Goal: Feedback & Contribution: Contribute content

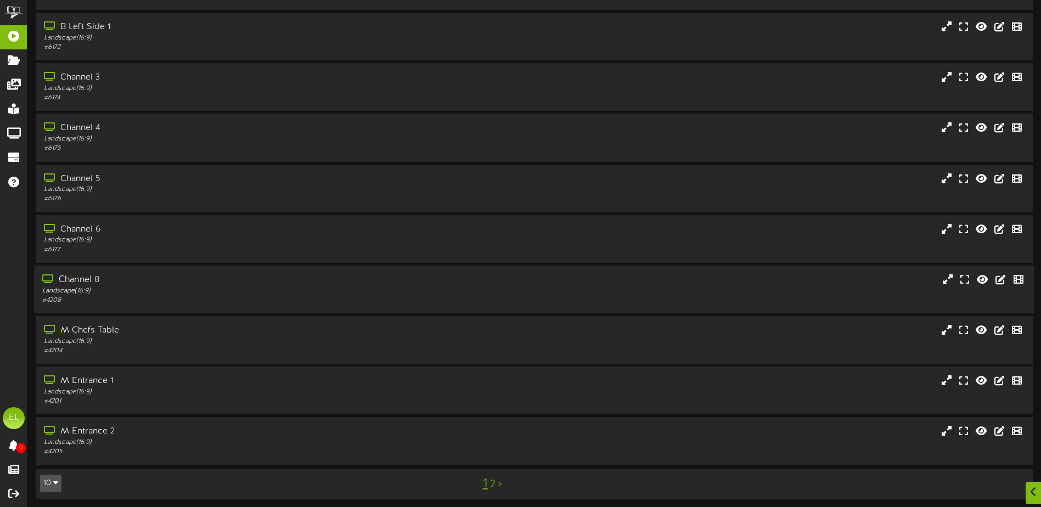
scroll to position [82, 0]
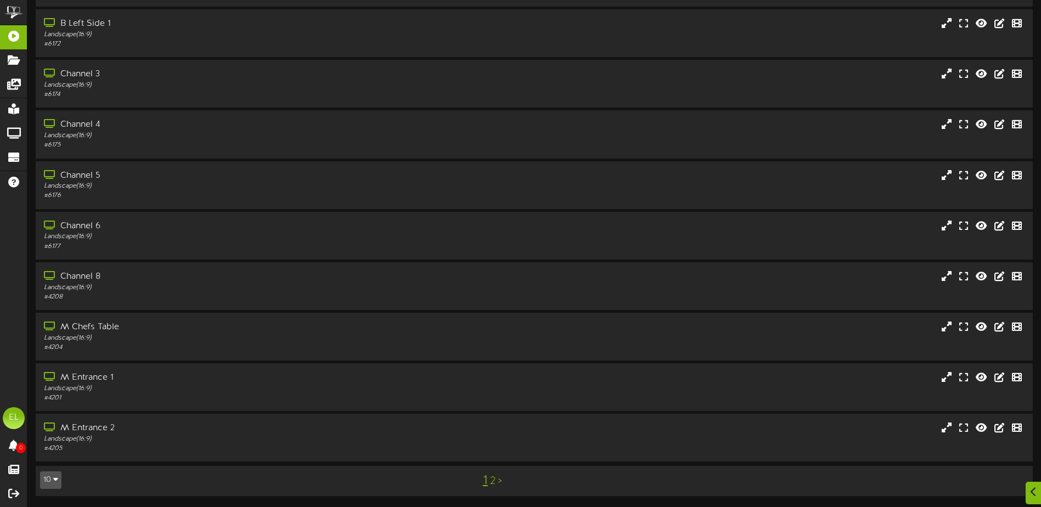
click at [60, 474] on button "10" at bounding box center [50, 480] width 21 height 18
click at [47, 425] on div "25" at bounding box center [51, 426] width 21 height 16
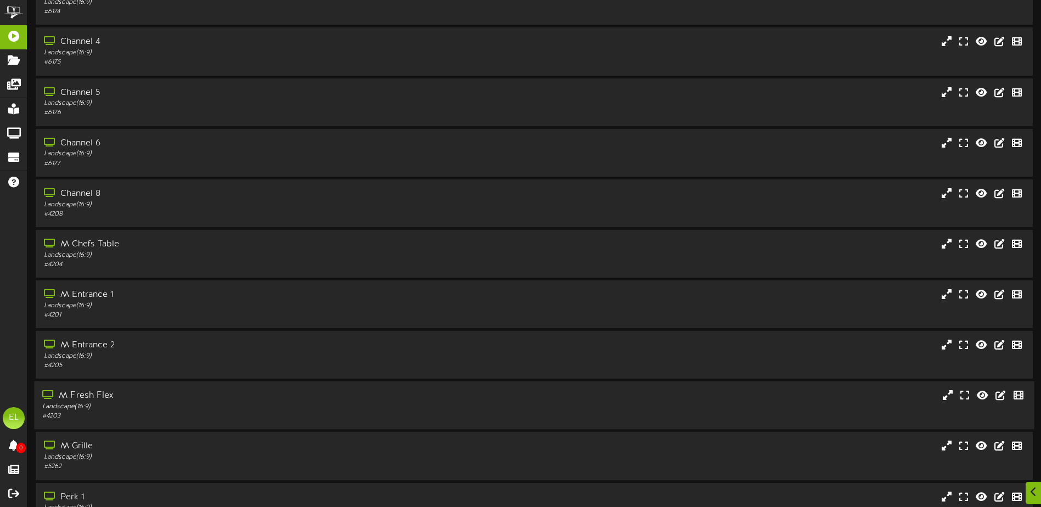
scroll to position [219, 0]
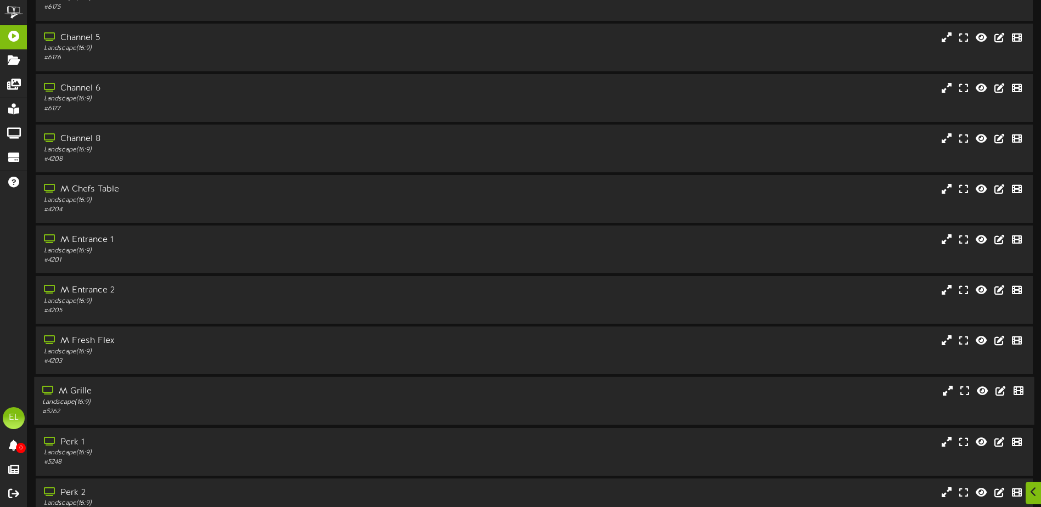
click at [112, 402] on div "Landscape ( 16:9 )" at bounding box center [242, 402] width 400 height 9
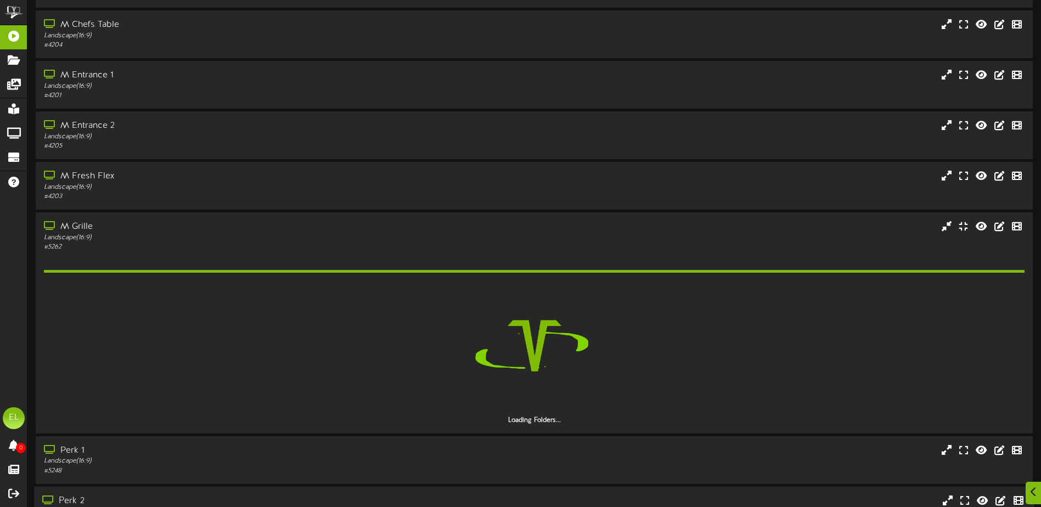
scroll to position [494, 0]
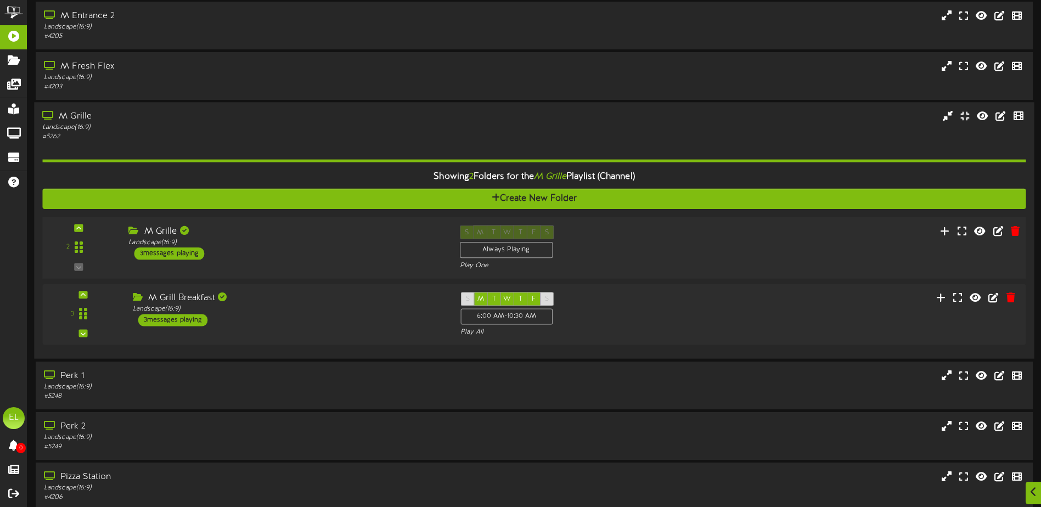
click at [270, 255] on div "M Grille Landscape ( 16:9 ) 3 messages playing" at bounding box center [285, 243] width 331 height 35
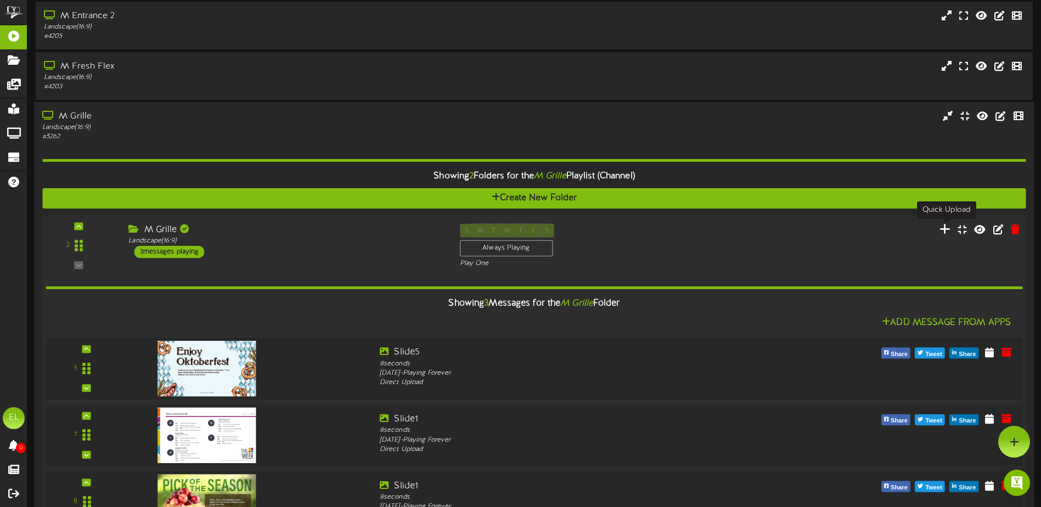
click at [942, 230] on icon at bounding box center [945, 229] width 12 height 12
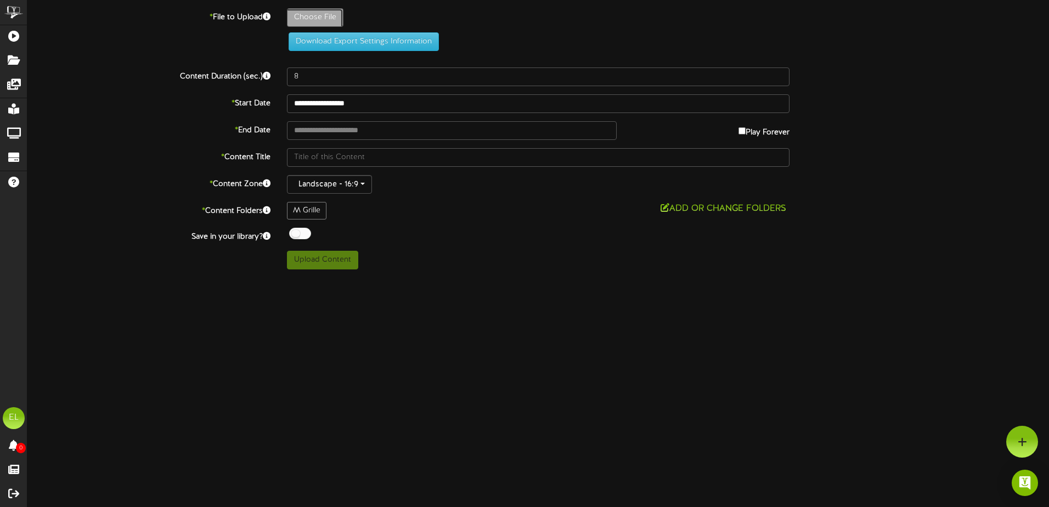
type input "**********"
type input "GrillLCDHorizontalAllergan"
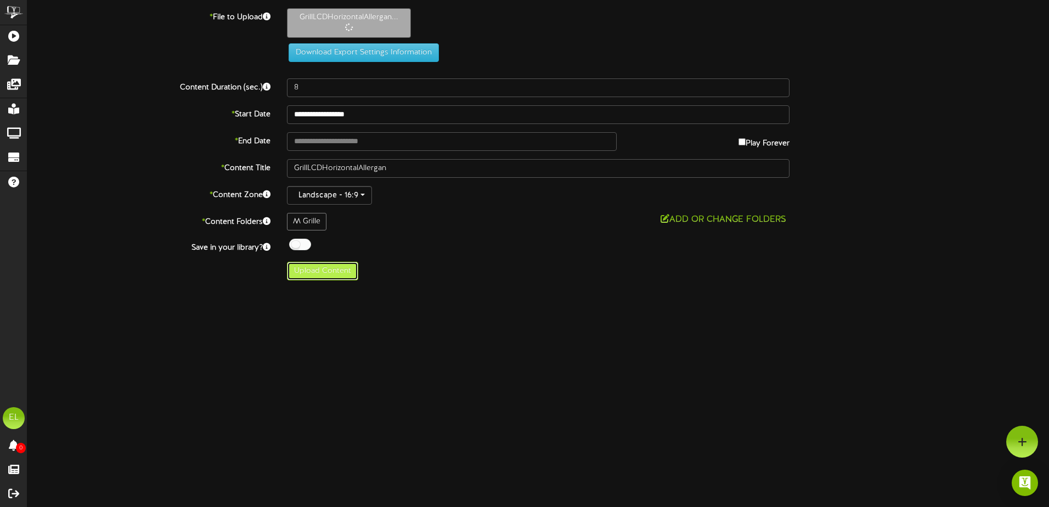
click at [314, 276] on button "Upload Content" at bounding box center [322, 271] width 71 height 19
type input "**********"
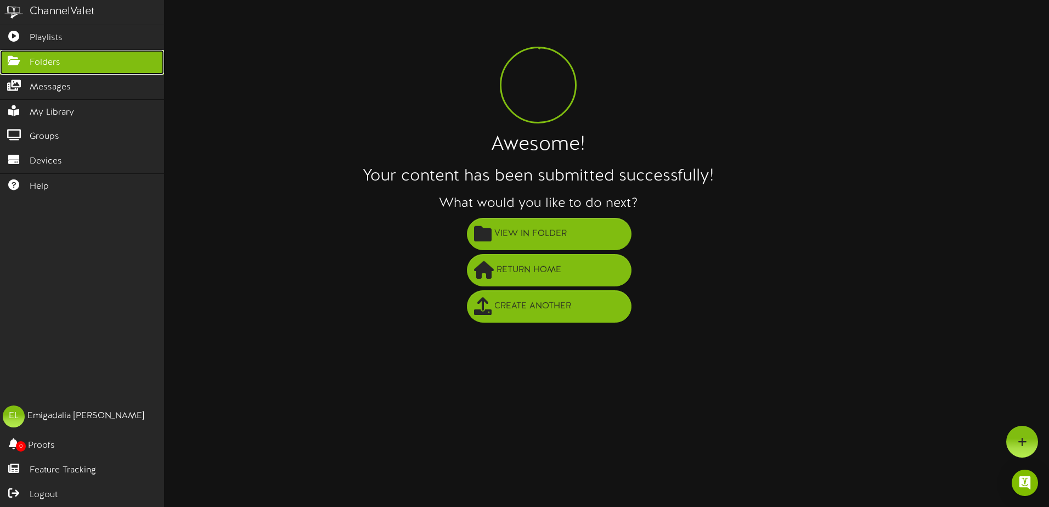
click at [38, 50] on link "Folders" at bounding box center [82, 62] width 164 height 25
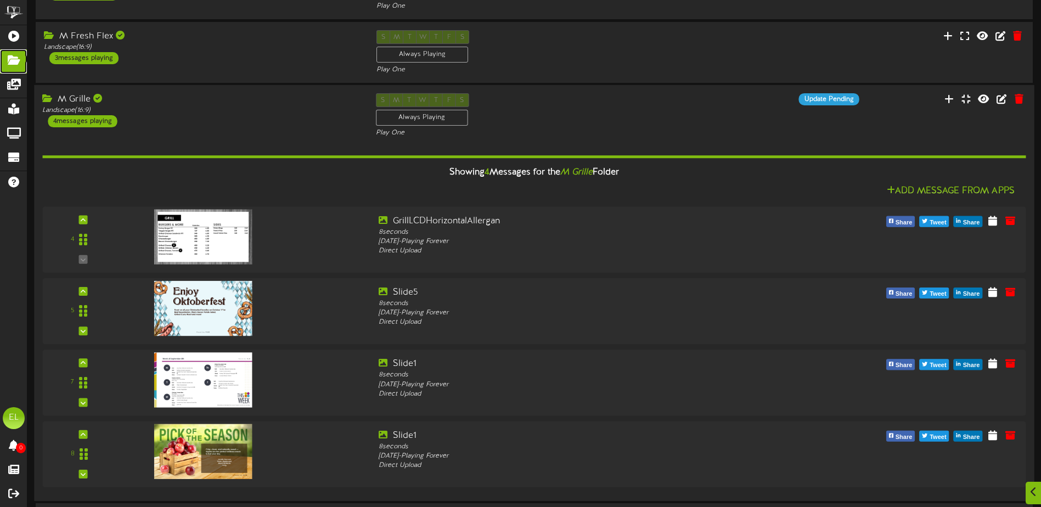
scroll to position [219, 0]
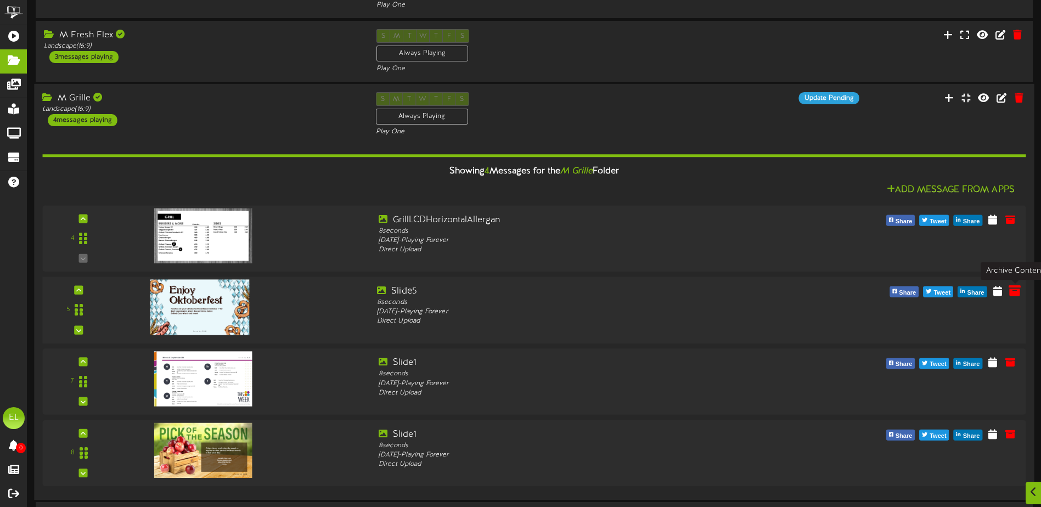
click at [1014, 293] on icon at bounding box center [1015, 290] width 12 height 12
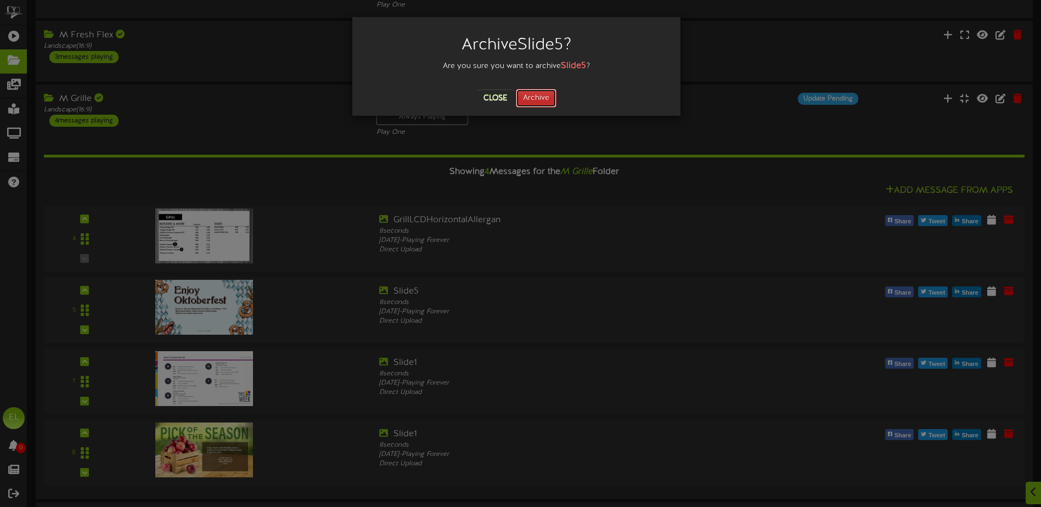
click at [528, 94] on button "Archive" at bounding box center [536, 98] width 41 height 19
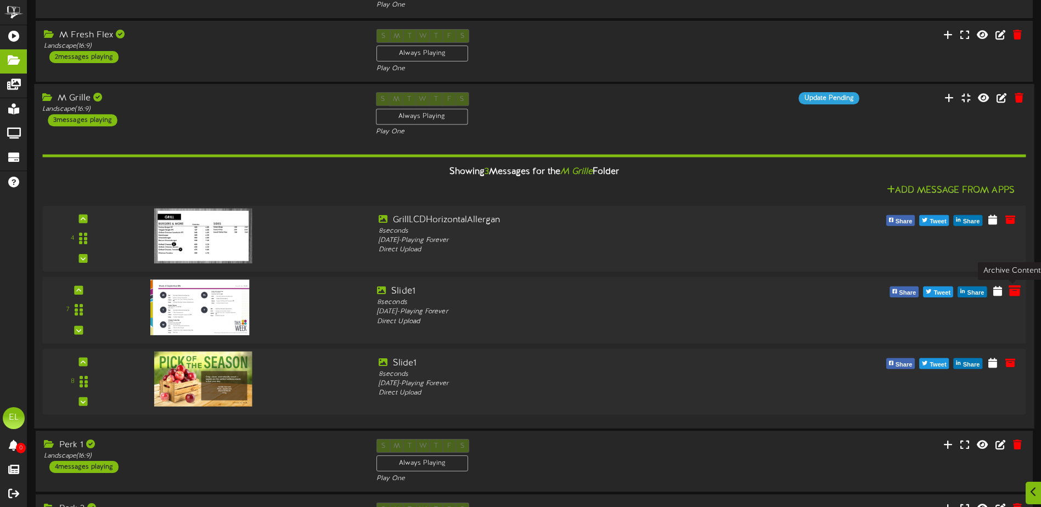
click at [1011, 291] on icon at bounding box center [1015, 290] width 12 height 12
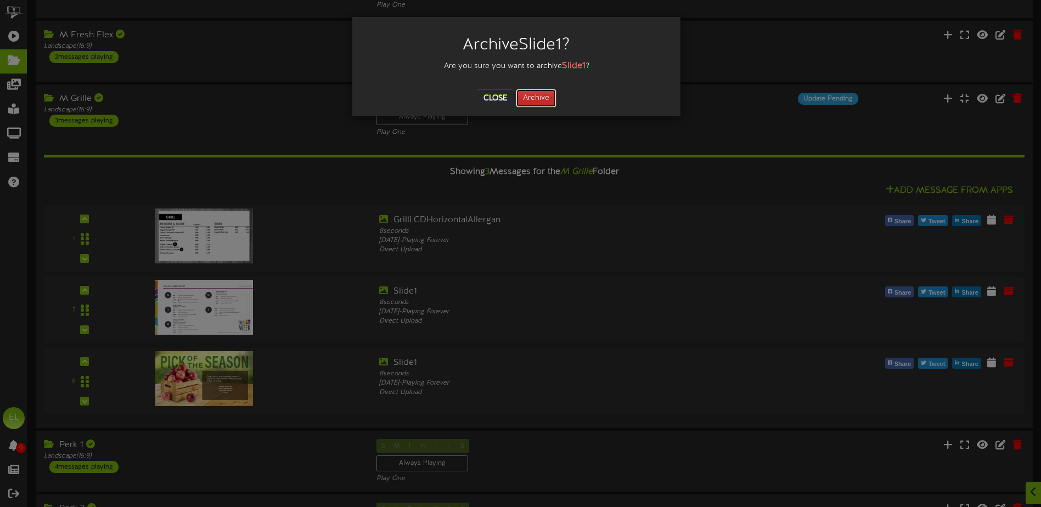
click at [532, 96] on button "Archive" at bounding box center [536, 98] width 41 height 19
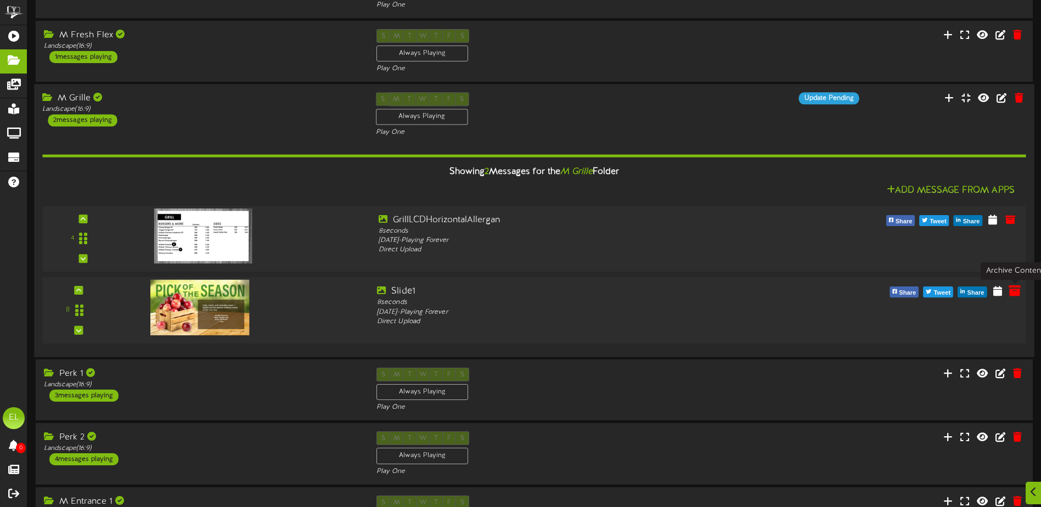
click at [1019, 291] on icon at bounding box center [1015, 291] width 12 height 12
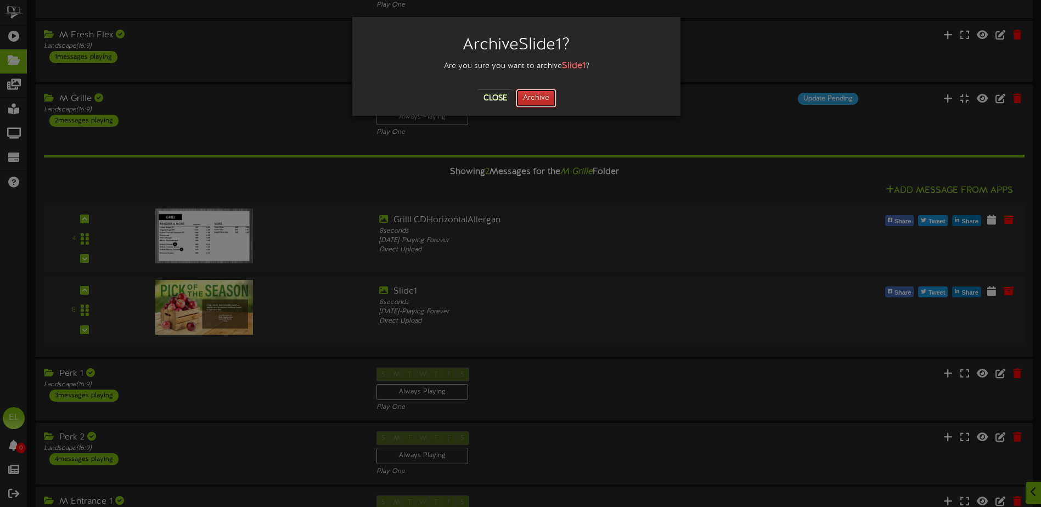
click at [531, 93] on button "Archive" at bounding box center [536, 98] width 41 height 19
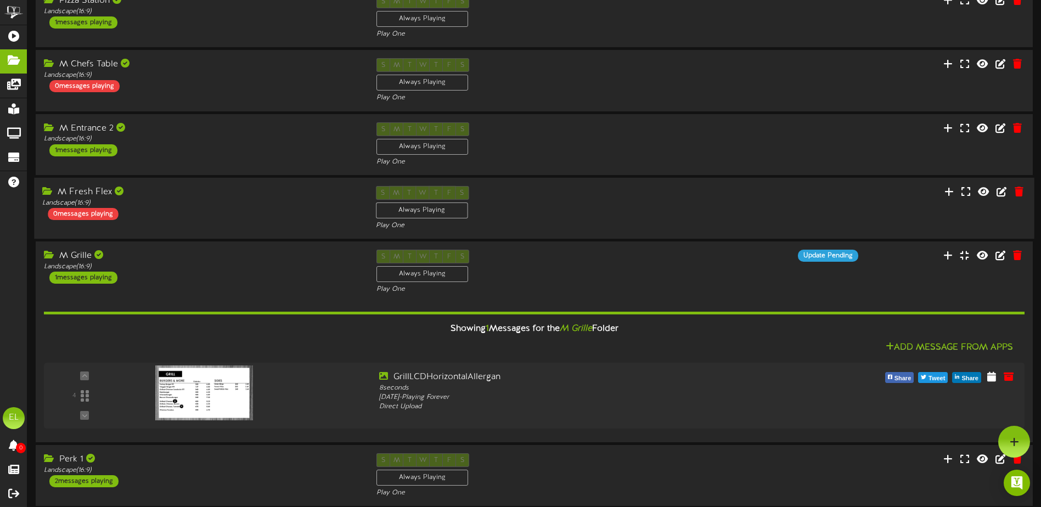
scroll to position [0, 0]
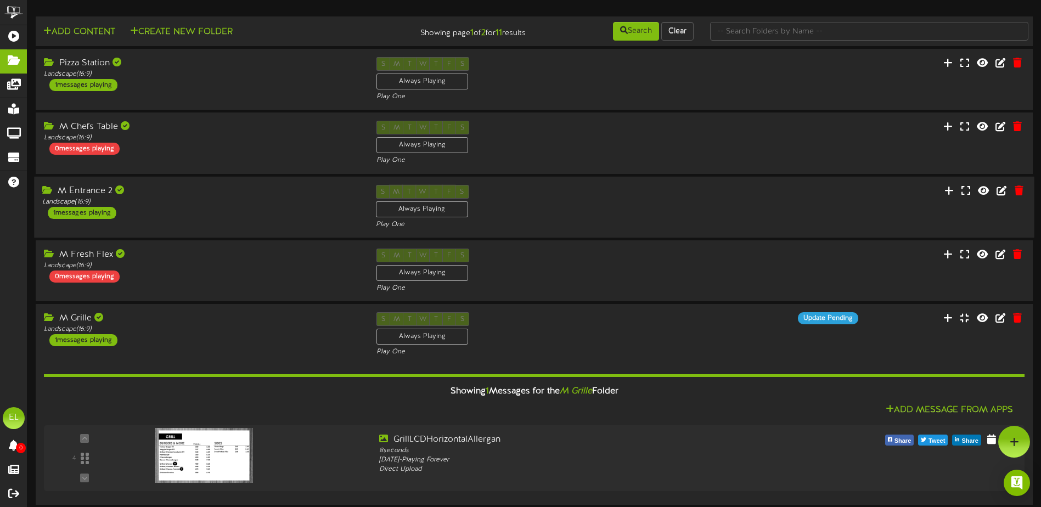
click at [129, 207] on div "M Entrance 2 Landscape ( 16:9 ) 1 messages playing" at bounding box center [200, 201] width 333 height 34
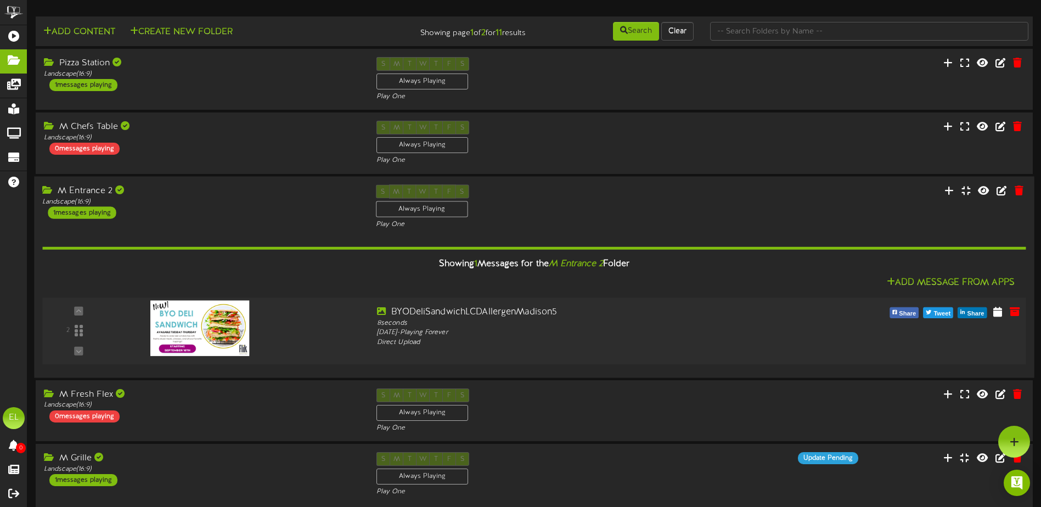
click at [322, 342] on div at bounding box center [244, 325] width 249 height 39
click at [529, 409] on div "S M T W T F S Always Playing Play One" at bounding box center [534, 410] width 333 height 45
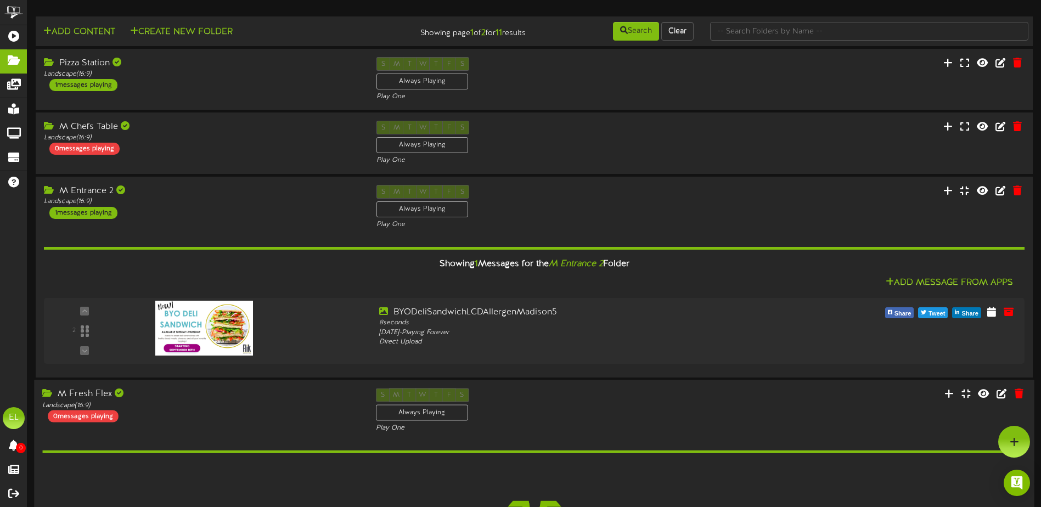
click at [515, 414] on div "S M T W T F S Always Playing Play One" at bounding box center [534, 410] width 333 height 45
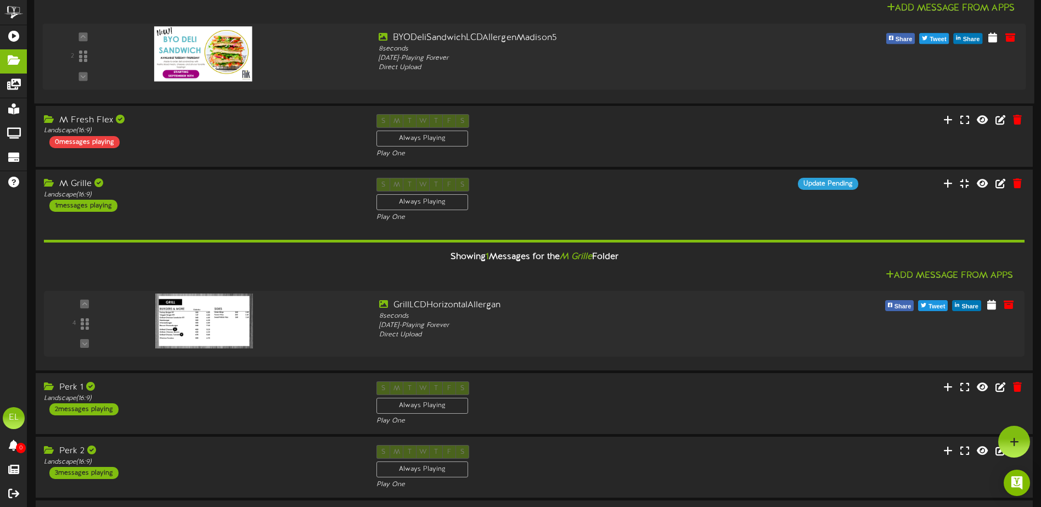
scroll to position [219, 0]
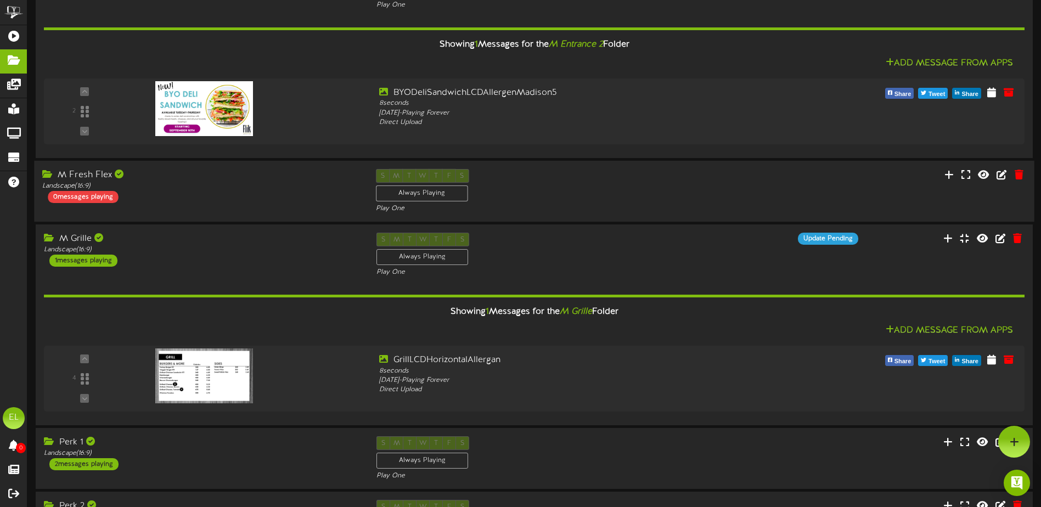
click at [501, 176] on div "S M T W T F S Always Playing Play One" at bounding box center [534, 190] width 333 height 45
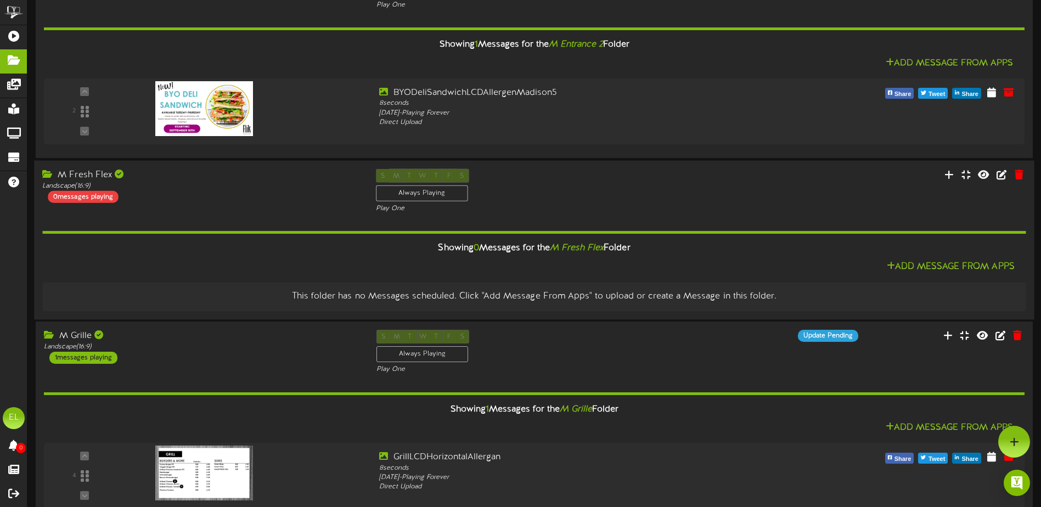
click at [488, 188] on div "S M T W T F S Always Playing Play One" at bounding box center [534, 190] width 333 height 45
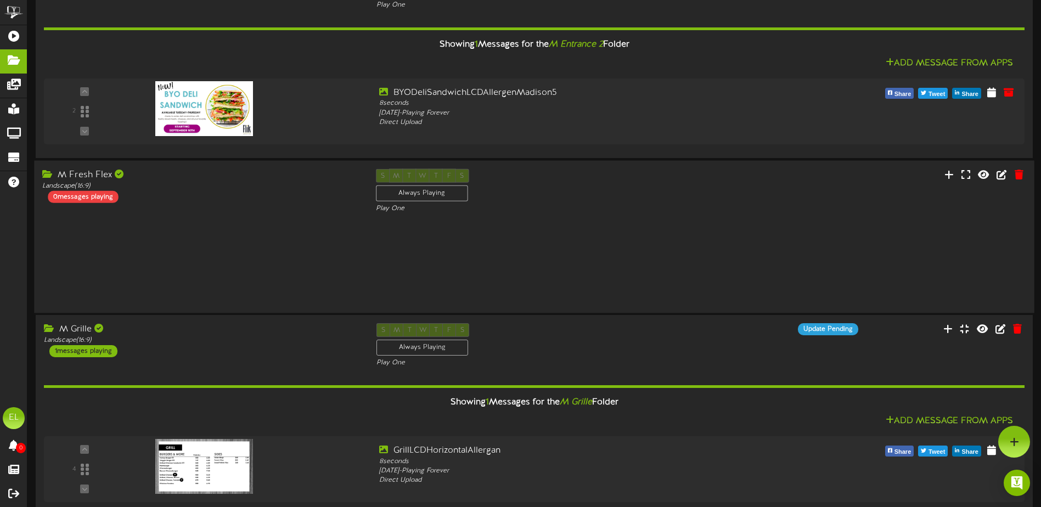
click at [488, 188] on div "S M T W T F S Always Playing Play One" at bounding box center [534, 190] width 333 height 45
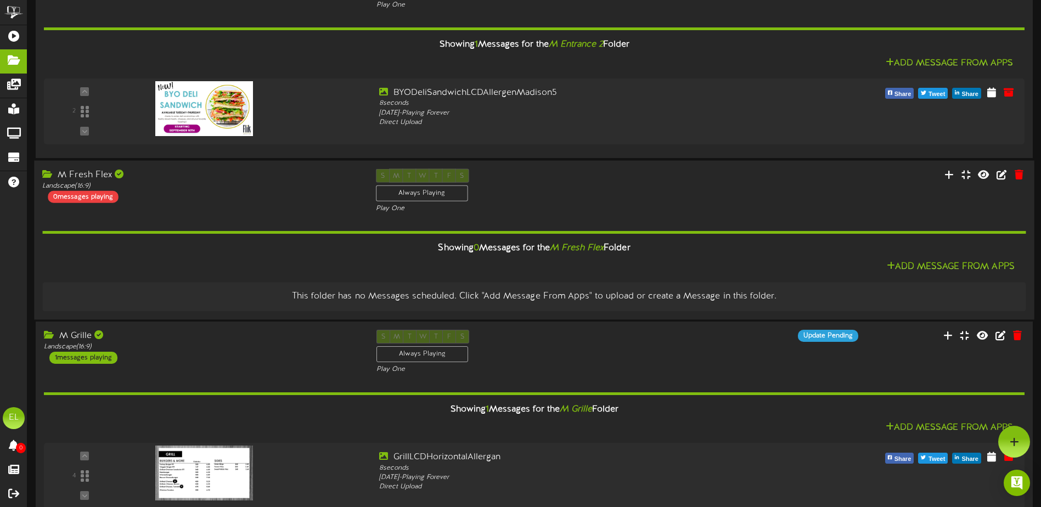
click at [277, 195] on div "M Fresh Flex Landscape ( 16:9 ) 0 messages playing" at bounding box center [200, 185] width 333 height 34
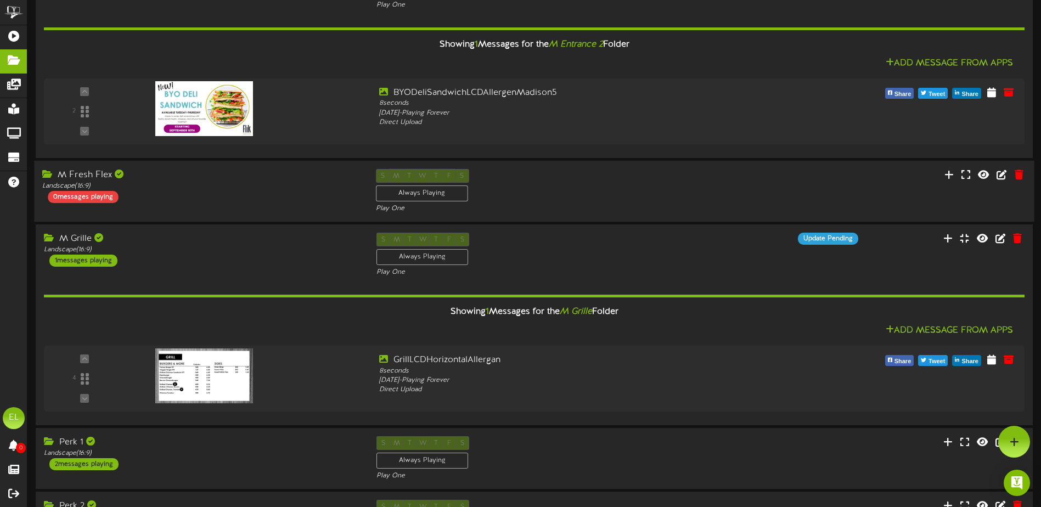
click at [527, 188] on div "S M T W T F S Always Playing Play One" at bounding box center [534, 190] width 333 height 45
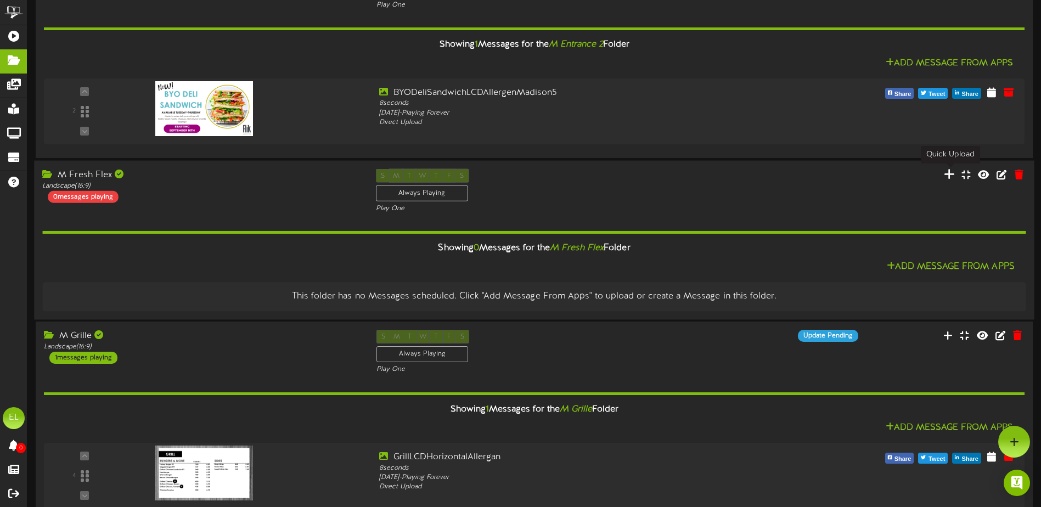
click at [952, 174] on icon at bounding box center [949, 174] width 11 height 12
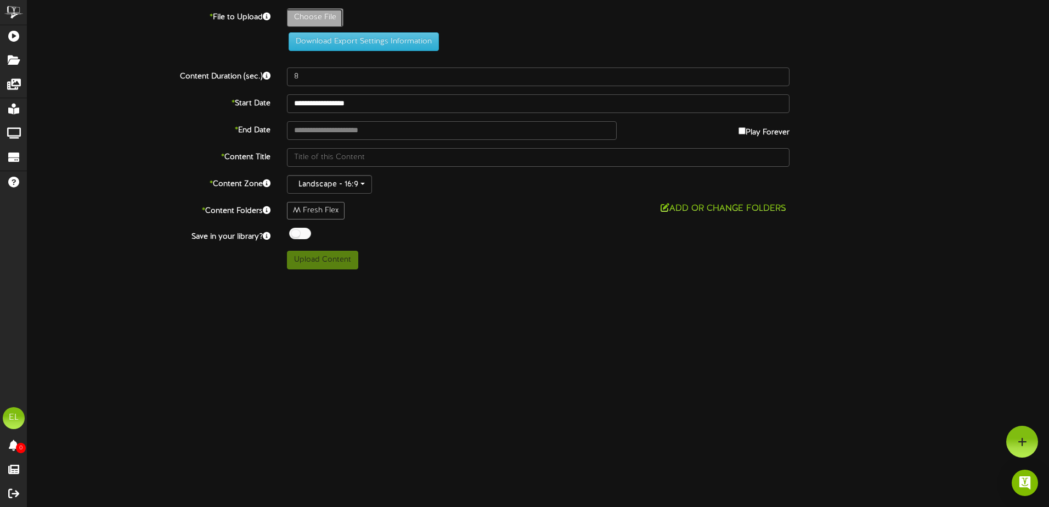
type input "**********"
type input "DeliLCD"
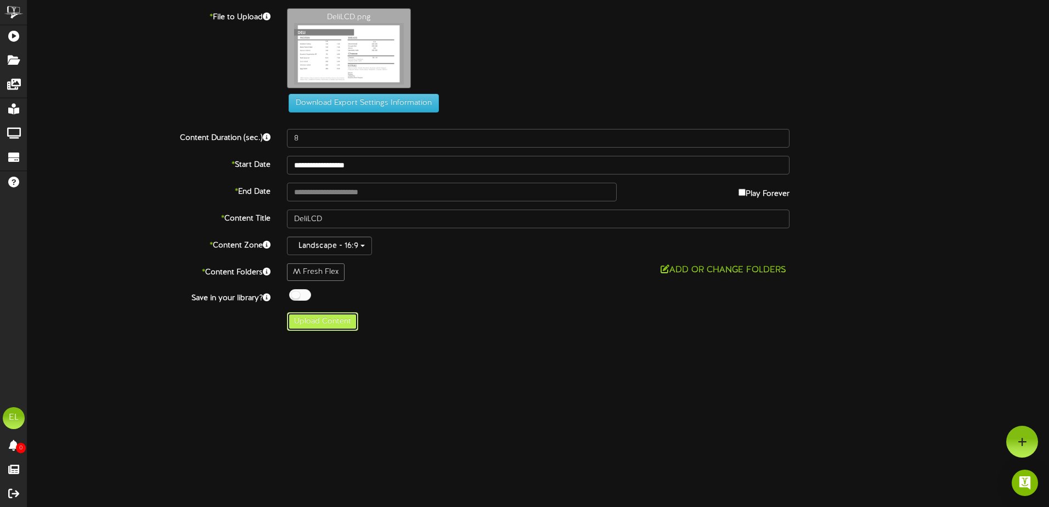
click at [317, 320] on button "Upload Content" at bounding box center [322, 321] width 71 height 19
type input "**********"
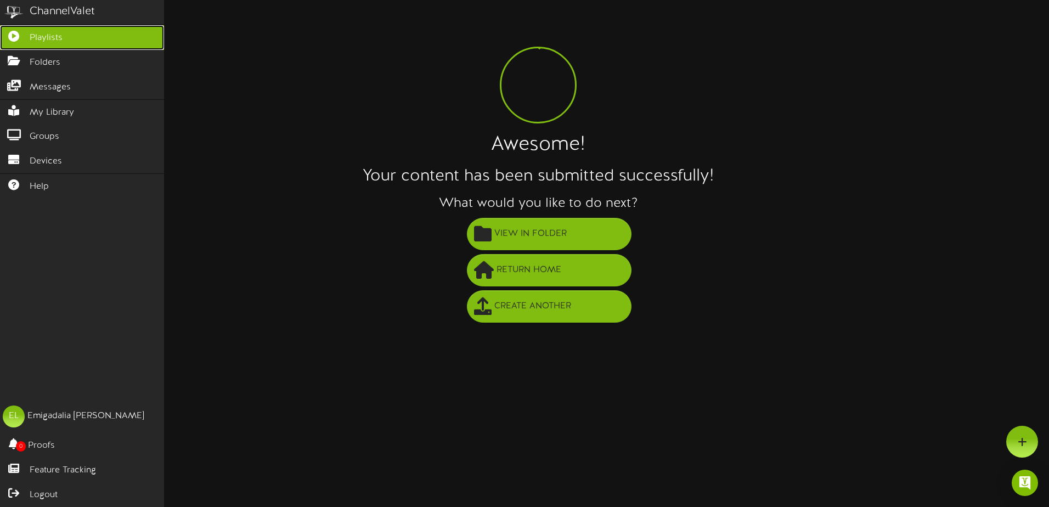
click at [33, 40] on span "Playlists" at bounding box center [46, 38] width 33 height 13
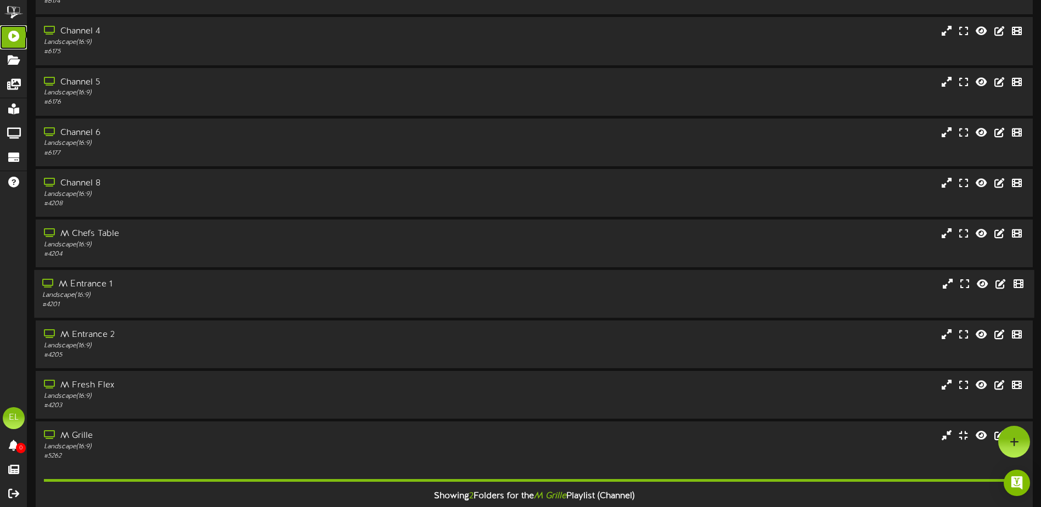
scroll to position [110, 0]
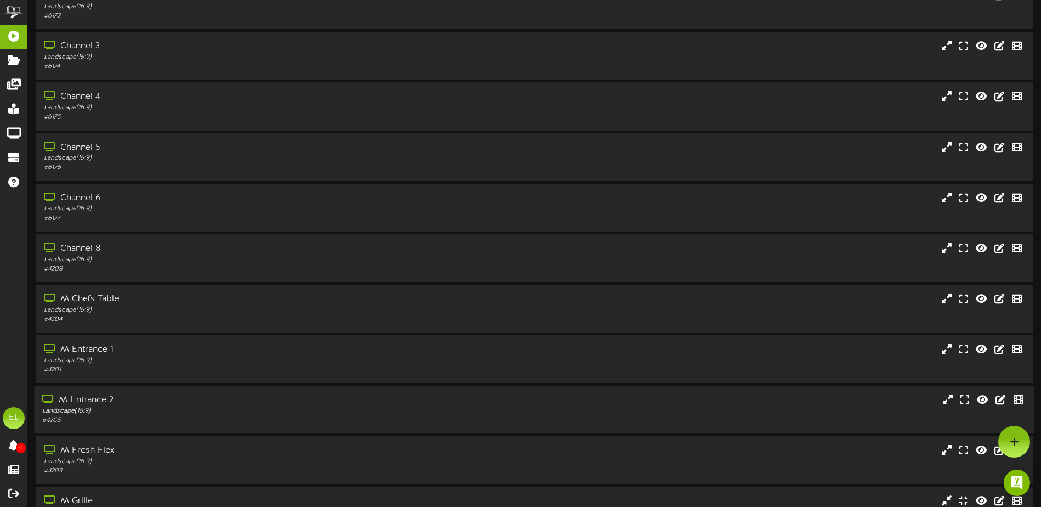
click at [69, 408] on div "Landscape ( 16:9 )" at bounding box center [242, 411] width 400 height 9
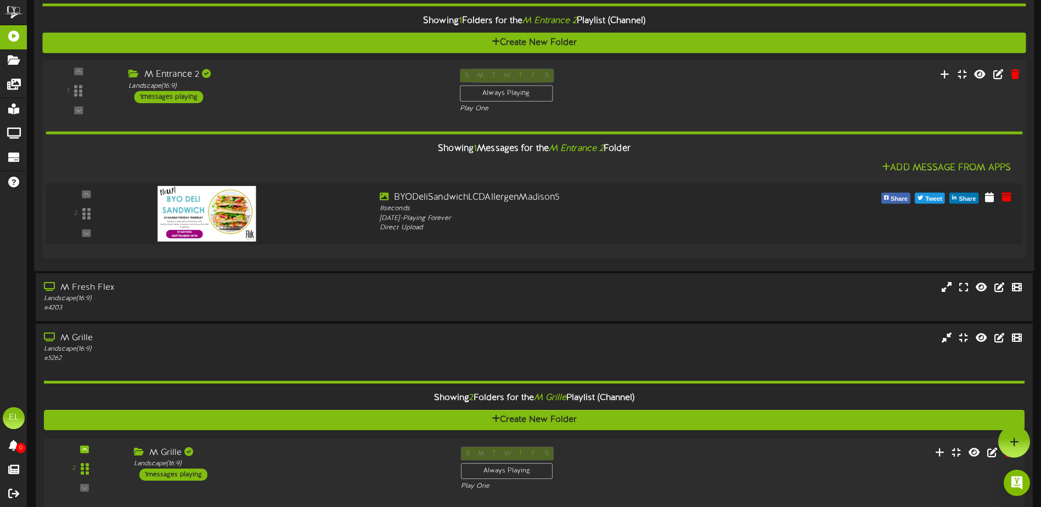
scroll to position [494, 0]
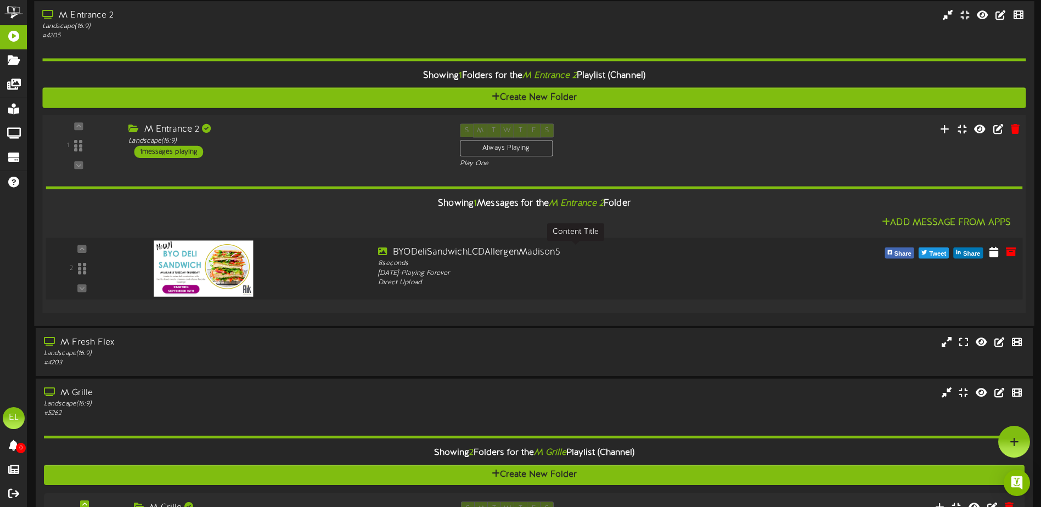
click at [593, 258] on div "BYODeliSandwichLCDAllergenMadison5" at bounding box center [575, 252] width 394 height 13
click at [946, 126] on icon at bounding box center [945, 129] width 12 height 12
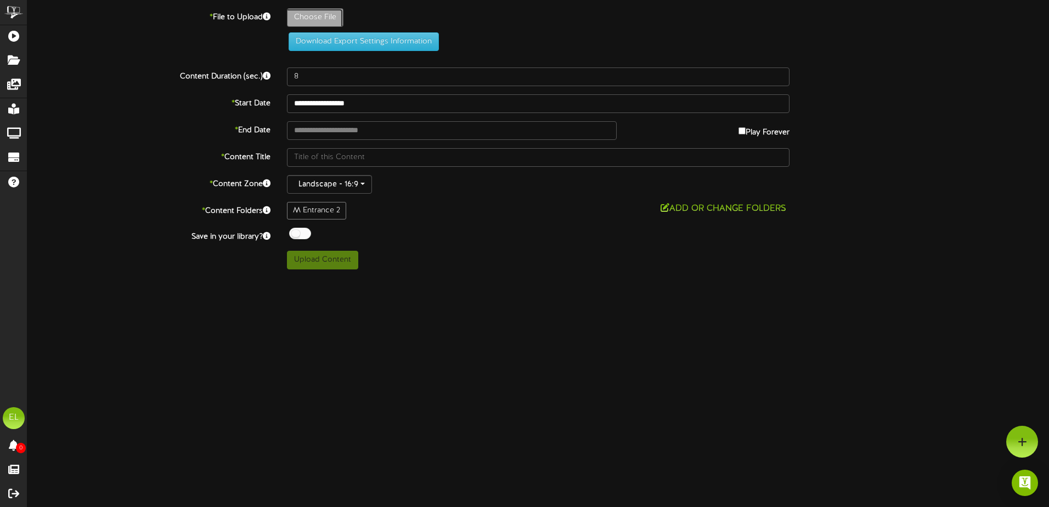
type input "**********"
type input "Slide10"
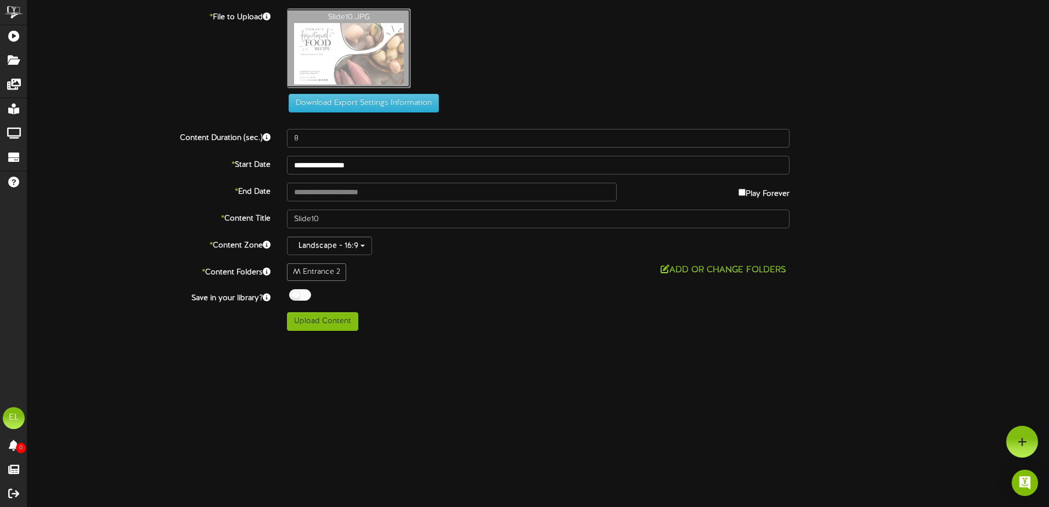
type input "**********"
type input "Slide1"
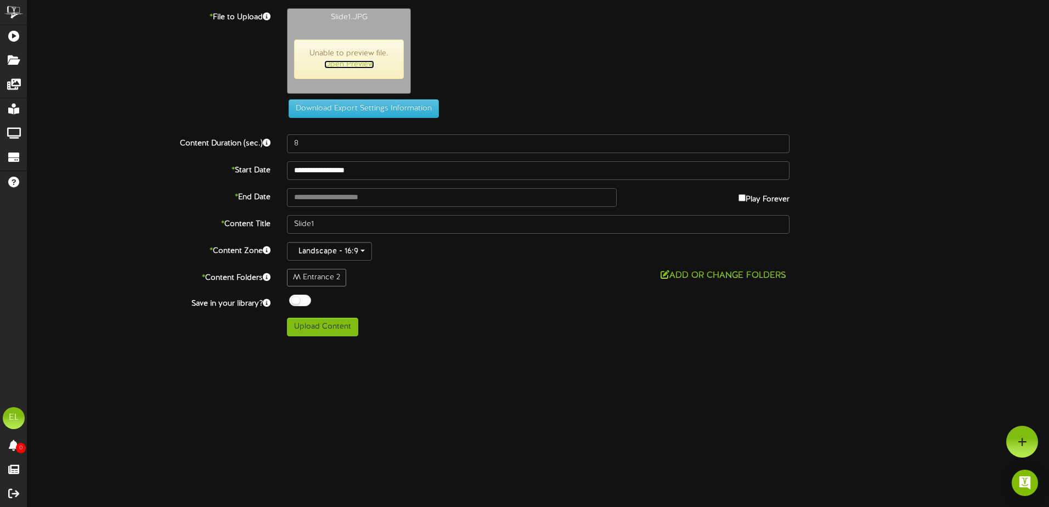
click at [345, 60] on link "Open Preview" at bounding box center [349, 64] width 50 height 8
click at [1018, 436] on div at bounding box center [1022, 442] width 32 height 32
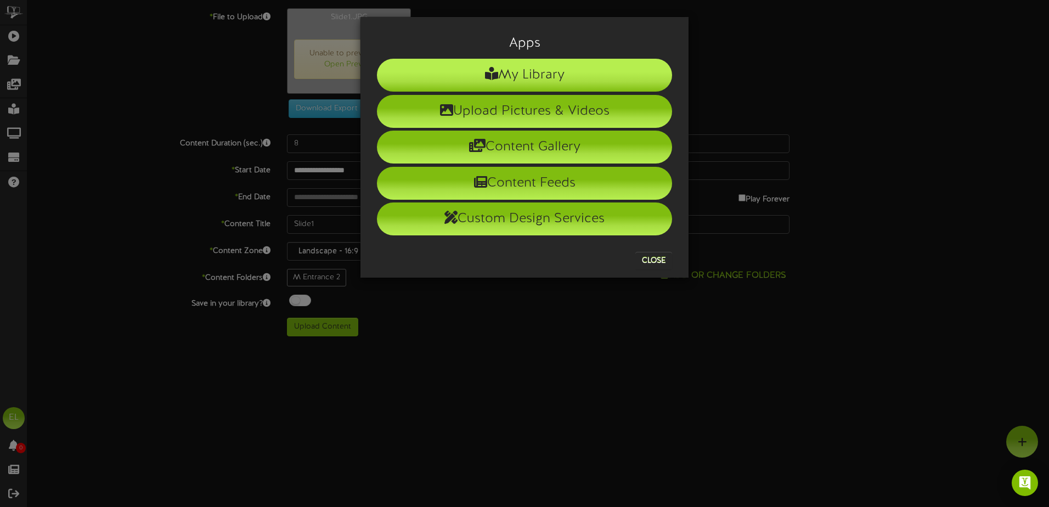
click at [497, 75] on li "My Library" at bounding box center [524, 75] width 295 height 33
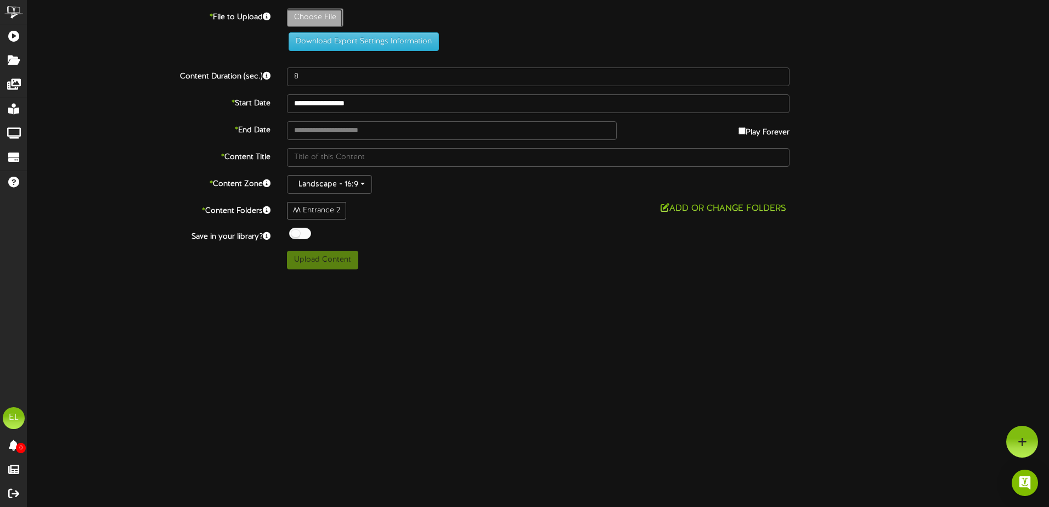
type input "**********"
type input "Slide1"
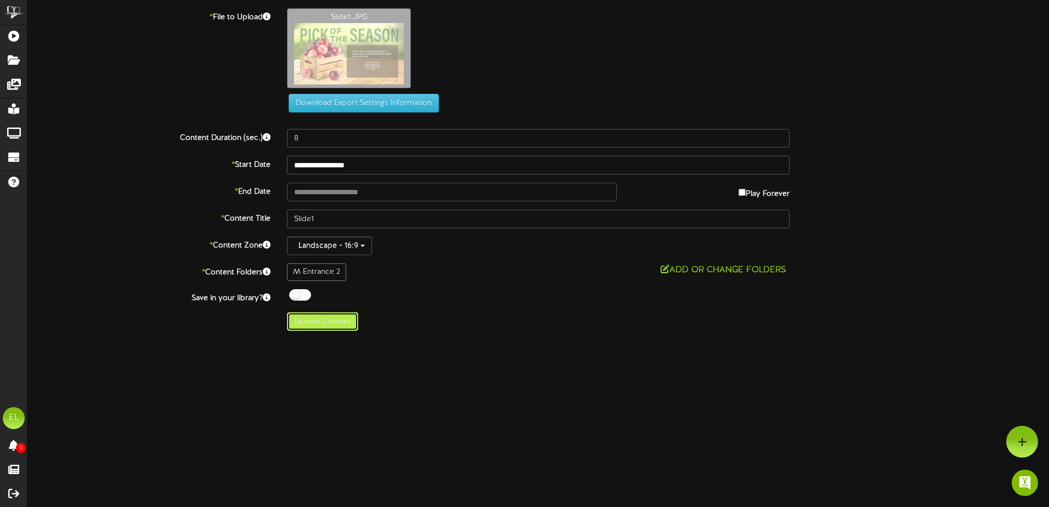
click at [322, 323] on button "Upload Content" at bounding box center [322, 321] width 71 height 19
type input "**********"
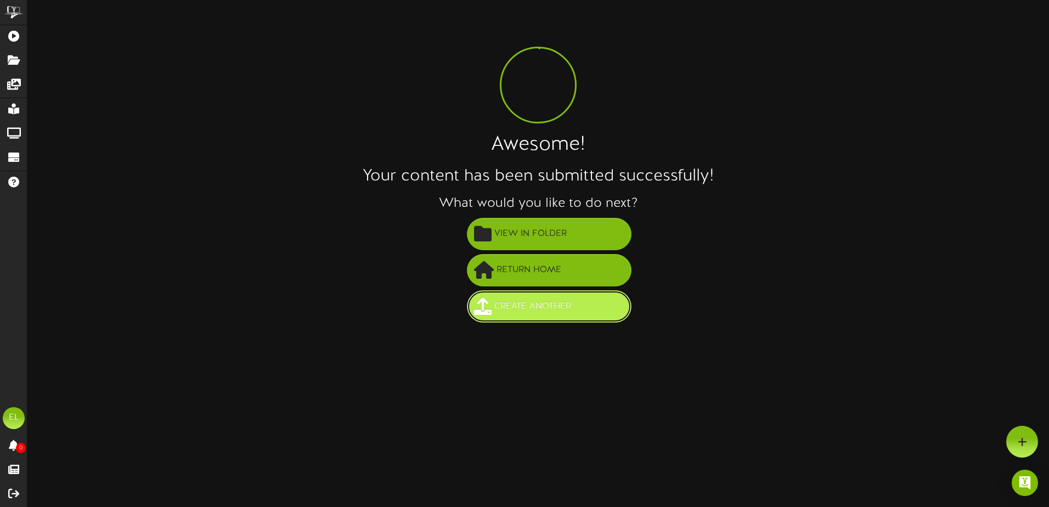
click at [532, 317] on button "Create Another" at bounding box center [549, 306] width 165 height 32
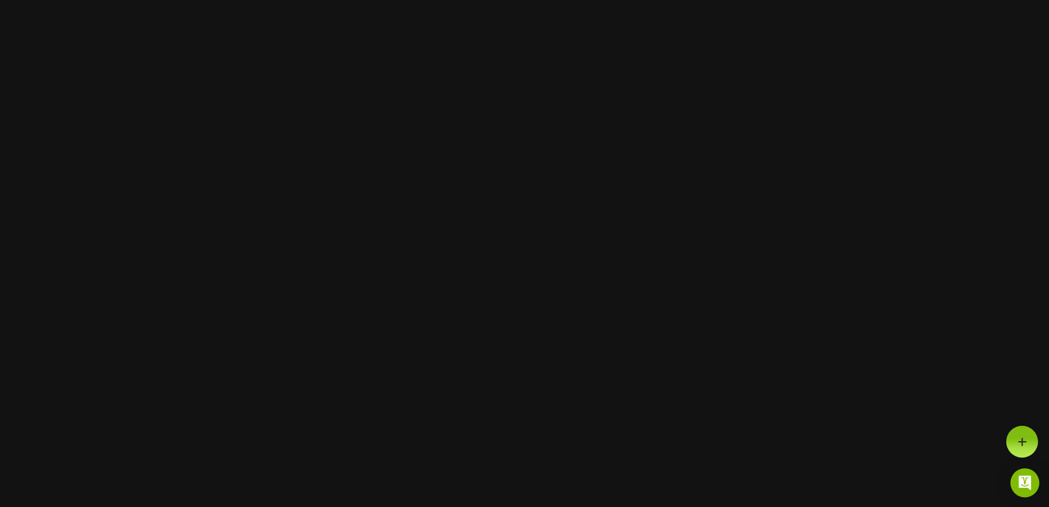
click at [1023, 483] on img "Open Intercom Messenger" at bounding box center [1025, 483] width 14 height 14
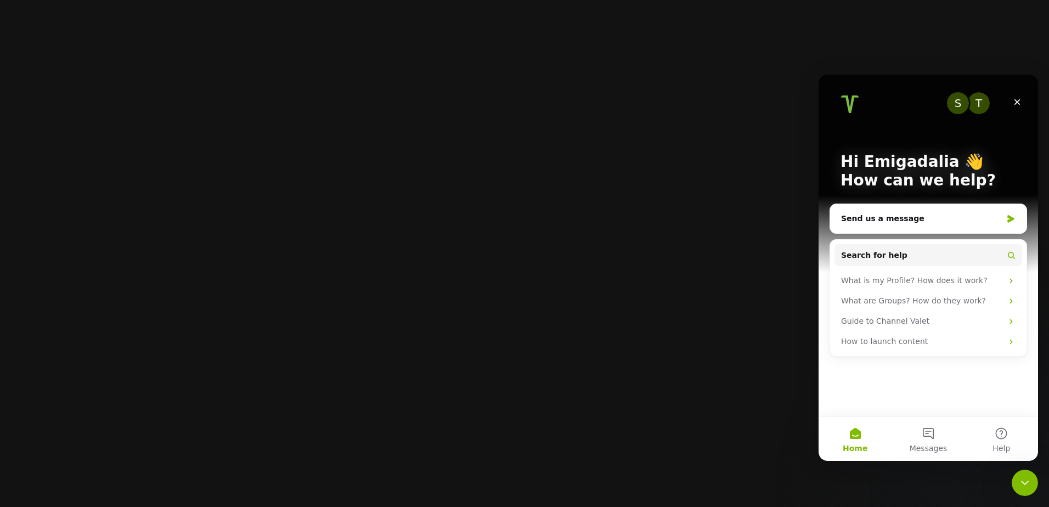
click at [448, 0] on html "Chrome version not detected. Some features may not work as expected. Open Conte…" at bounding box center [524, 0] width 1049 height 0
click at [1018, 97] on div "Close" at bounding box center [1017, 102] width 20 height 20
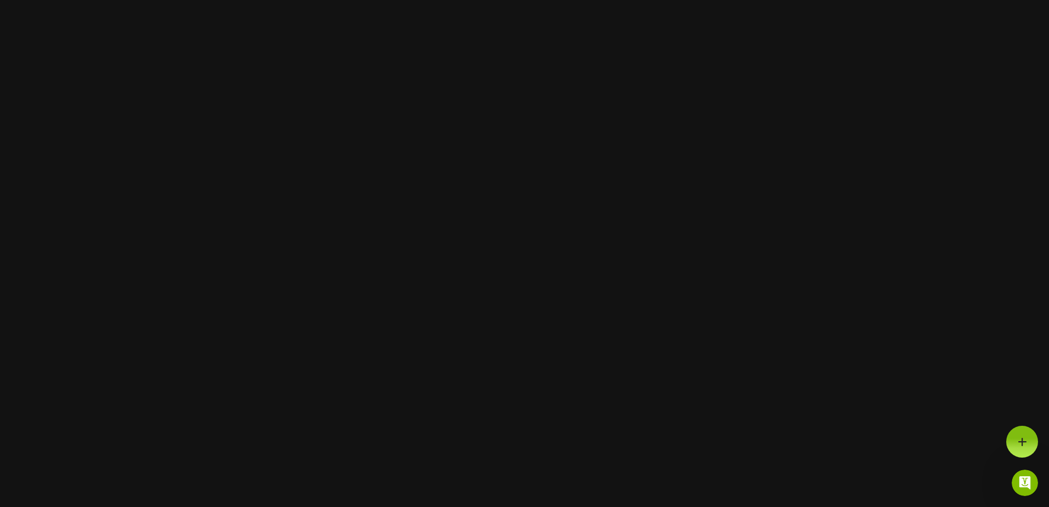
click at [211, 0] on html "Chrome version not detected. Some features may not work as expected. Open Conte…" at bounding box center [524, 0] width 1049 height 0
click at [209, 0] on html "Chrome version not detected. Some features may not work as expected. Open Conte…" at bounding box center [524, 0] width 1049 height 0
click at [764, 0] on html "Chrome version not detected. Some features may not work as expected. Open Conte…" at bounding box center [524, 0] width 1049 height 0
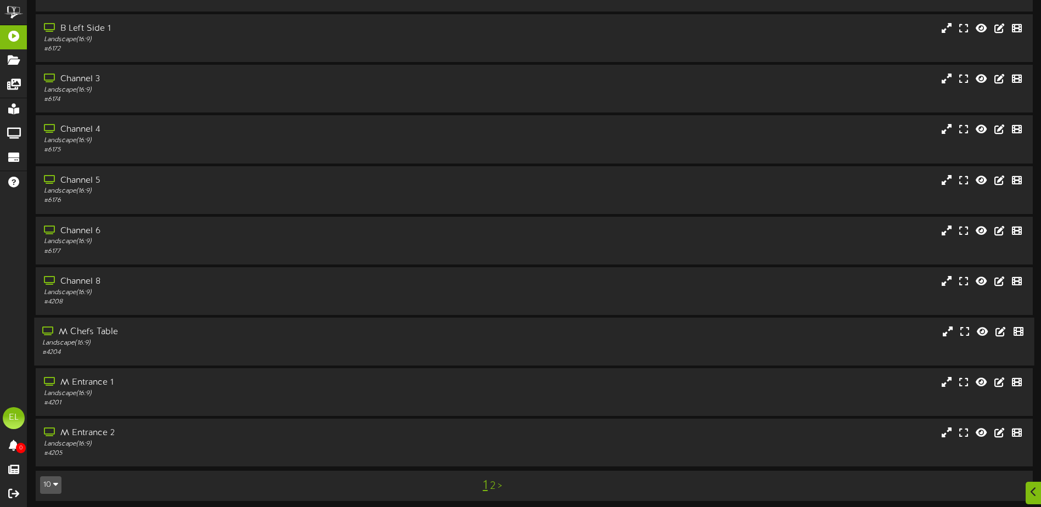
scroll to position [82, 0]
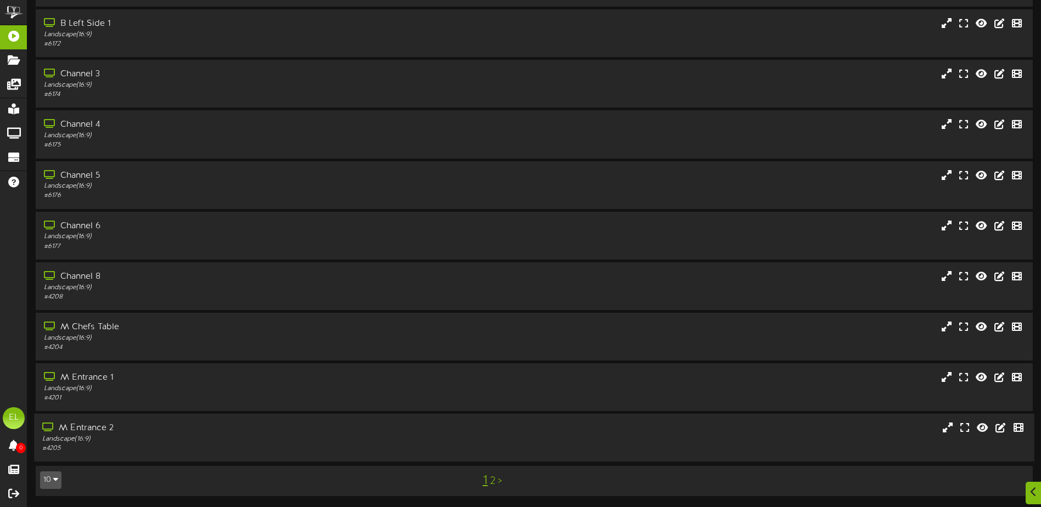
click at [111, 439] on div "Landscape ( 16:9 )" at bounding box center [242, 439] width 400 height 9
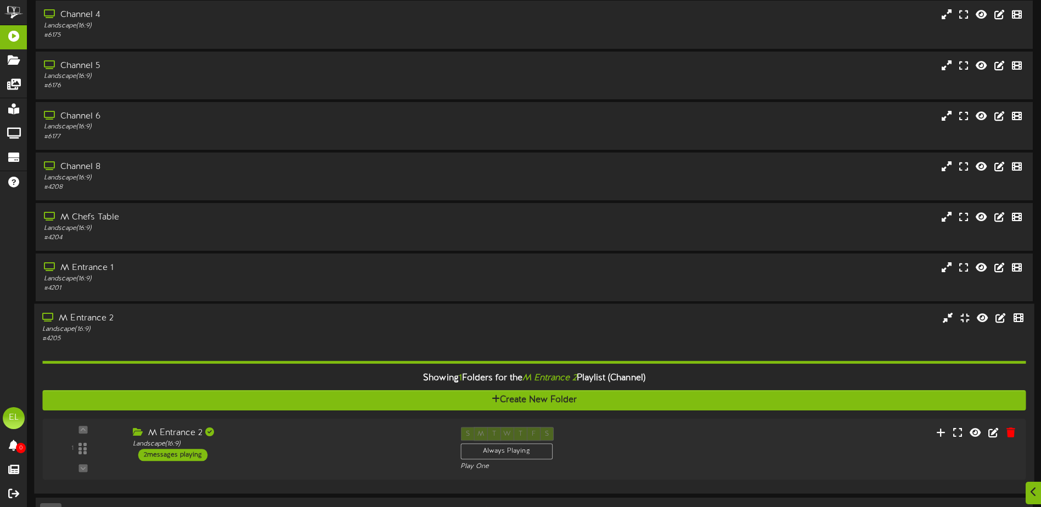
scroll to position [223, 0]
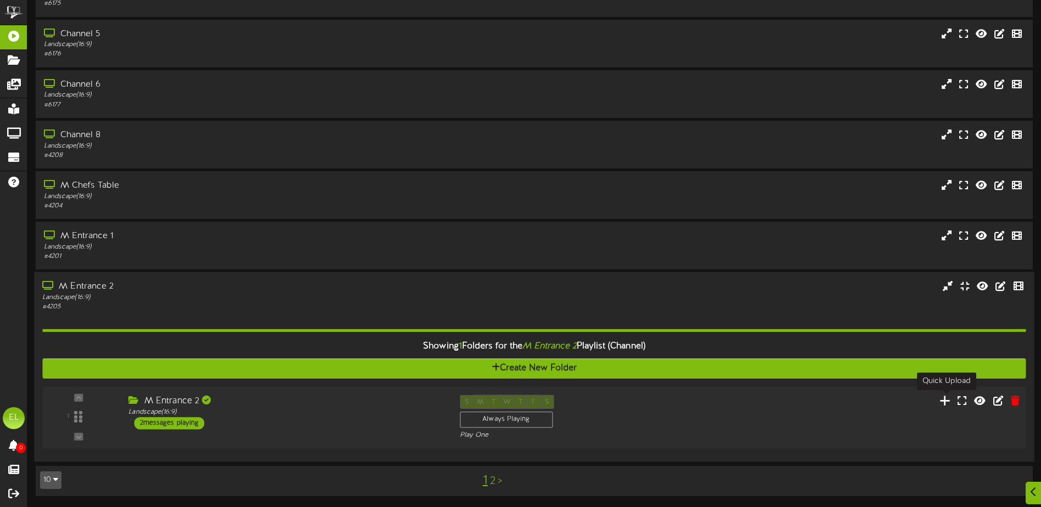
click at [944, 400] on icon at bounding box center [945, 400] width 12 height 12
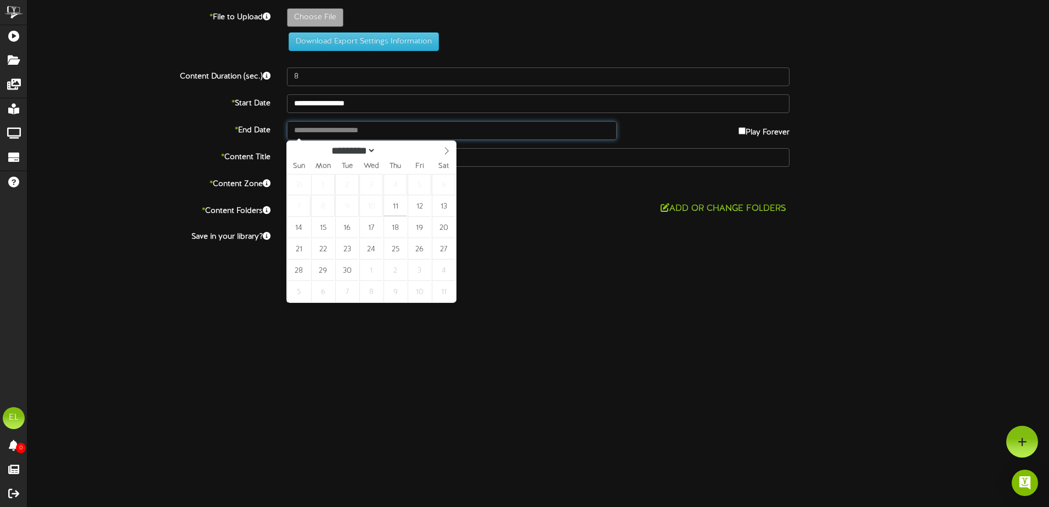
click at [348, 129] on input "text" at bounding box center [452, 130] width 330 height 19
type input "**********"
click at [594, 278] on html "ChannelValet Playlists Folders Messages My Library Groups Devices Help EL Emiga…" at bounding box center [524, 139] width 1049 height 278
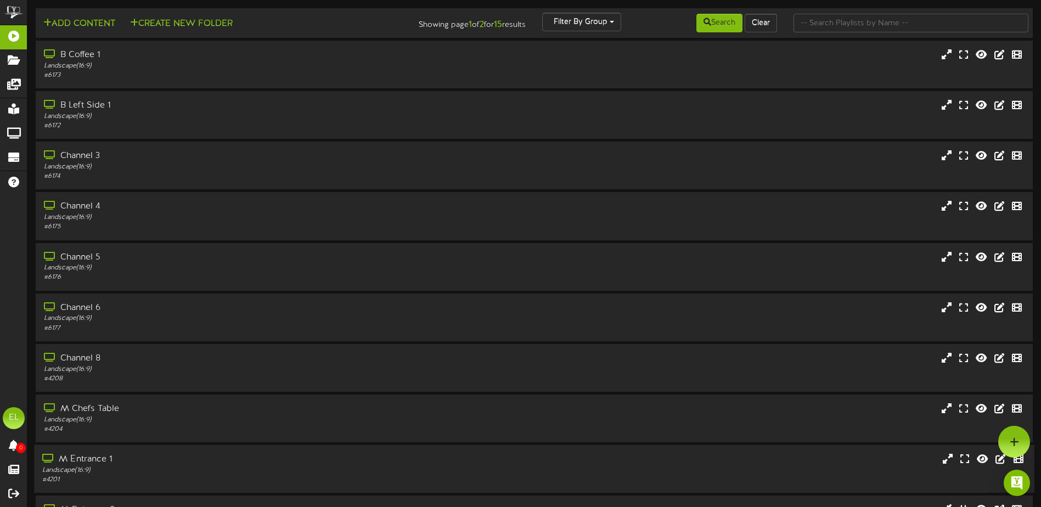
click at [110, 470] on div "Landscape ( 16:9 )" at bounding box center [242, 470] width 400 height 9
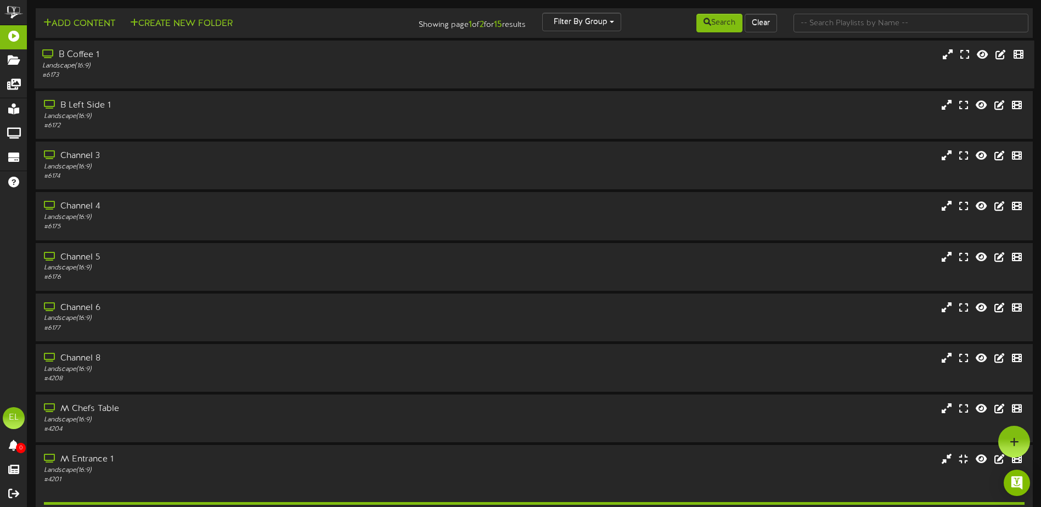
click at [100, 60] on div "B Coffee 1" at bounding box center [242, 55] width 400 height 13
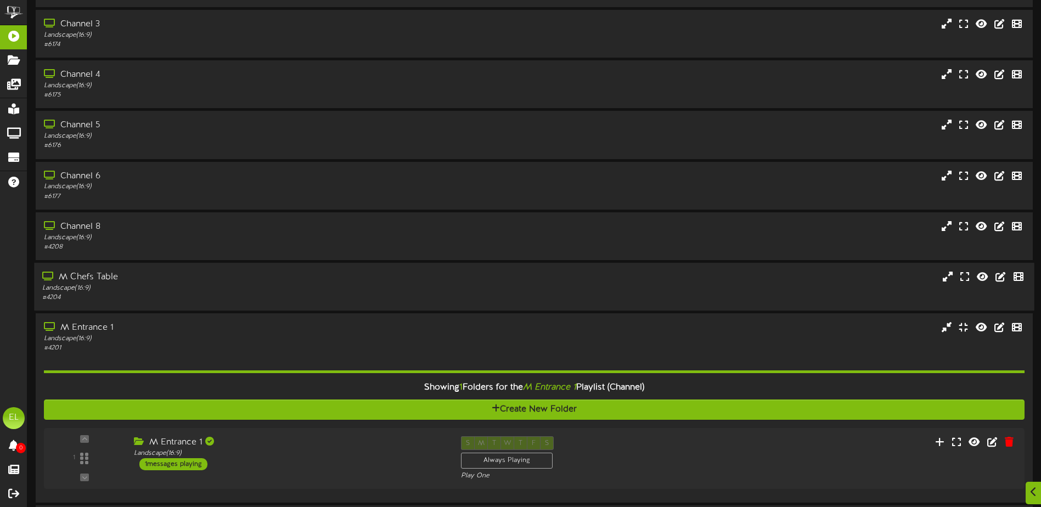
scroll to position [274, 0]
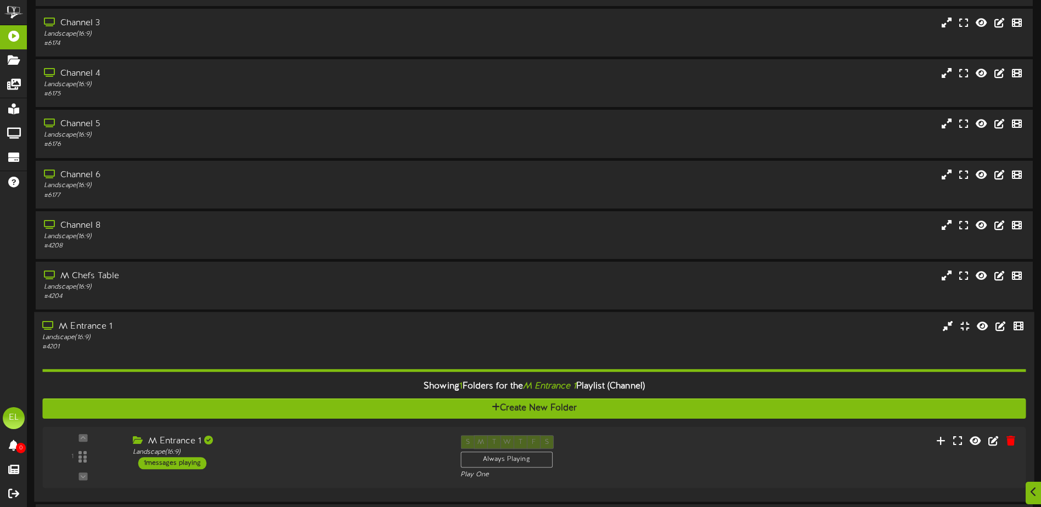
click at [127, 327] on div "M Entrance 1" at bounding box center [242, 326] width 400 height 13
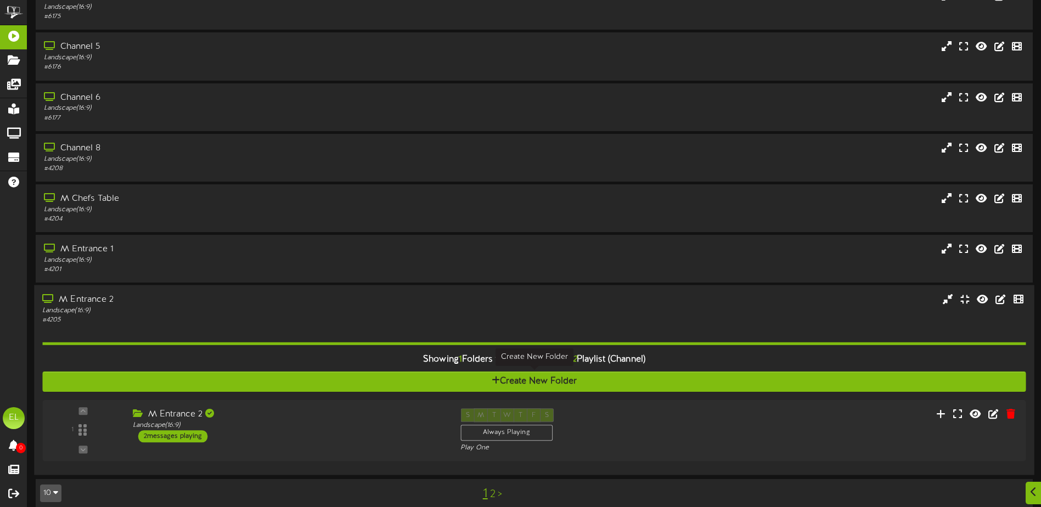
scroll to position [364, 0]
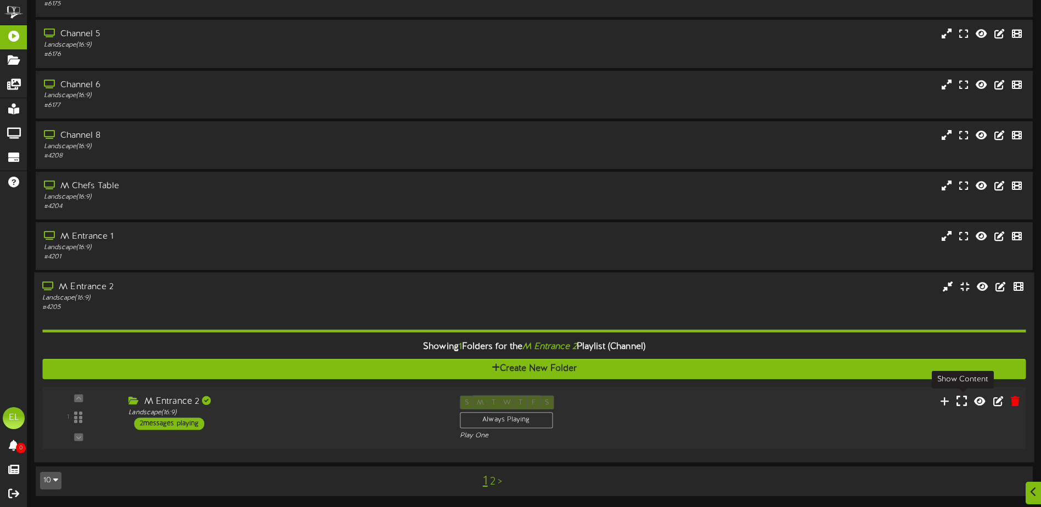
click at [962, 404] on icon at bounding box center [961, 401] width 10 height 12
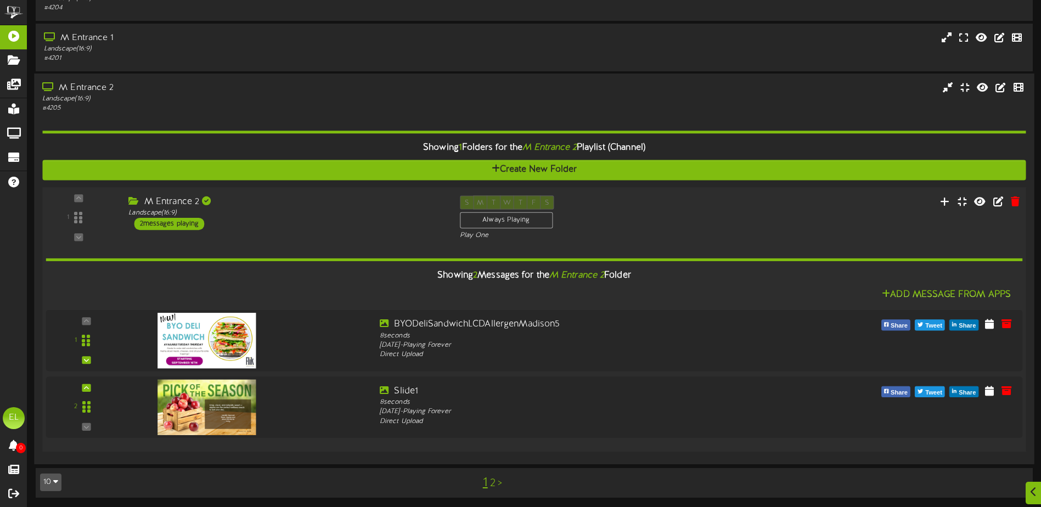
scroll to position [565, 0]
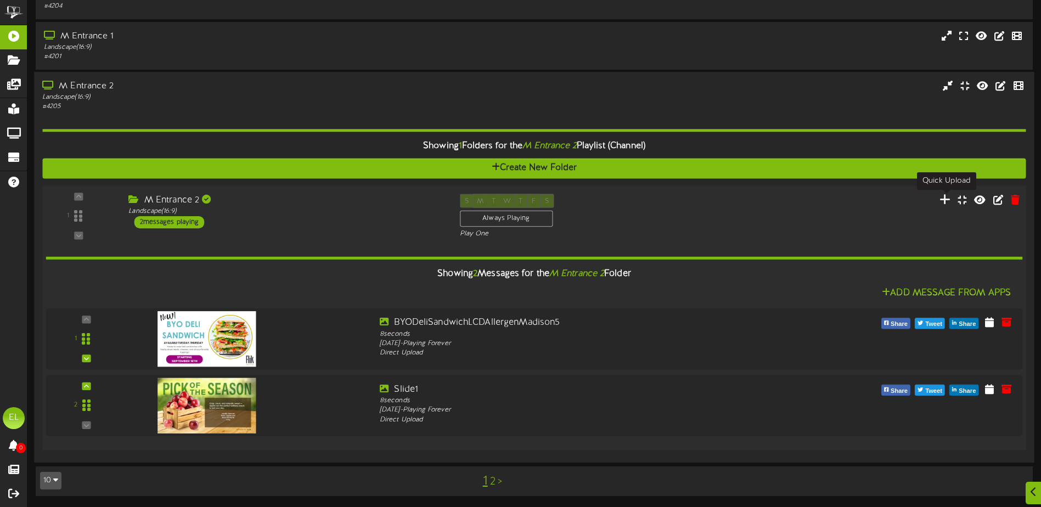
click at [948, 204] on icon at bounding box center [945, 199] width 12 height 12
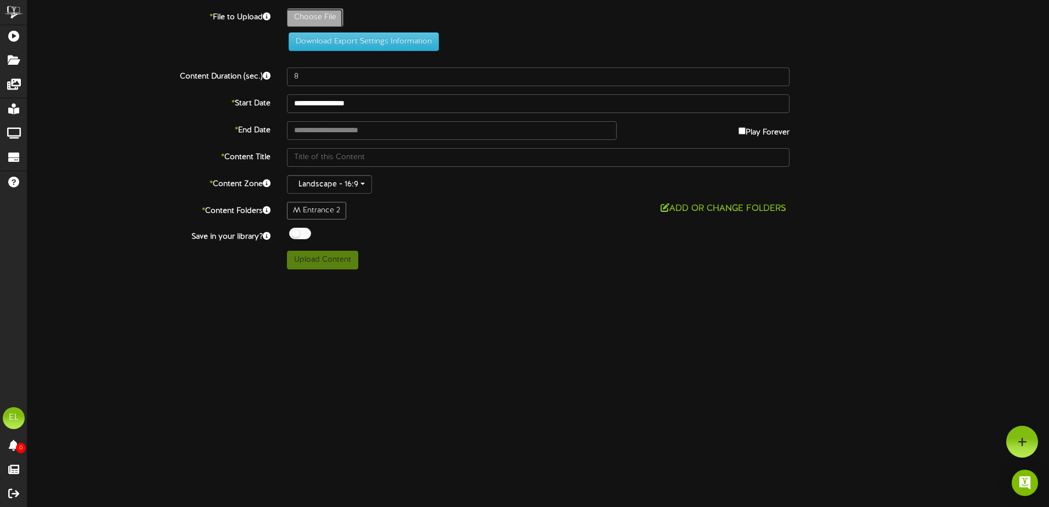
type input "**********"
type input "Slide5"
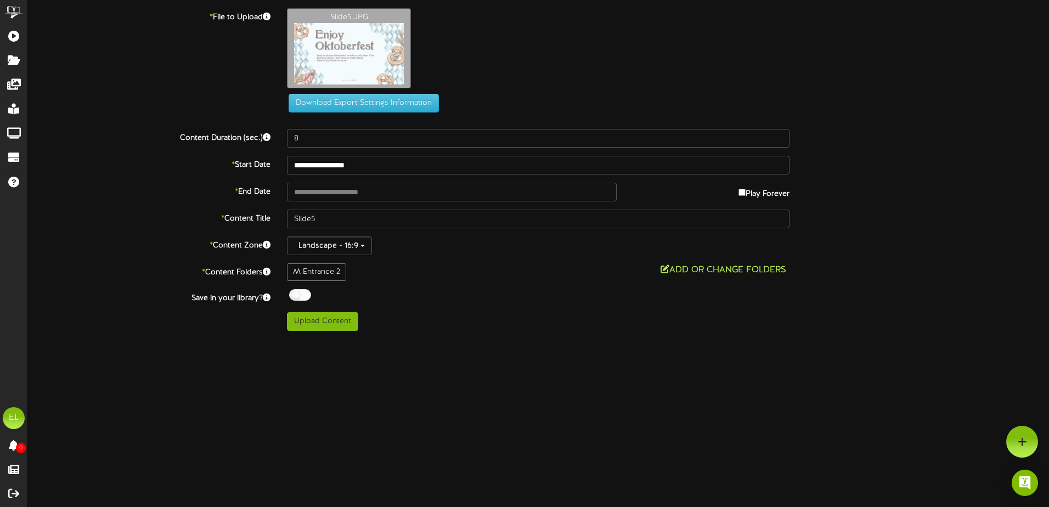
click at [691, 269] on button "Add or Change Folders" at bounding box center [723, 270] width 132 height 14
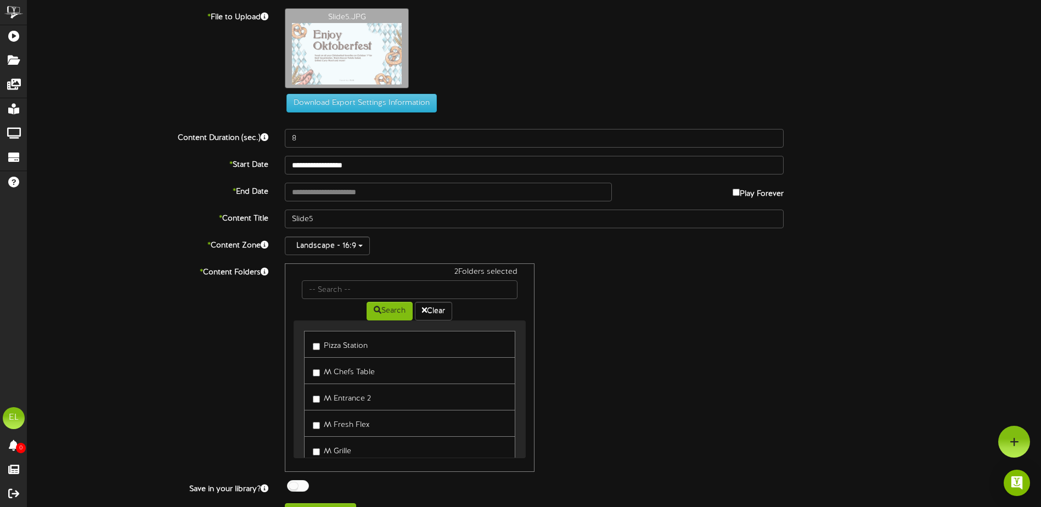
click at [314, 342] on label "Pizza Station" at bounding box center [340, 344] width 55 height 15
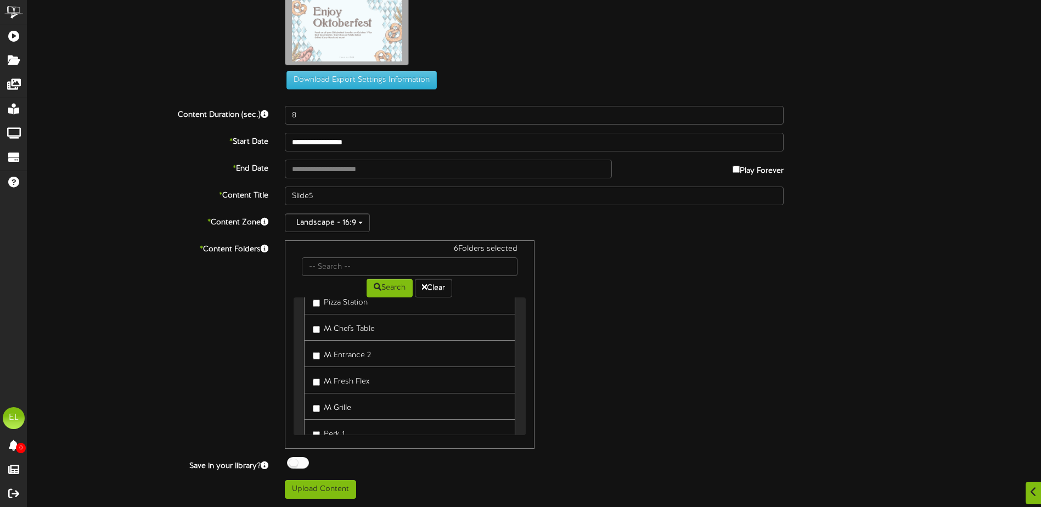
scroll to position [55, 0]
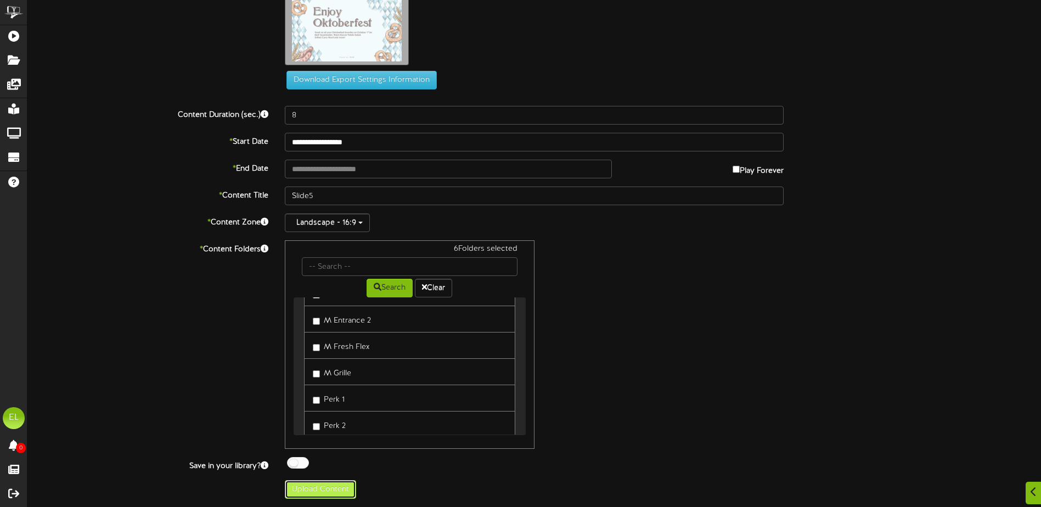
click at [329, 485] on button "Upload Content" at bounding box center [320, 489] width 71 height 19
type input "**********"
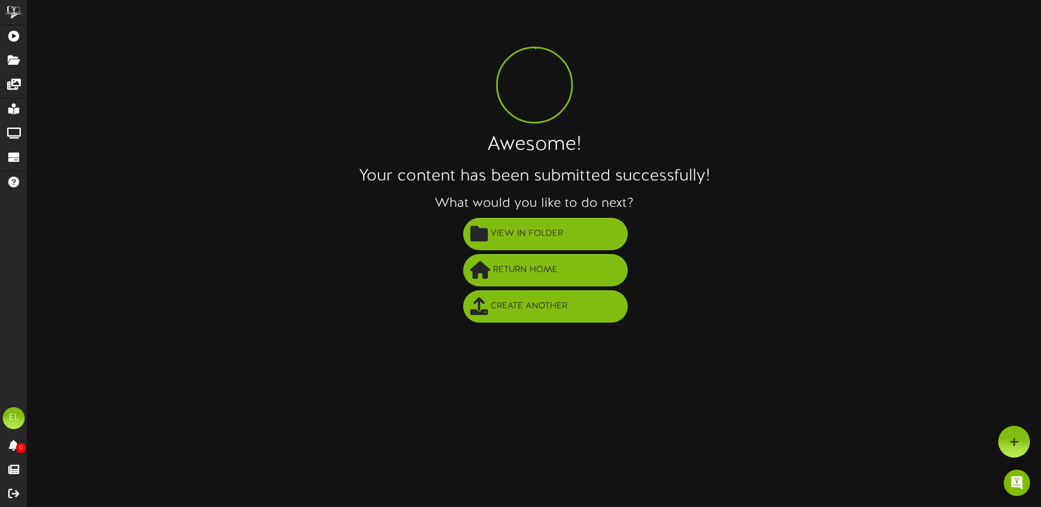
scroll to position [0, 0]
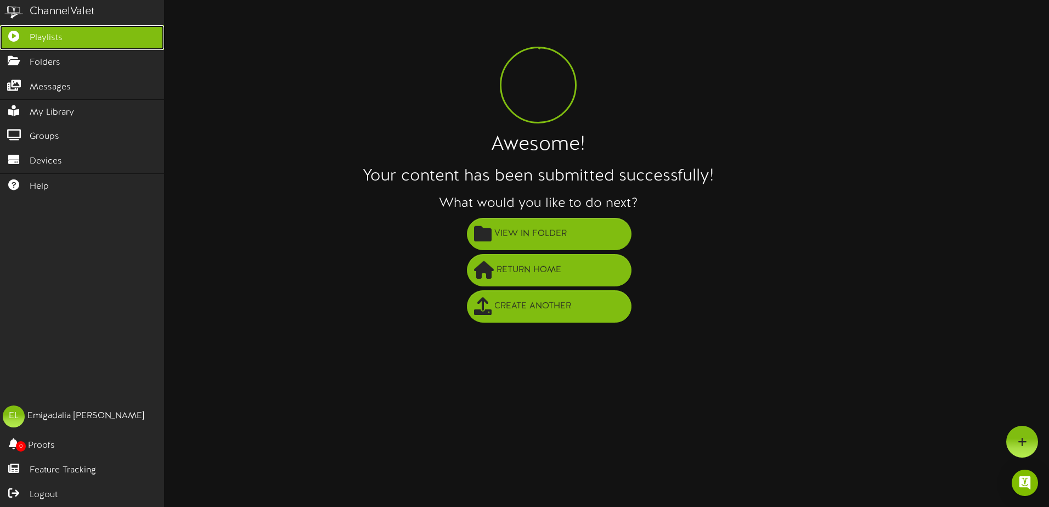
click at [43, 33] on span "Playlists" at bounding box center [46, 38] width 33 height 13
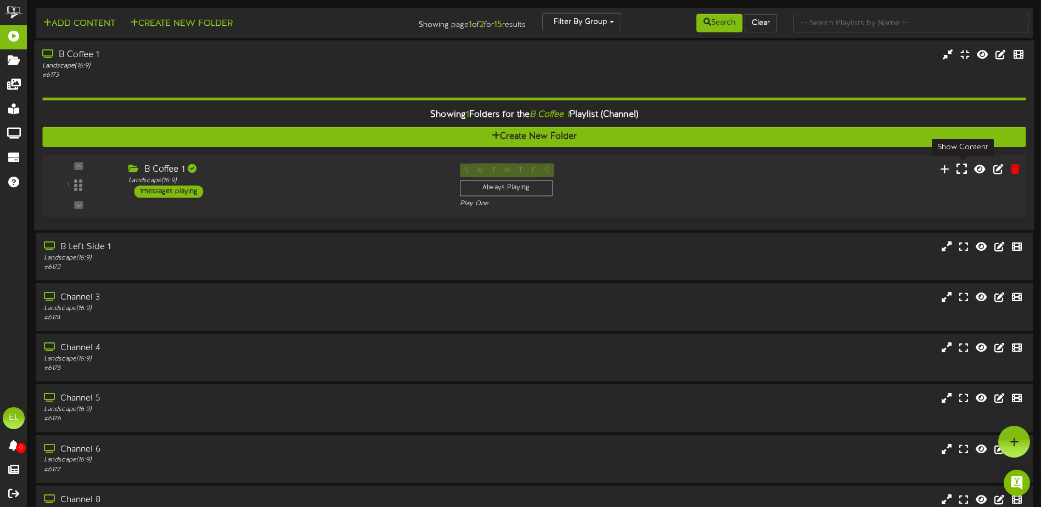
click at [963, 173] on icon at bounding box center [961, 168] width 10 height 12
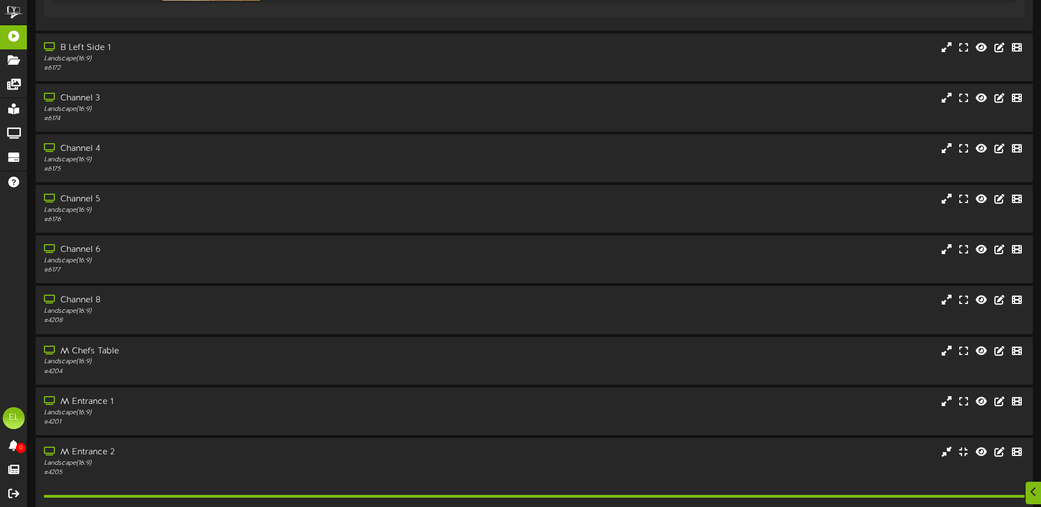
scroll to position [439, 0]
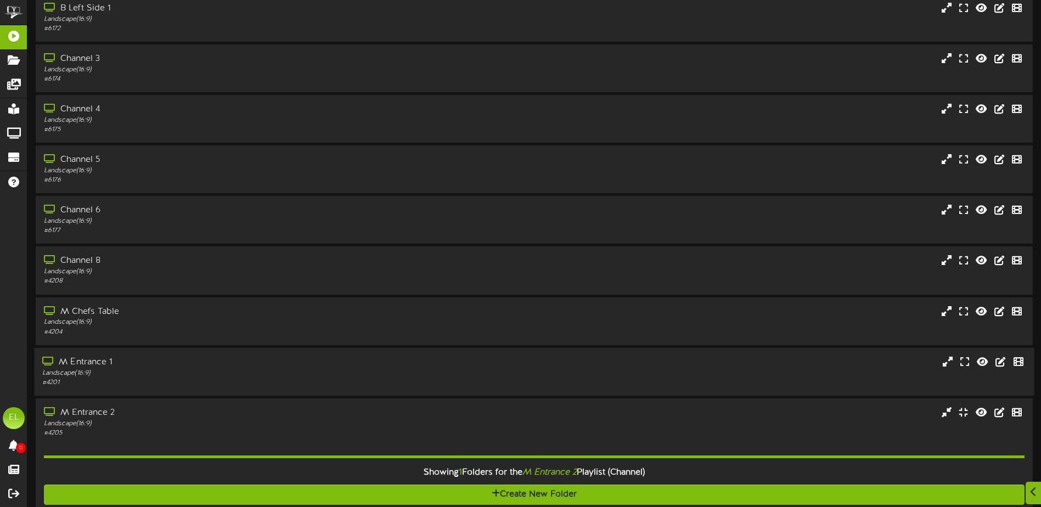
click at [233, 370] on div "Landscape ( 16:9 )" at bounding box center [242, 372] width 400 height 9
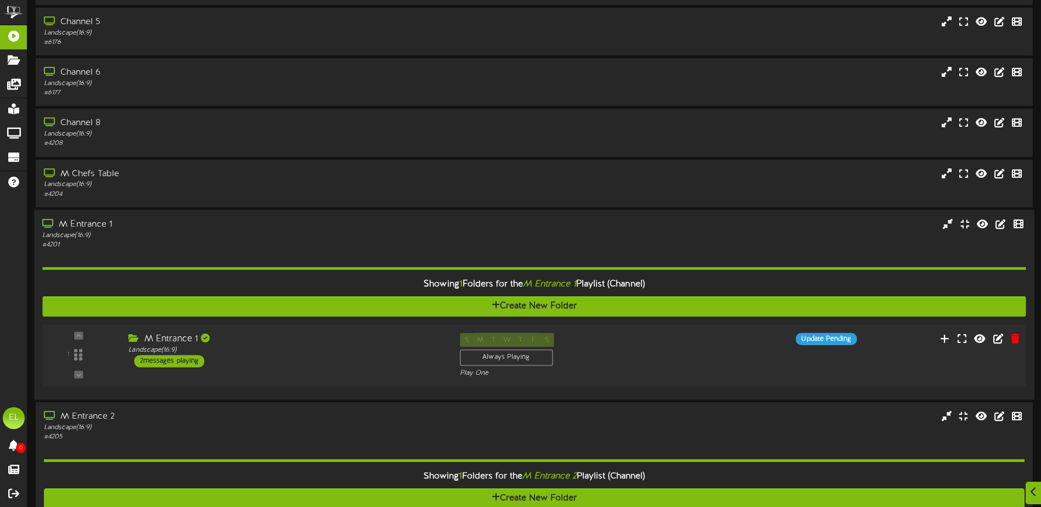
scroll to position [604, 0]
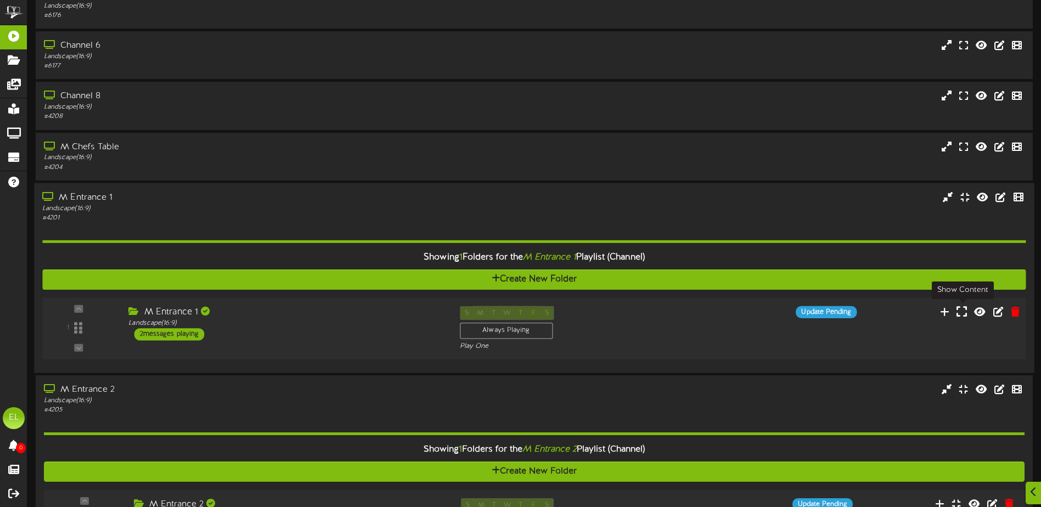
click at [962, 315] on icon at bounding box center [961, 311] width 10 height 12
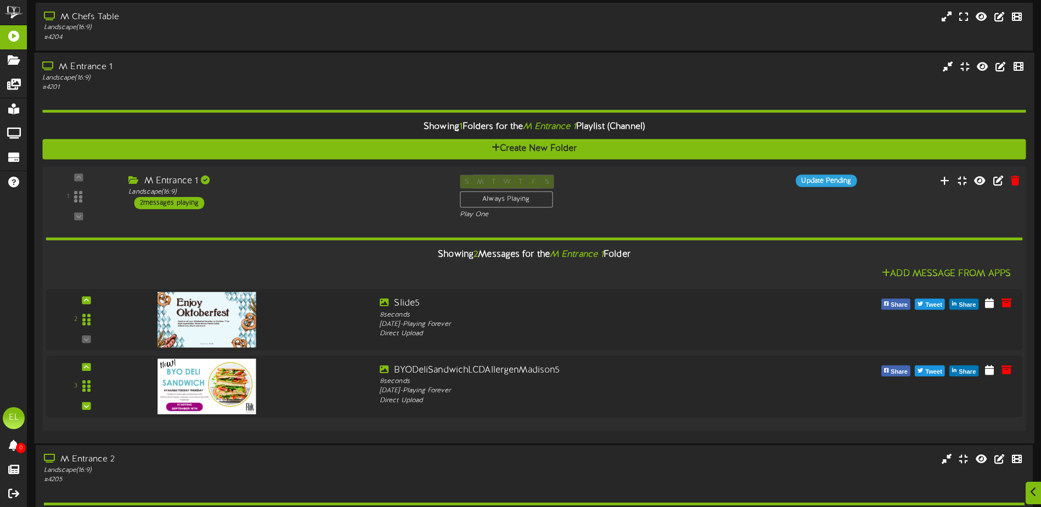
scroll to position [768, 0]
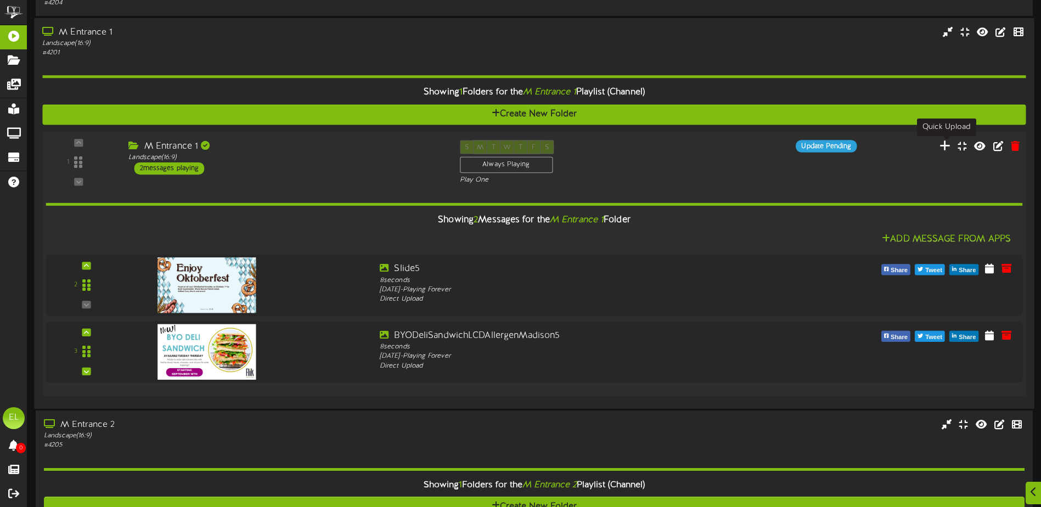
click at [945, 142] on icon at bounding box center [945, 145] width 12 height 12
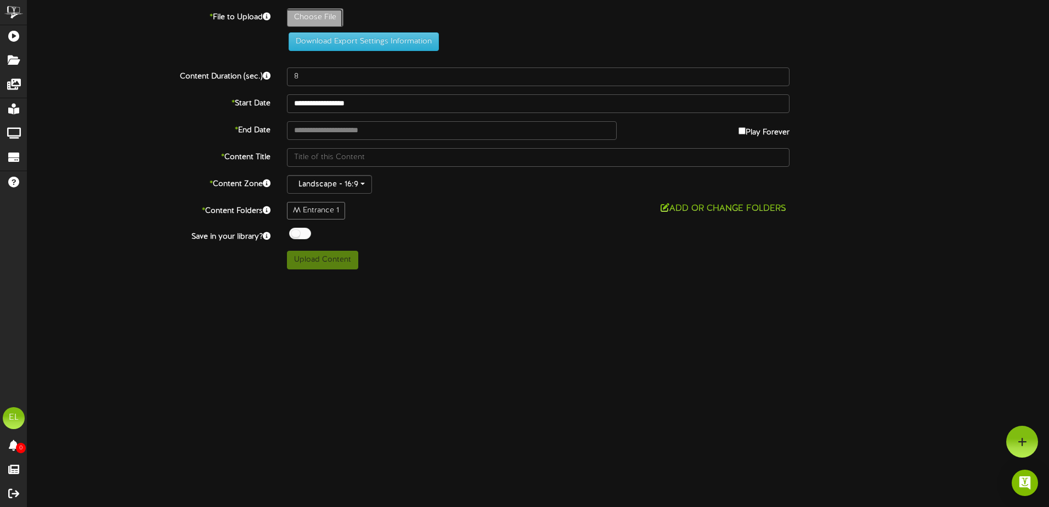
type input "**********"
type input "Slide5"
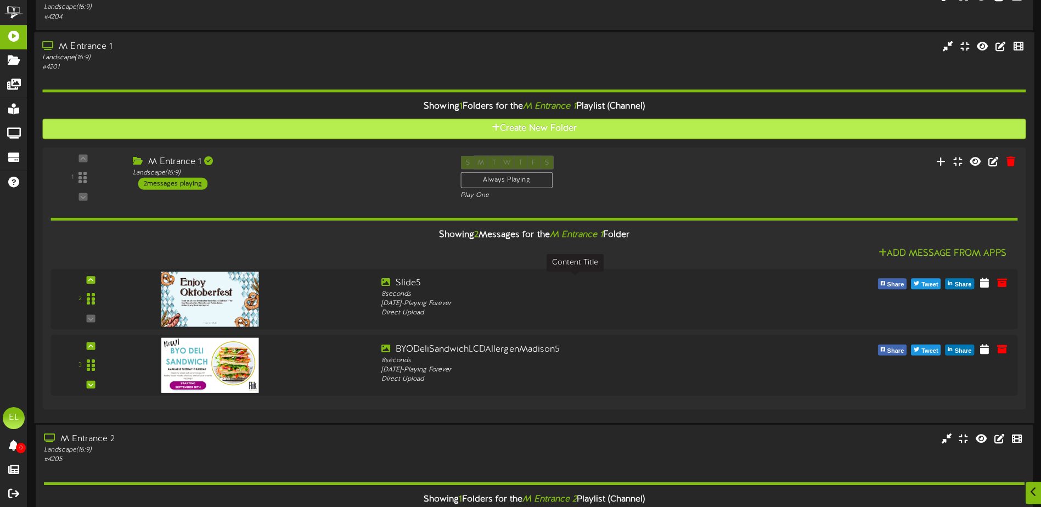
scroll to position [768, 0]
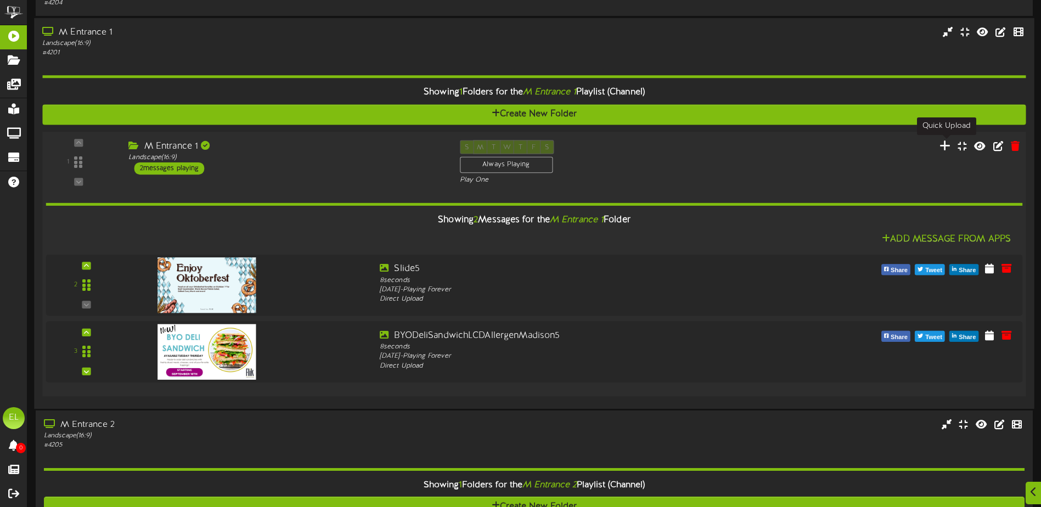
click at [947, 147] on icon at bounding box center [945, 145] width 12 height 12
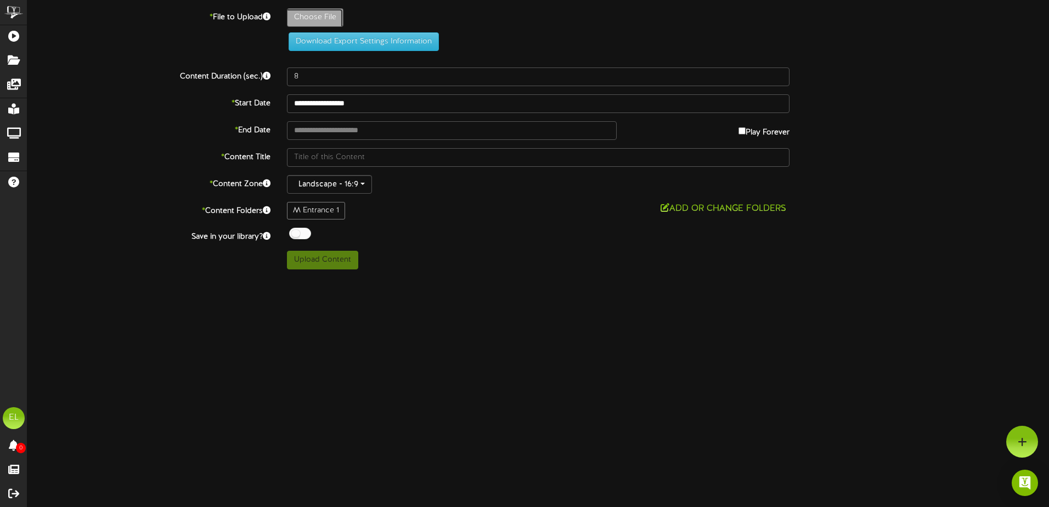
type input "**********"
type input "BYODeliSandwichLCDAllergenMadison2"
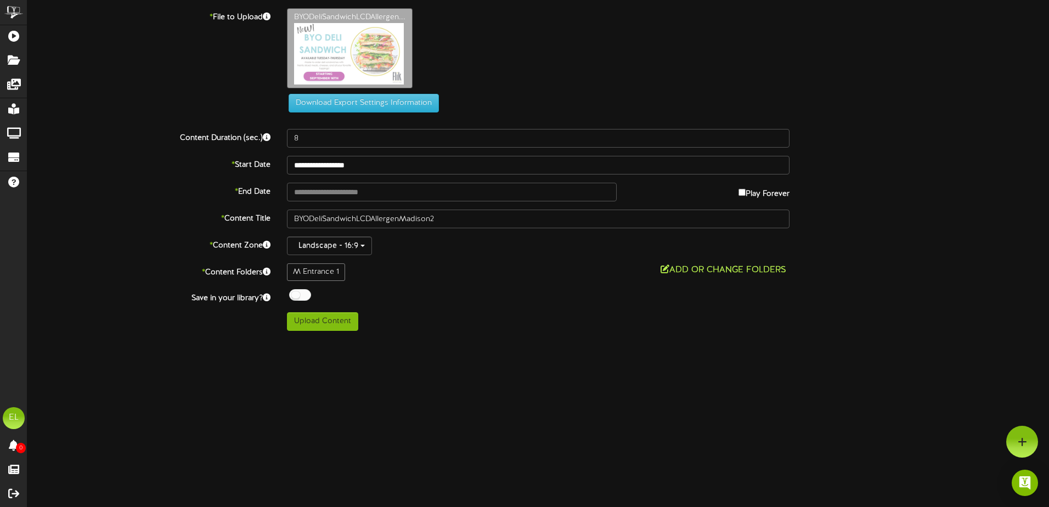
click at [695, 264] on button "Add or Change Folders" at bounding box center [723, 270] width 132 height 14
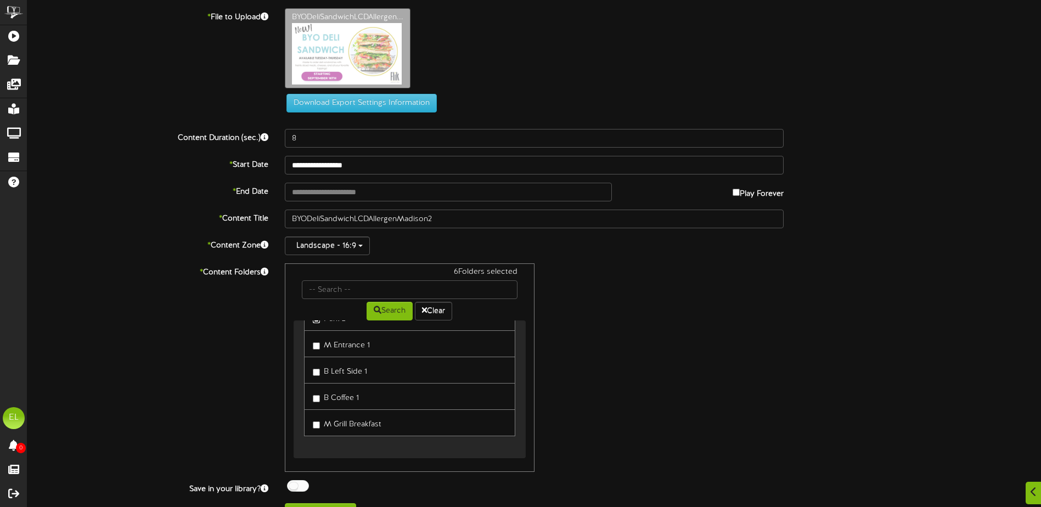
scroll to position [23, 0]
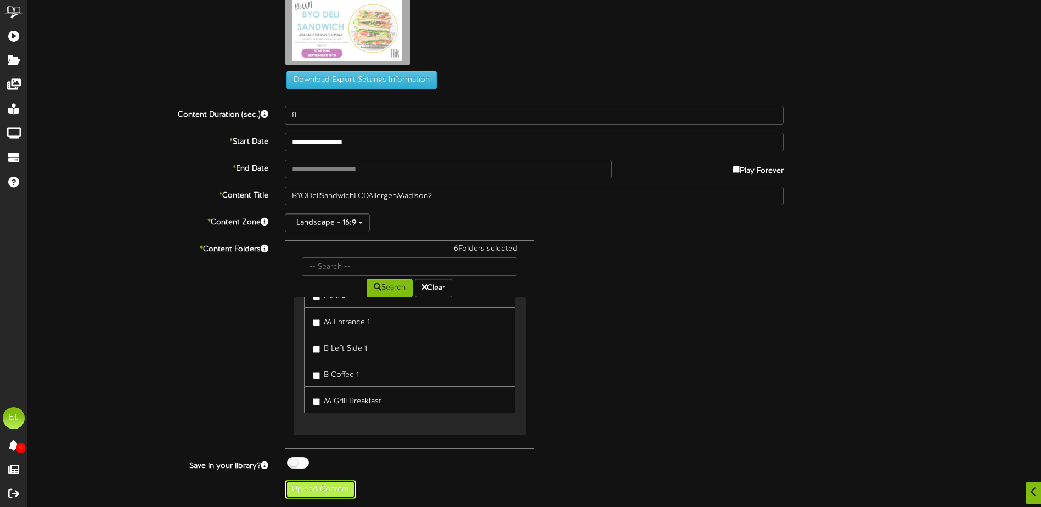
click at [317, 489] on button "Upload Content" at bounding box center [320, 489] width 71 height 19
type input "**********"
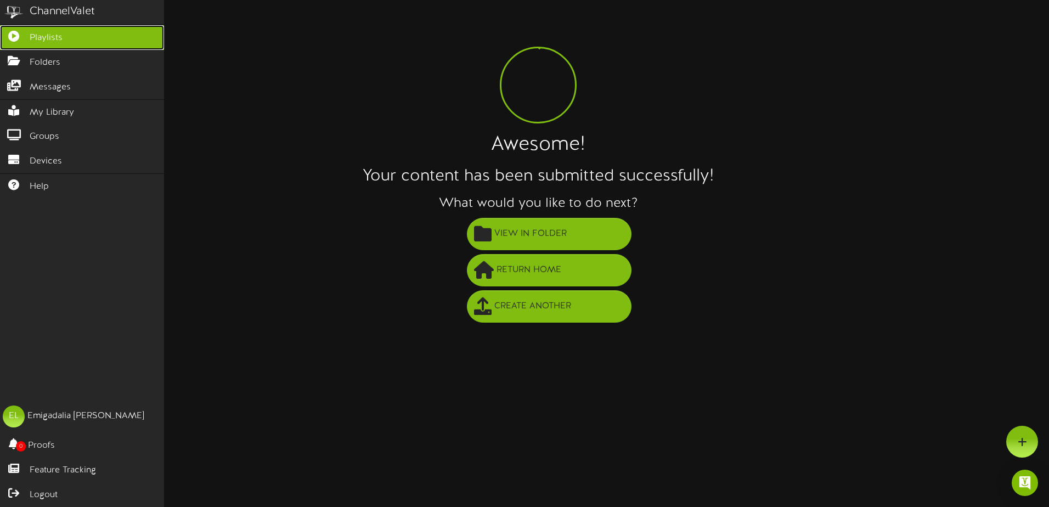
click at [59, 40] on span "Playlists" at bounding box center [46, 38] width 33 height 13
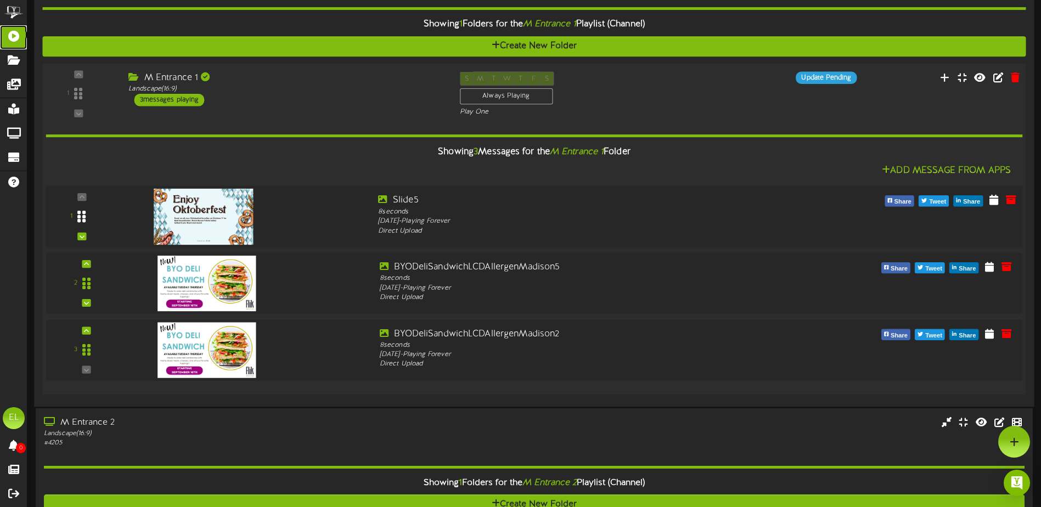
scroll to position [823, 0]
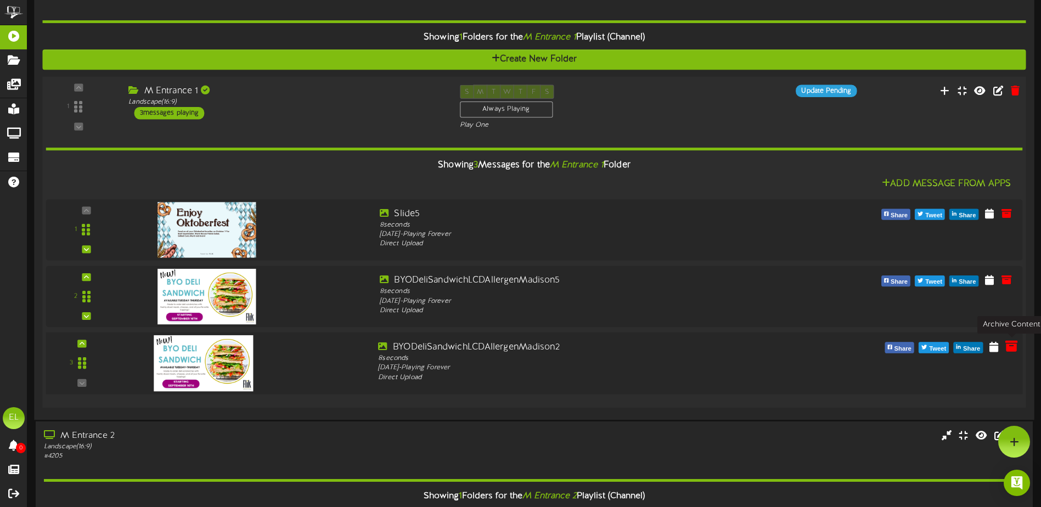
click at [1010, 350] on icon at bounding box center [1011, 346] width 12 height 12
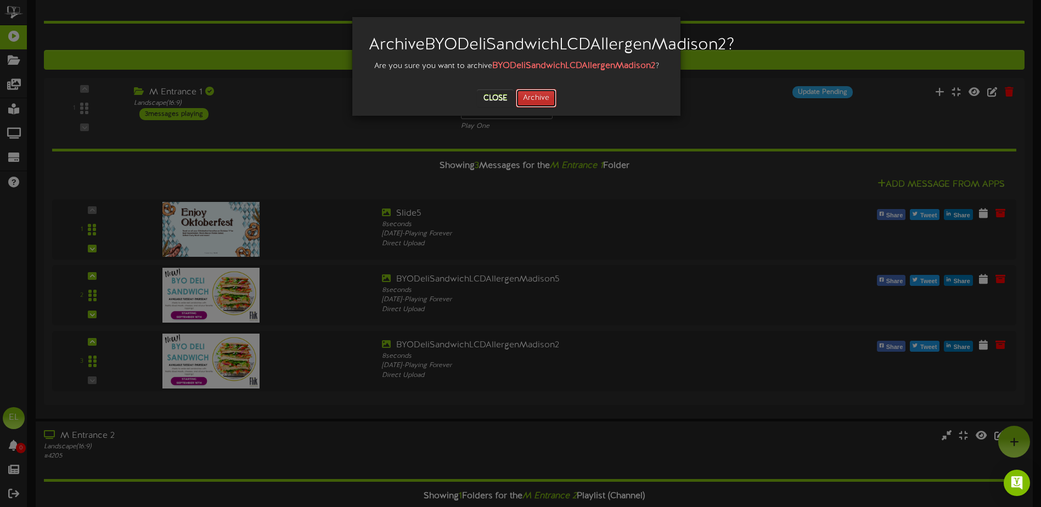
click at [536, 108] on button "Archive" at bounding box center [536, 98] width 41 height 19
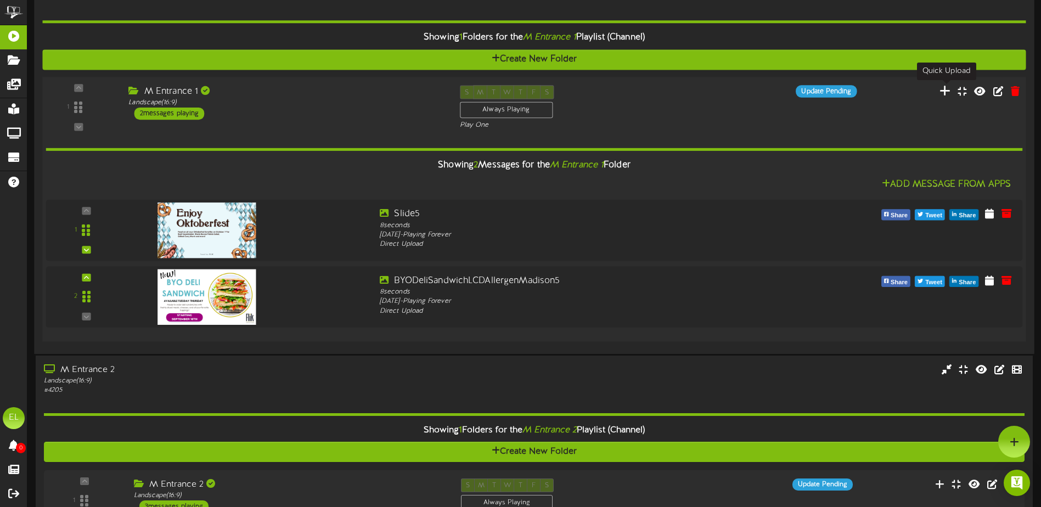
click at [948, 93] on icon at bounding box center [945, 90] width 12 height 12
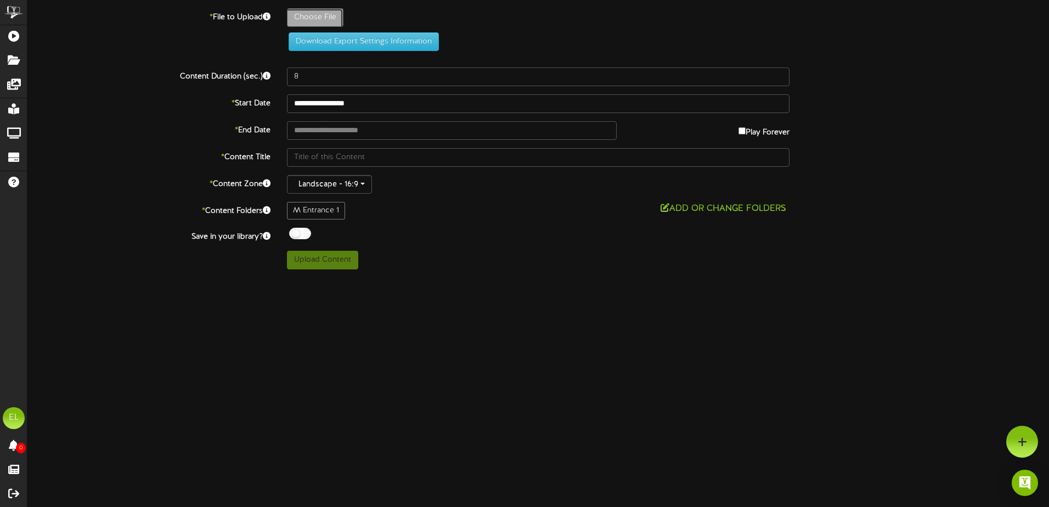
type input "**********"
type input "Slide1"
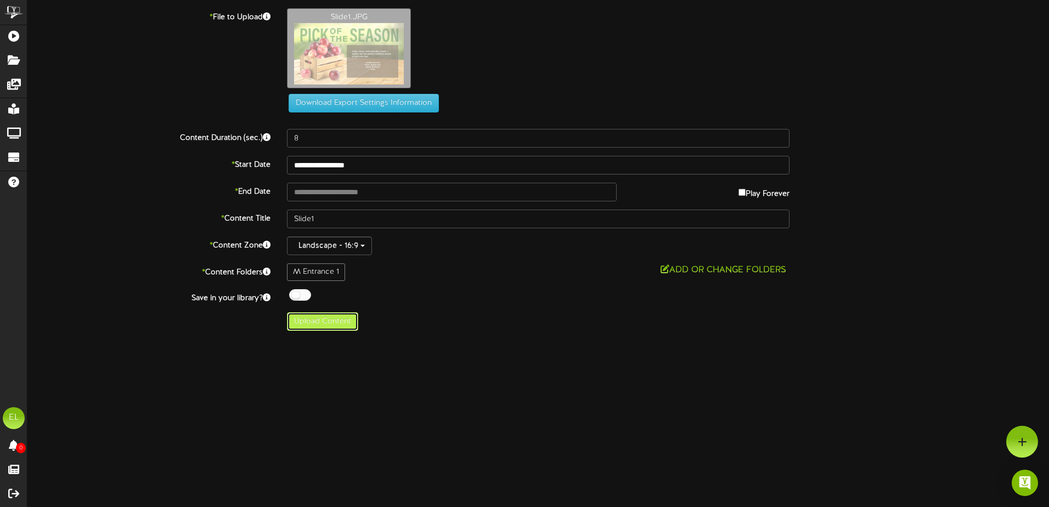
click at [328, 321] on button "Upload Content" at bounding box center [322, 321] width 71 height 19
type input "**********"
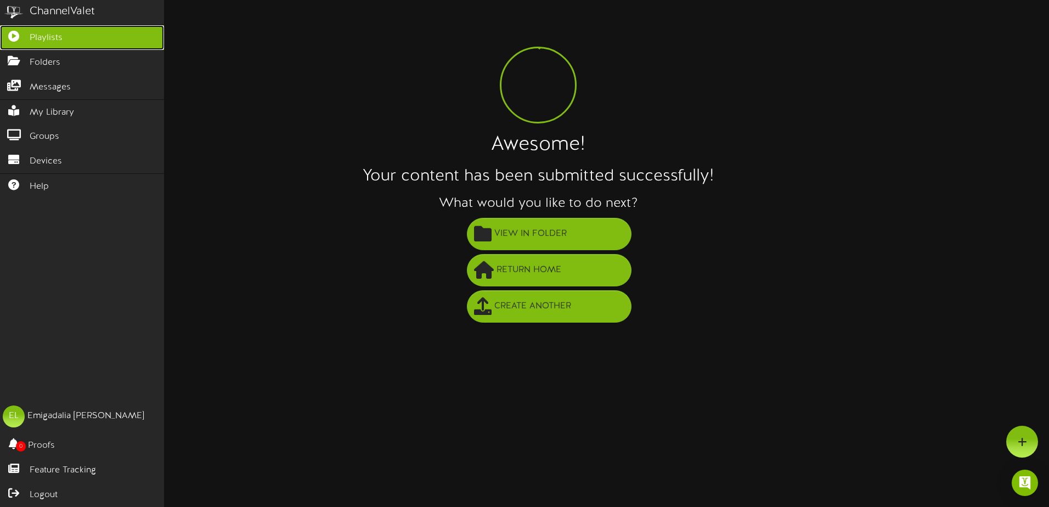
click at [29, 33] on link "Playlists" at bounding box center [82, 37] width 164 height 25
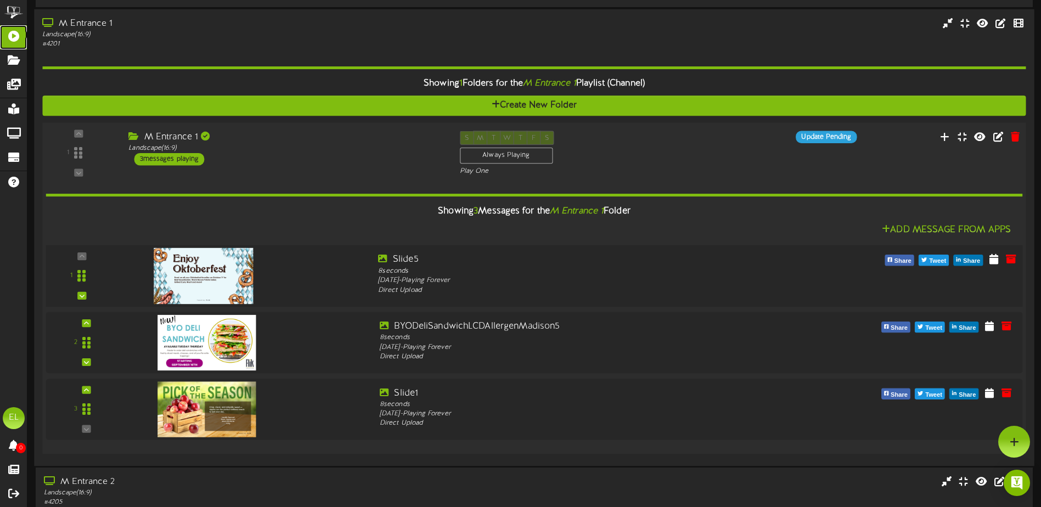
scroll to position [771, 0]
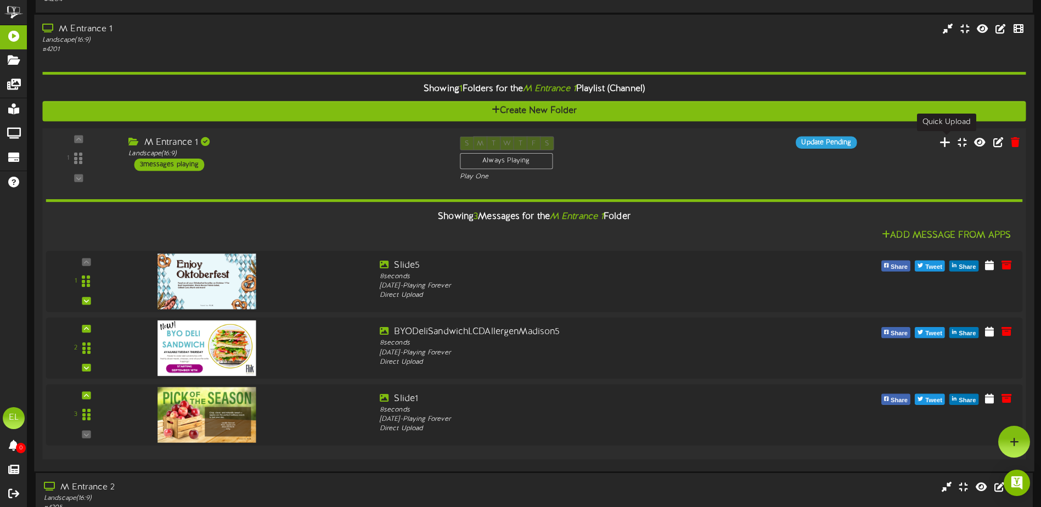
click at [943, 143] on icon at bounding box center [945, 142] width 12 height 12
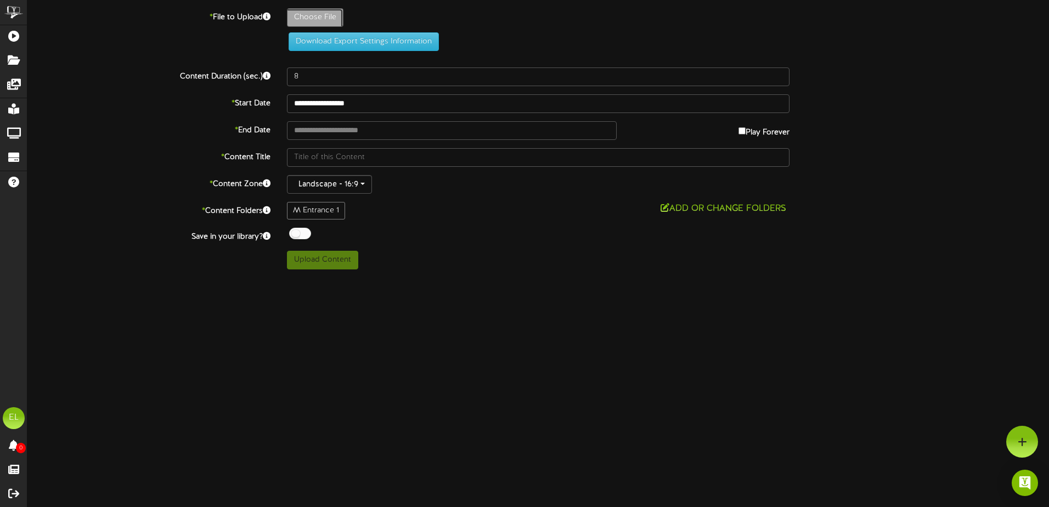
type input "**********"
type input "Slide1"
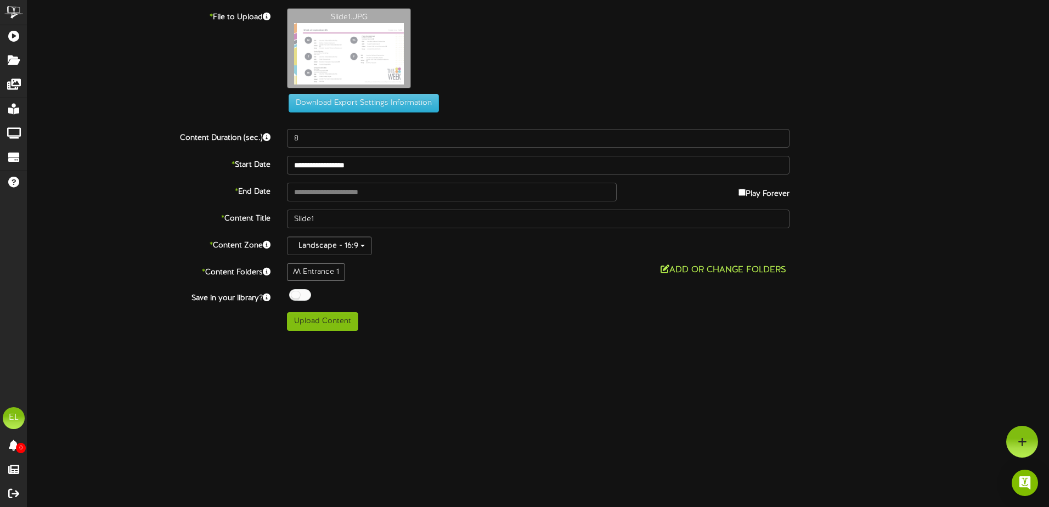
click at [690, 268] on button "Add or Change Folders" at bounding box center [723, 270] width 132 height 14
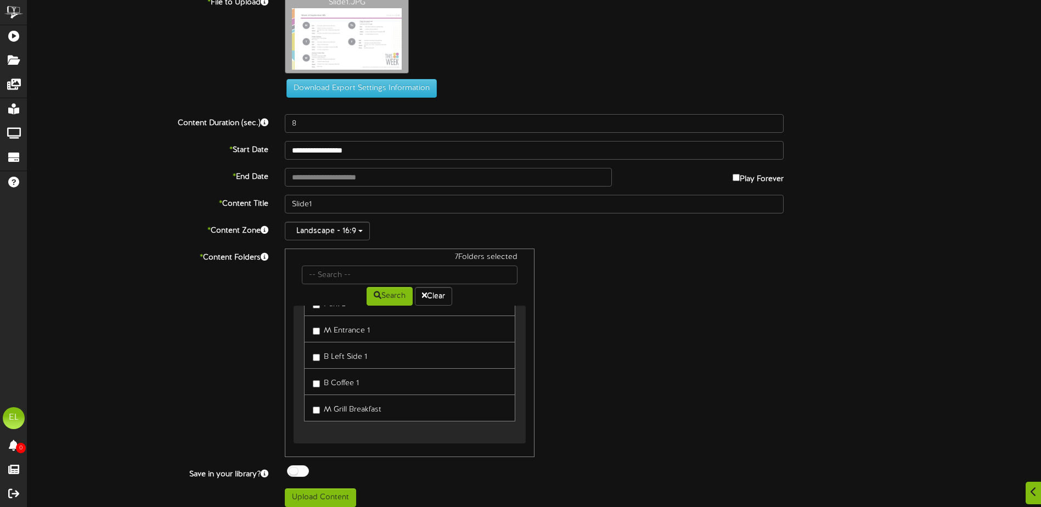
scroll to position [23, 0]
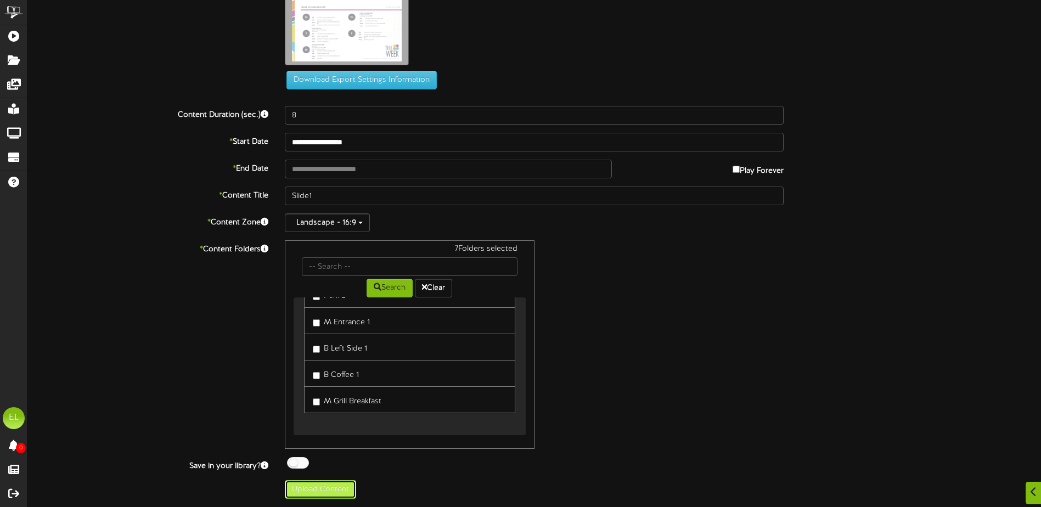
click at [331, 493] on button "Upload Content" at bounding box center [320, 489] width 71 height 19
type input "**********"
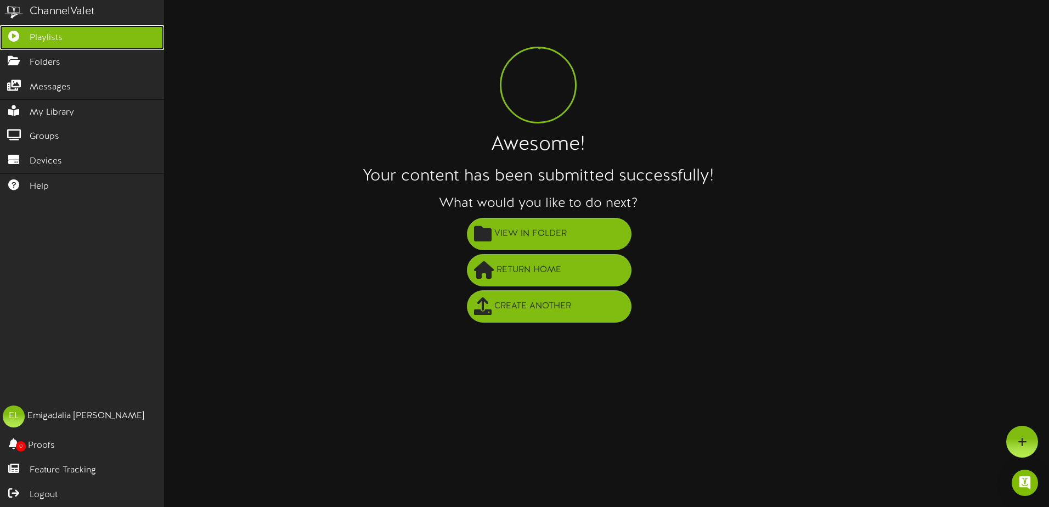
click at [29, 34] on link "Playlists" at bounding box center [82, 37] width 164 height 25
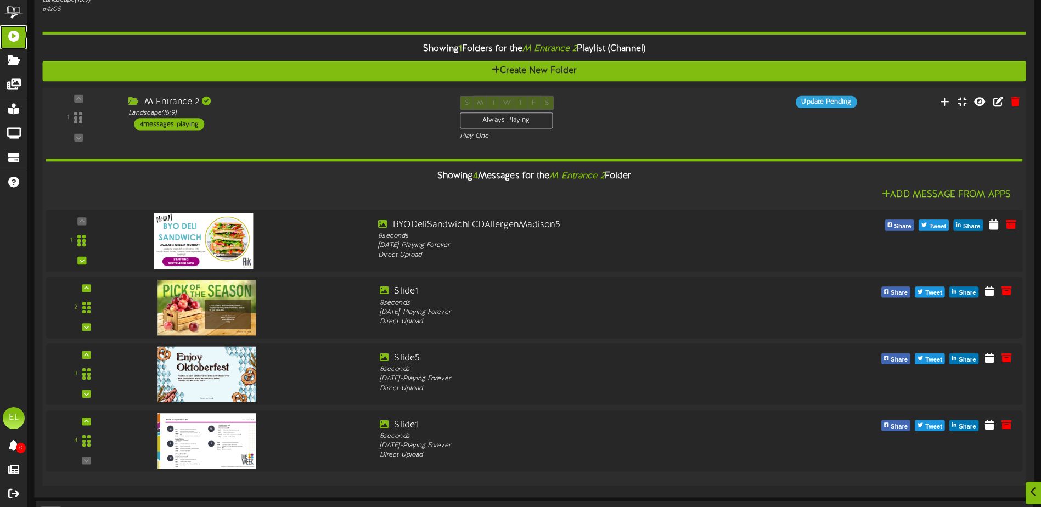
scroll to position [1370, 0]
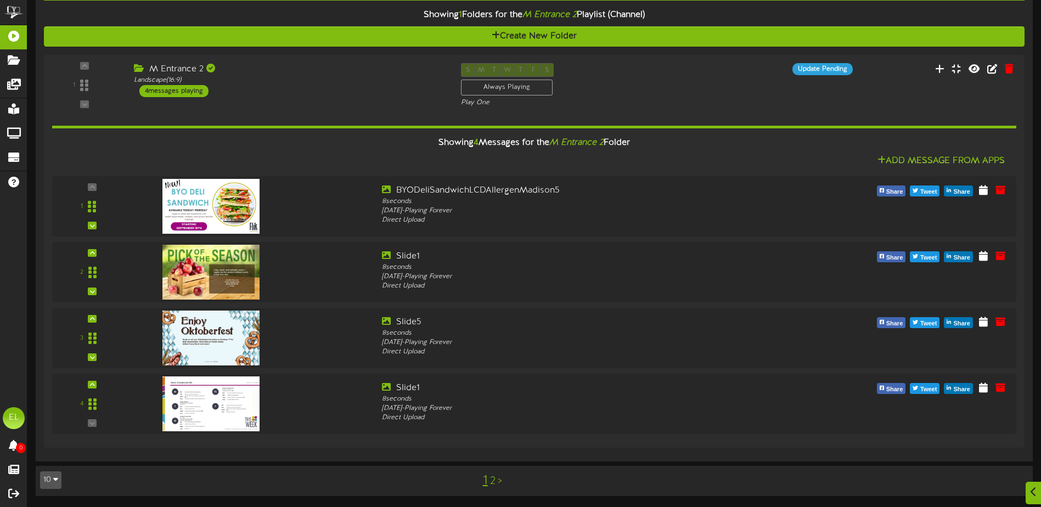
click at [57, 481] on icon "button" at bounding box center [55, 479] width 5 height 8
click at [47, 426] on div "25" at bounding box center [51, 426] width 21 height 16
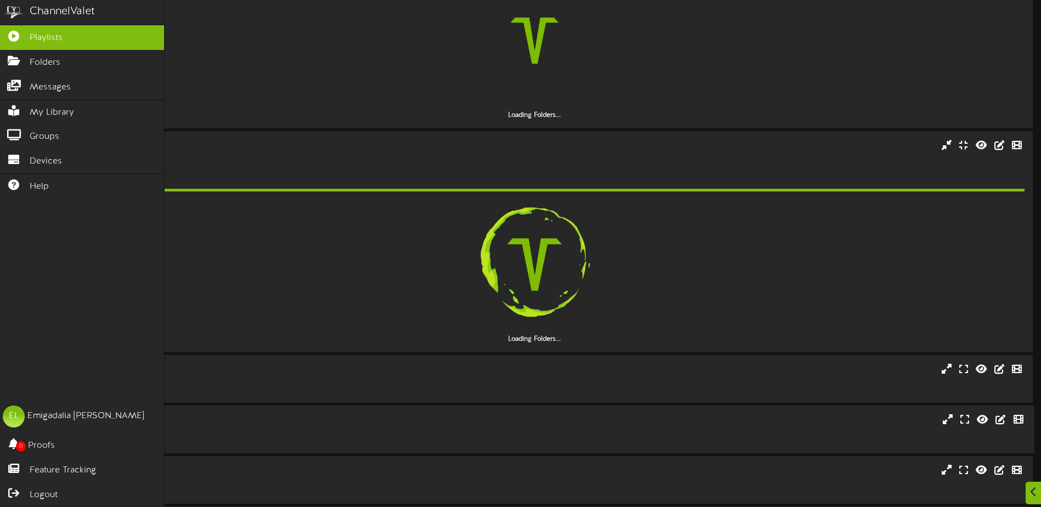
scroll to position [993, 0]
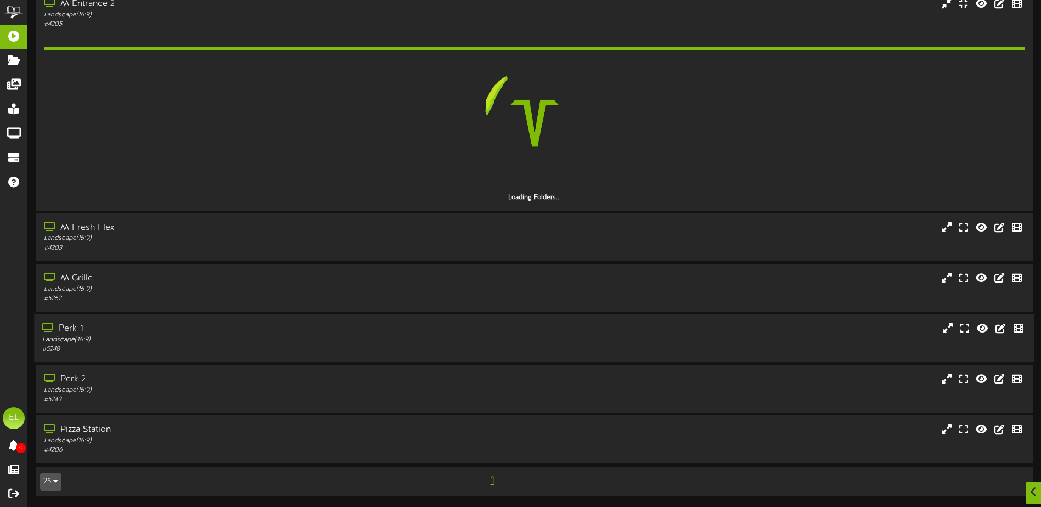
click at [83, 336] on div "Landscape ( 16:9 )" at bounding box center [242, 339] width 400 height 9
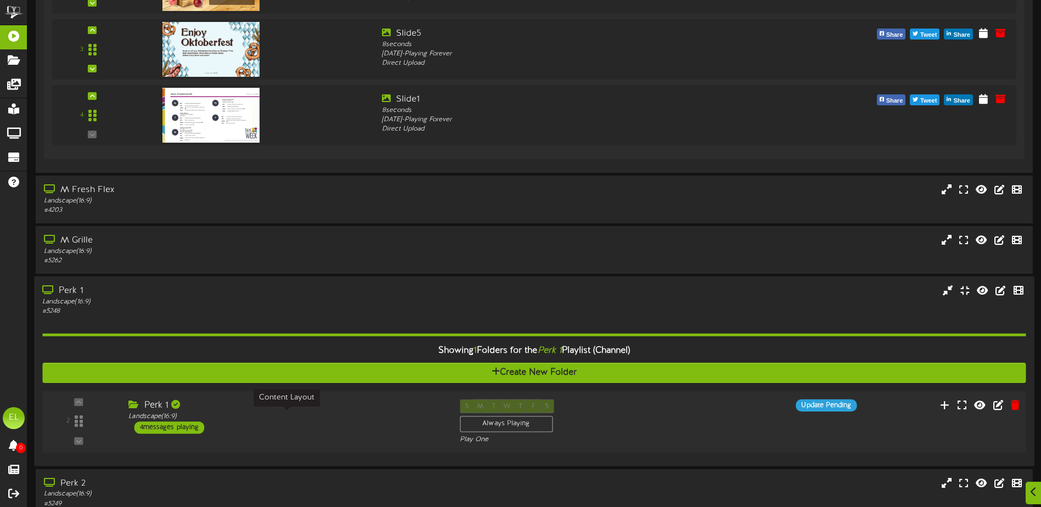
scroll to position [1763, 0]
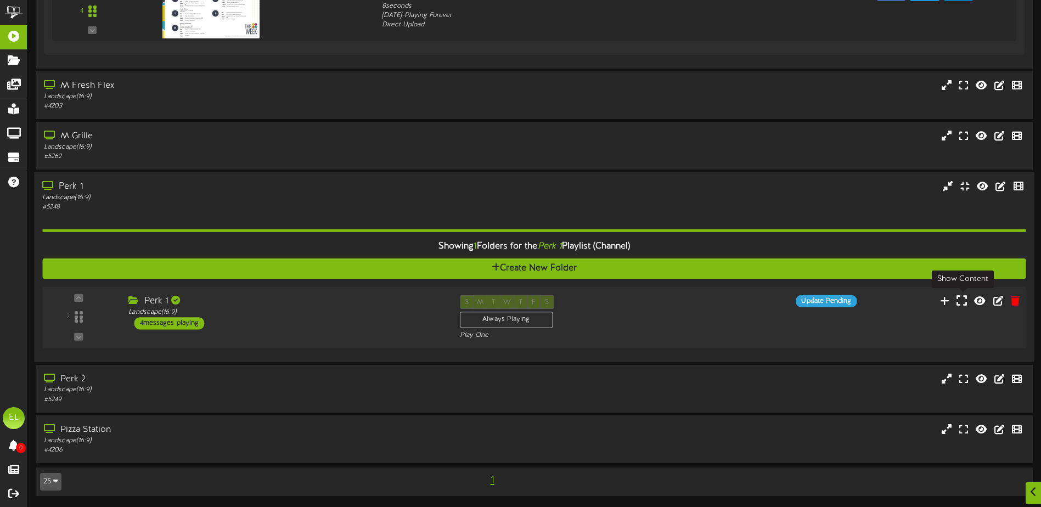
click at [960, 299] on icon at bounding box center [961, 301] width 10 height 12
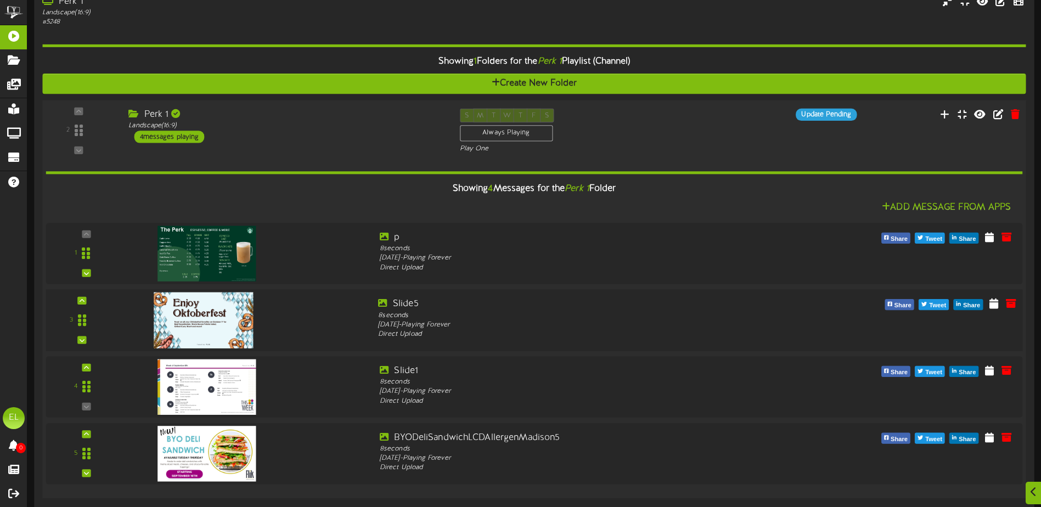
scroll to position [2095, 0]
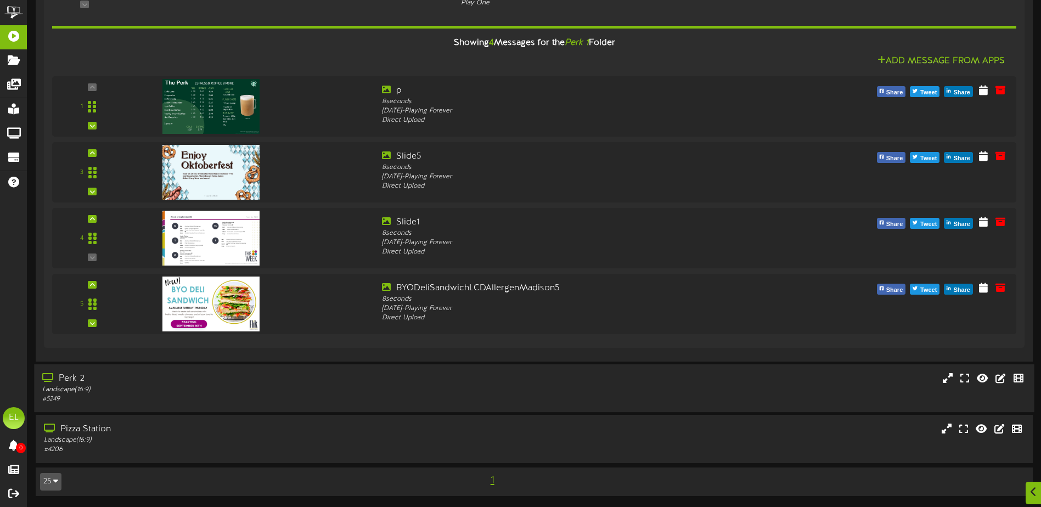
click at [92, 379] on div "Perk 2" at bounding box center [242, 379] width 400 height 13
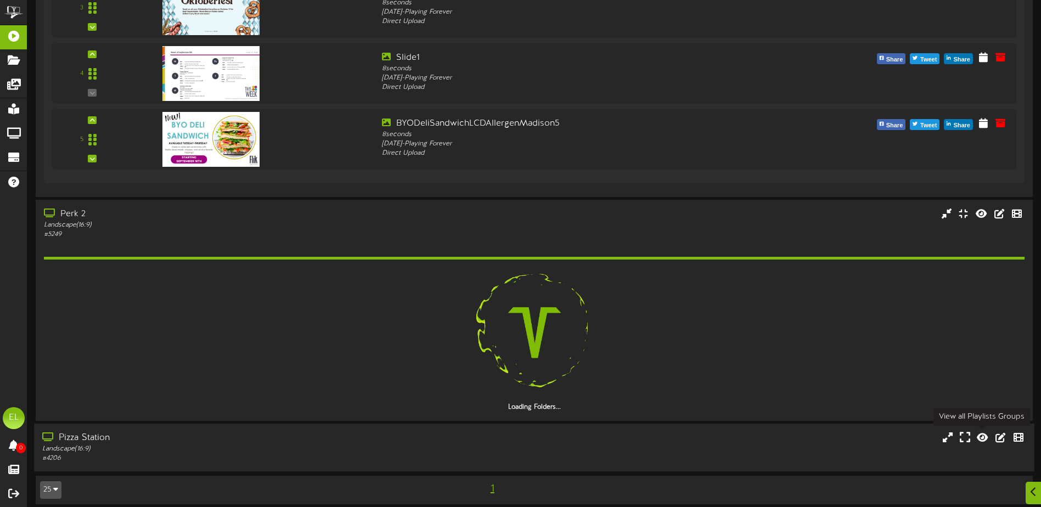
scroll to position [2236, 0]
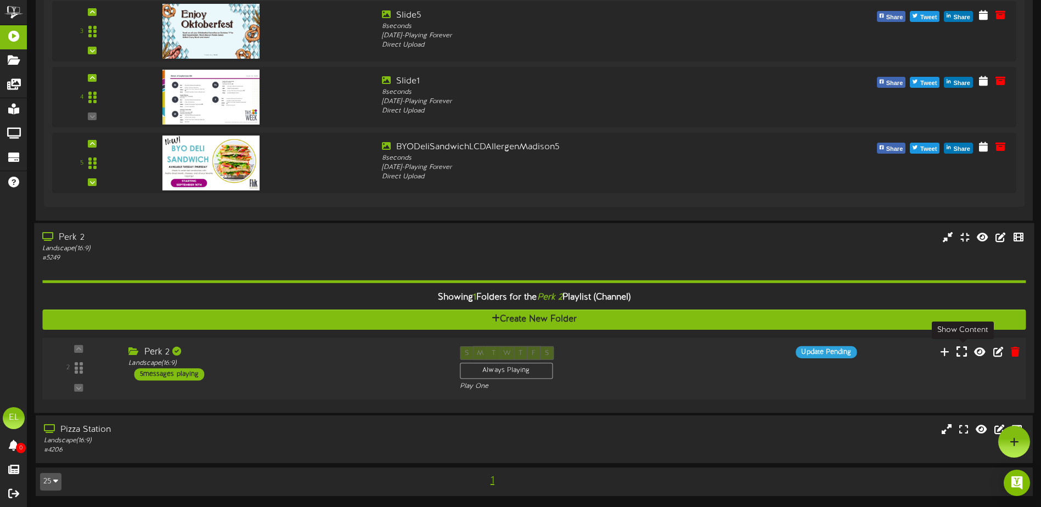
click at [961, 351] on icon at bounding box center [961, 351] width 10 height 12
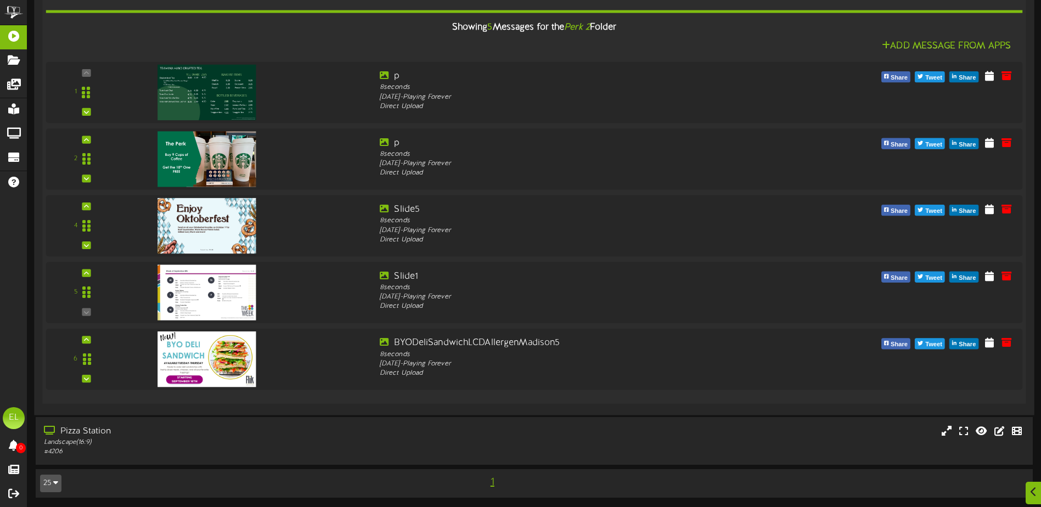
scroll to position [2634, 0]
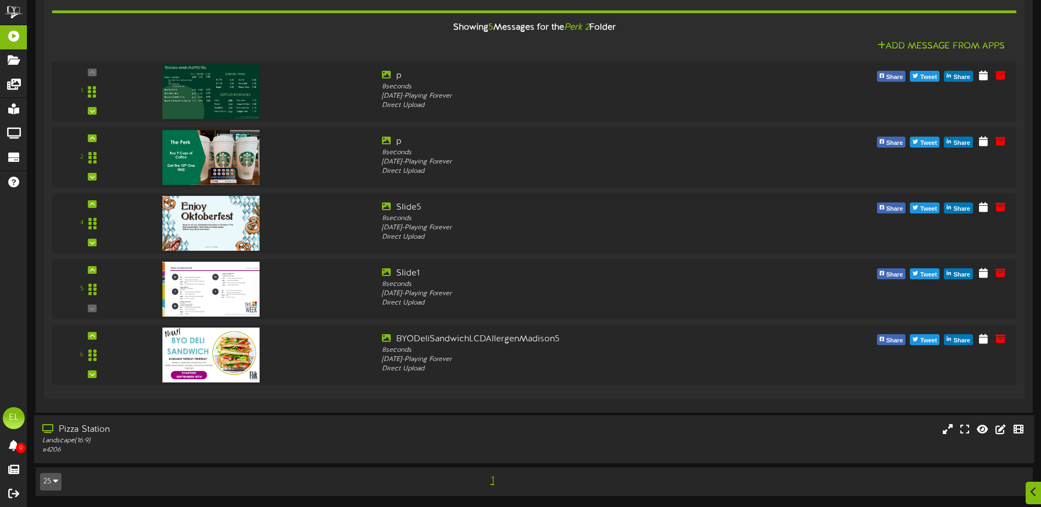
click at [134, 437] on div "Landscape ( 16:9 )" at bounding box center [242, 440] width 400 height 9
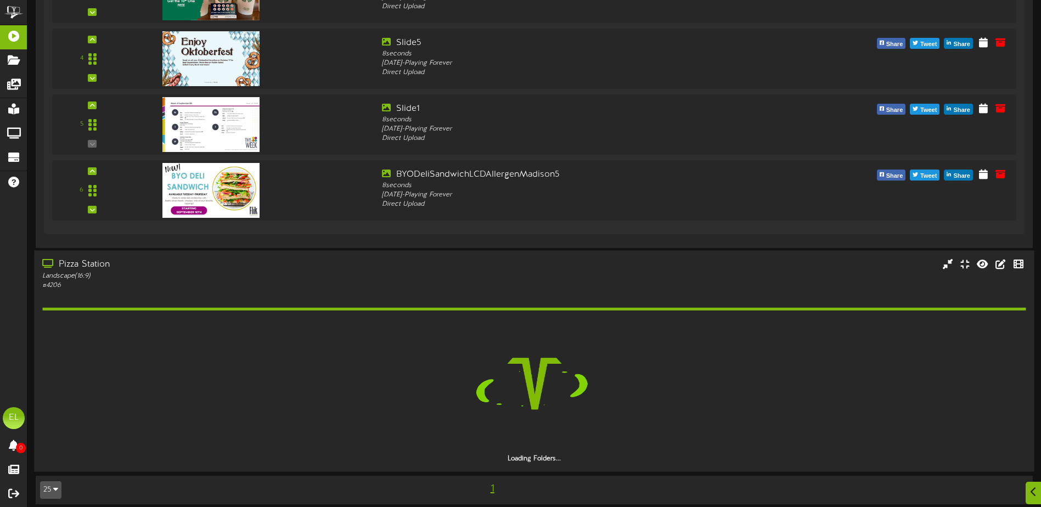
scroll to position [2775, 0]
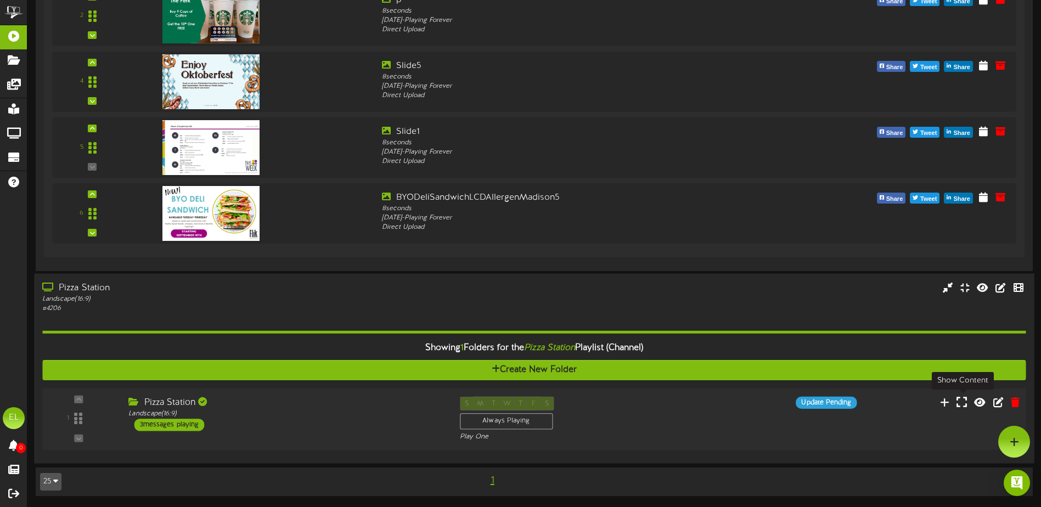
click at [958, 405] on icon at bounding box center [961, 402] width 10 height 12
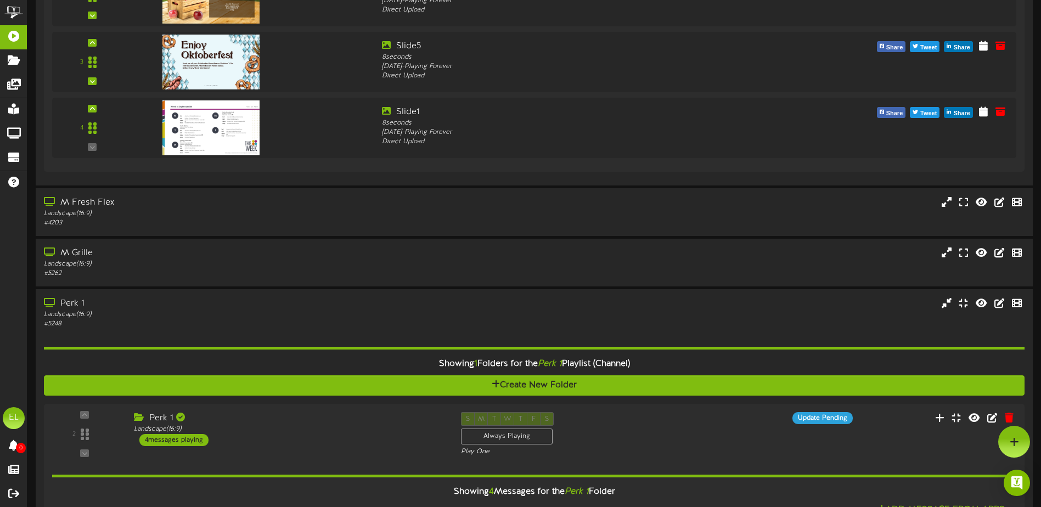
scroll to position [1615, 0]
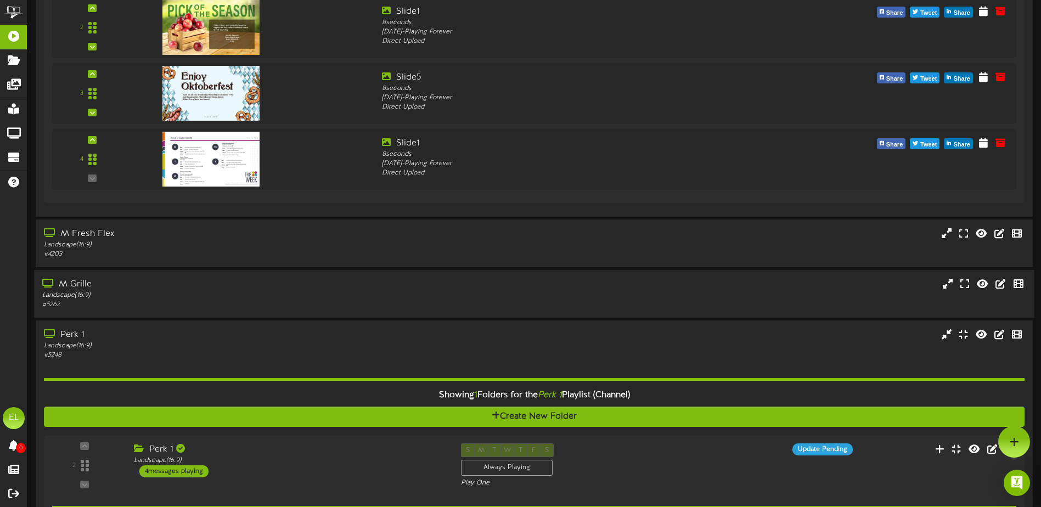
click at [135, 300] on div "Landscape ( 16:9 )" at bounding box center [242, 295] width 400 height 9
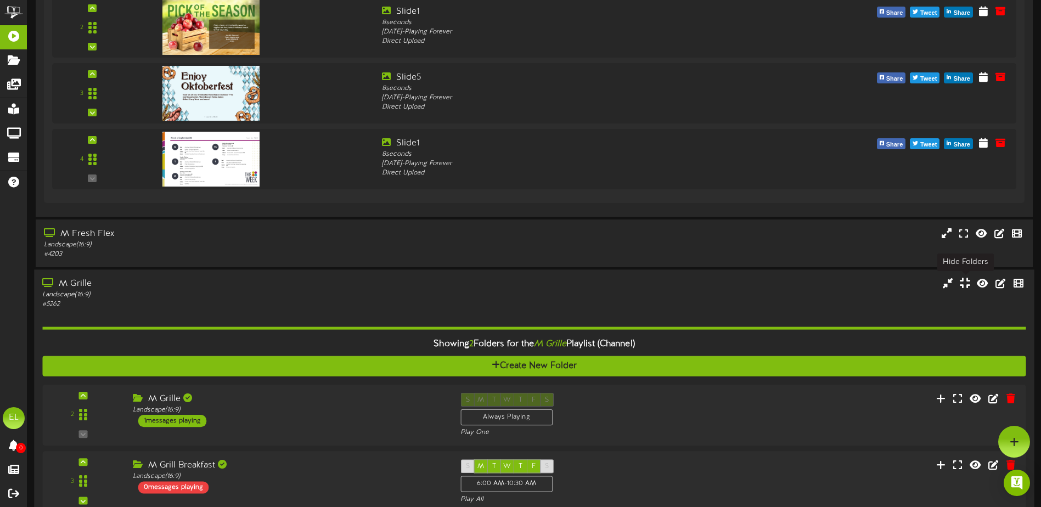
click at [965, 286] on icon at bounding box center [965, 283] width 10 height 12
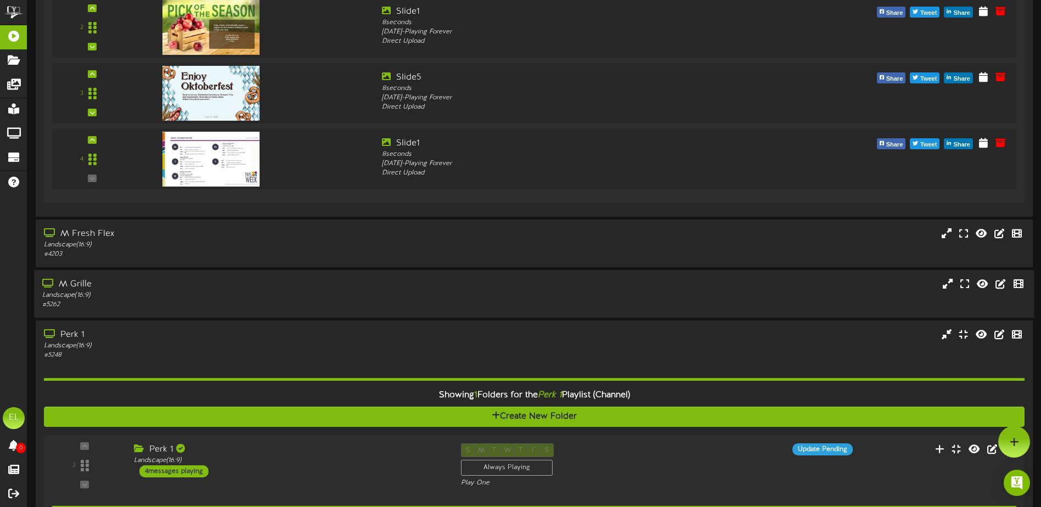
click at [187, 293] on div "Landscape ( 16:9 )" at bounding box center [242, 295] width 400 height 9
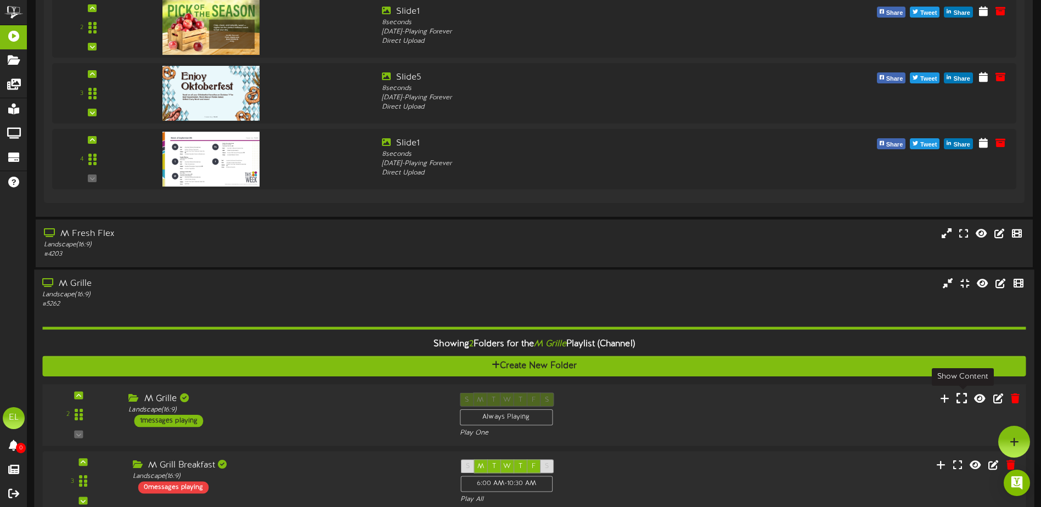
click at [957, 396] on icon at bounding box center [961, 398] width 10 height 12
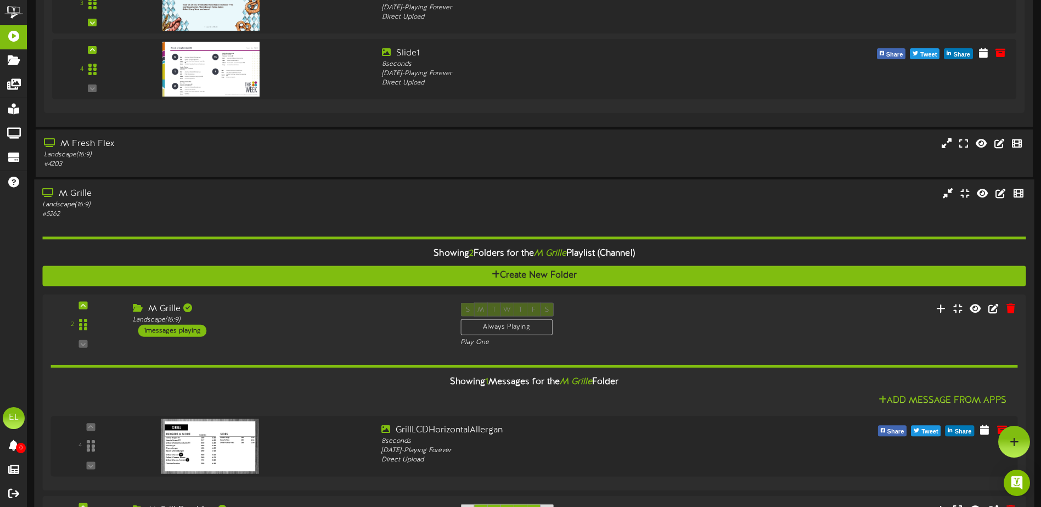
scroll to position [1670, 0]
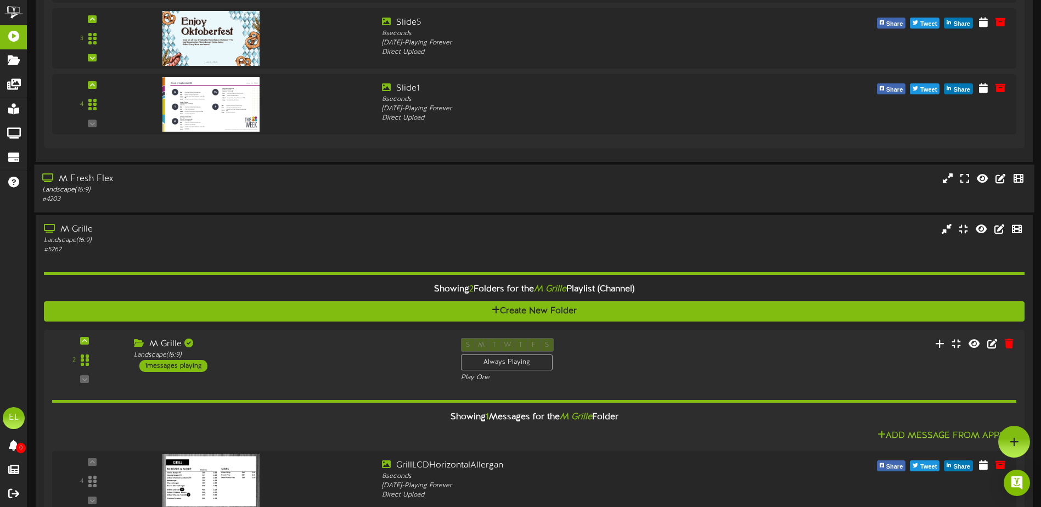
click at [104, 184] on div "M Fresh Flex" at bounding box center [242, 179] width 400 height 13
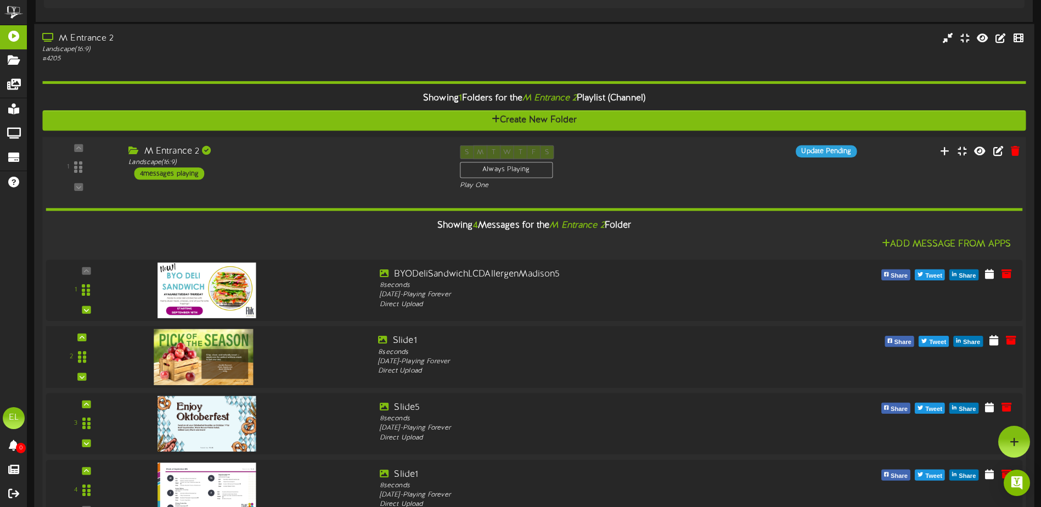
scroll to position [1231, 0]
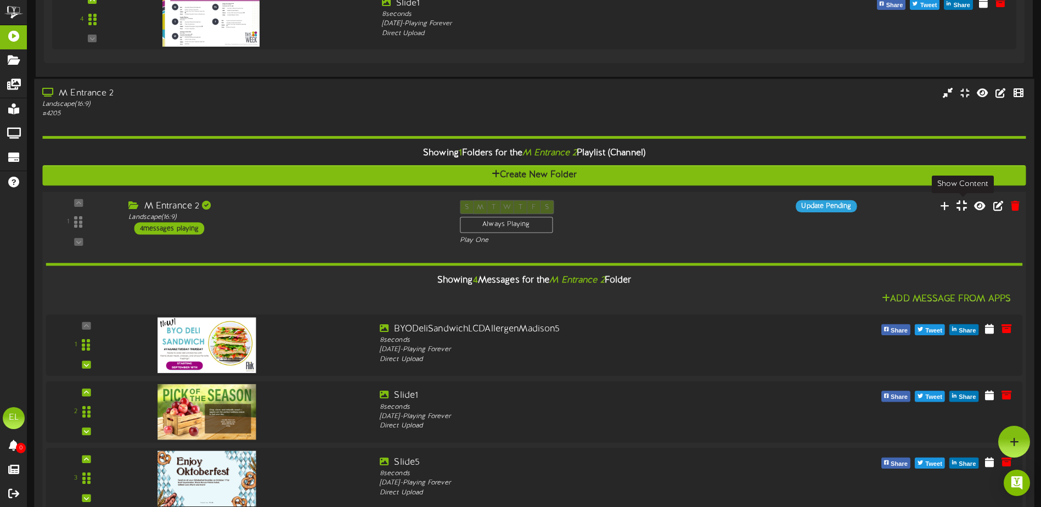
click at [962, 209] on icon at bounding box center [961, 206] width 10 height 12
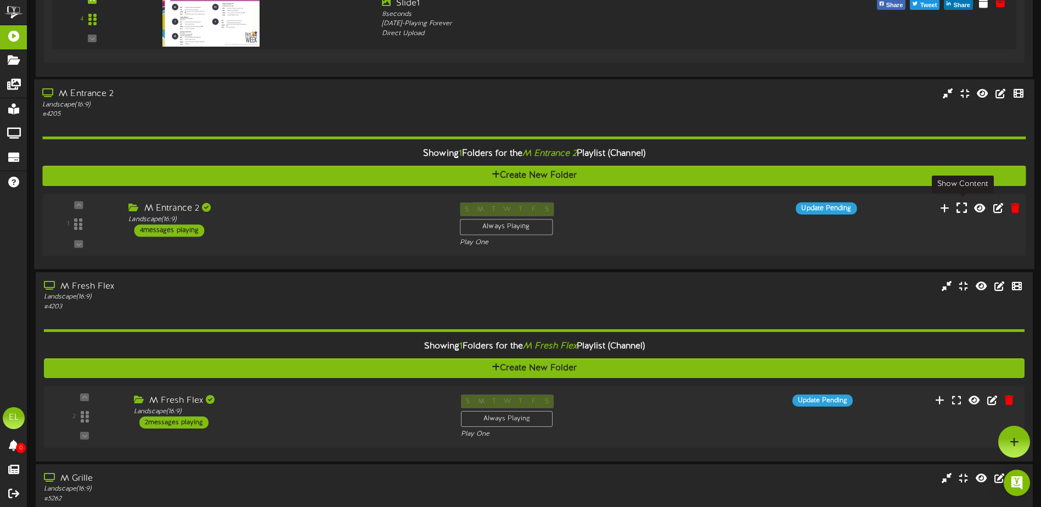
click at [963, 209] on icon at bounding box center [961, 208] width 10 height 12
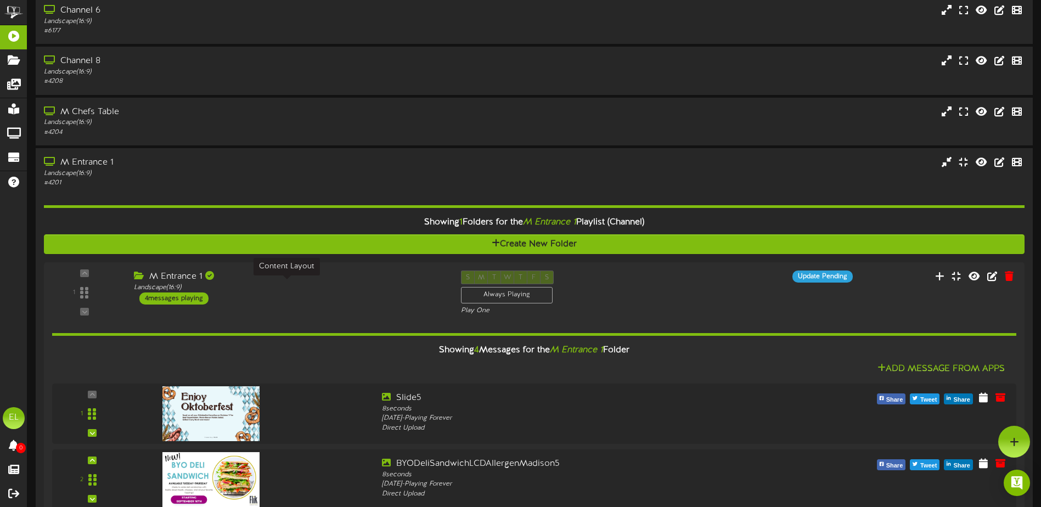
scroll to position [627, 0]
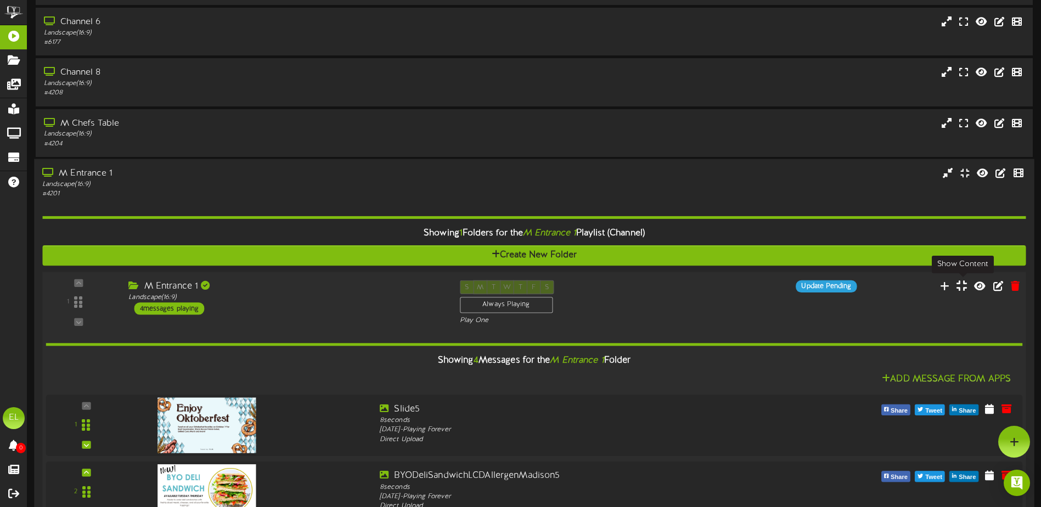
click at [966, 286] on icon at bounding box center [961, 285] width 10 height 12
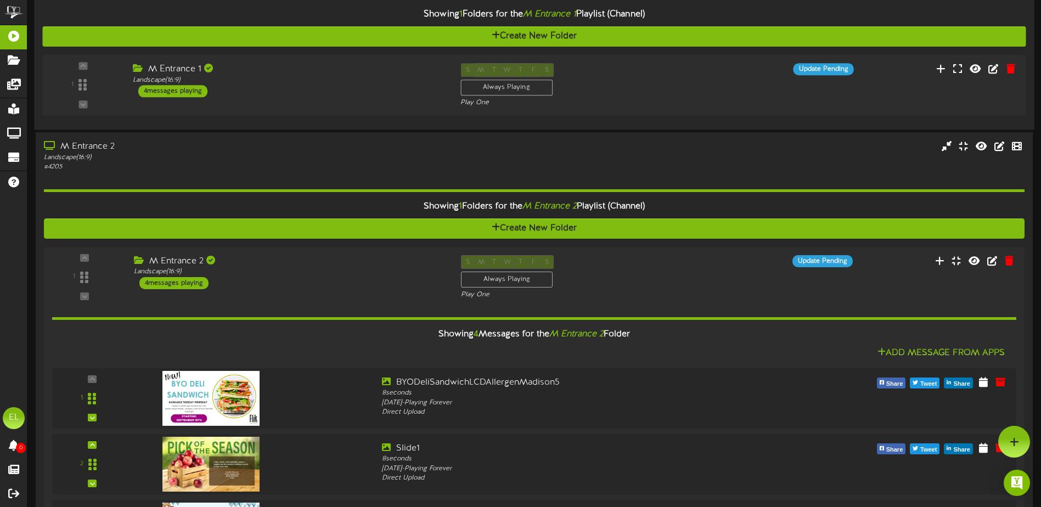
scroll to position [737, 0]
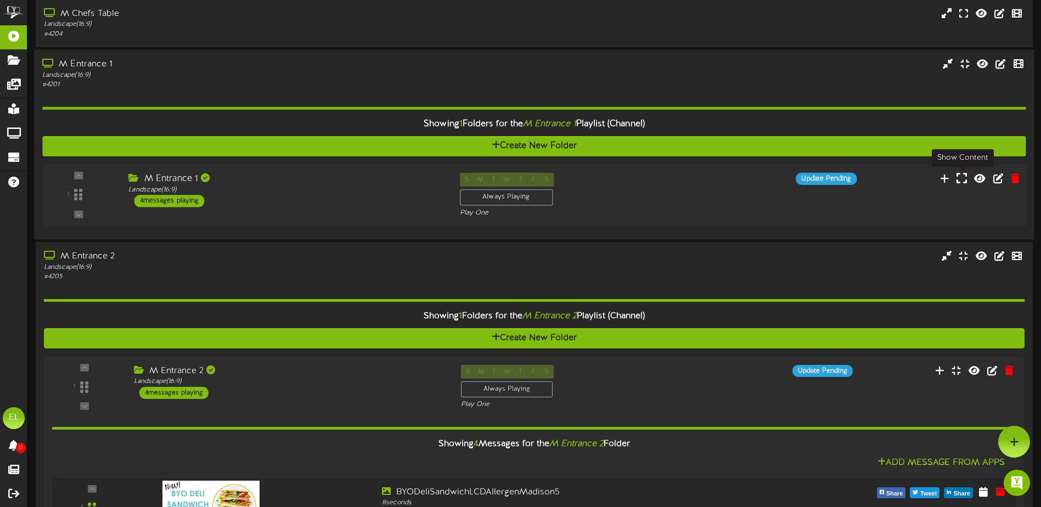
click at [961, 179] on icon at bounding box center [961, 178] width 10 height 12
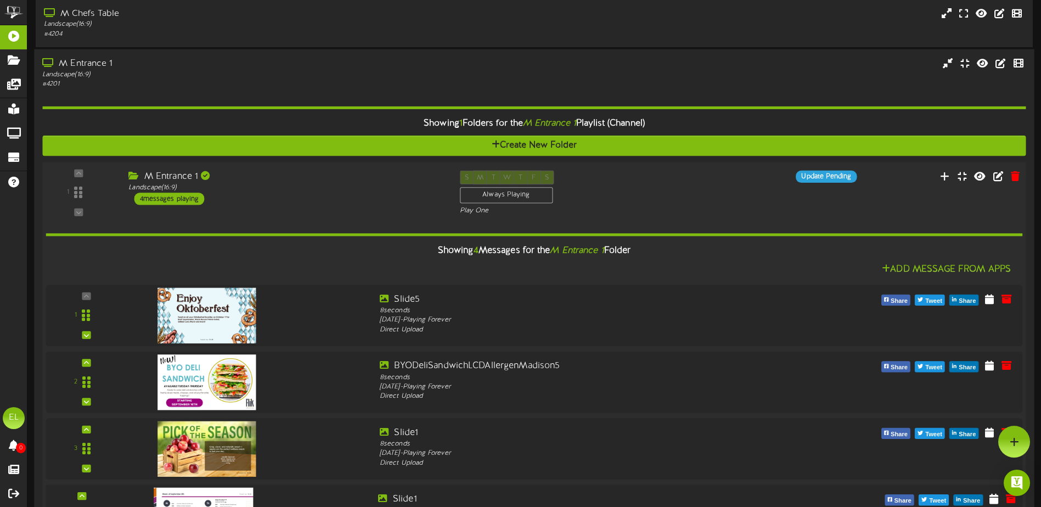
scroll to position [517, 0]
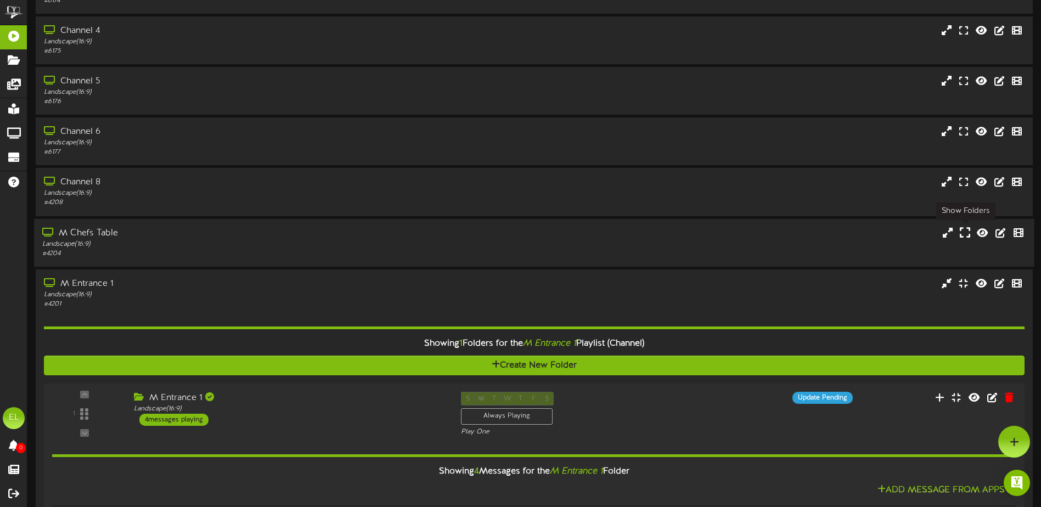
click at [965, 232] on icon at bounding box center [965, 232] width 10 height 12
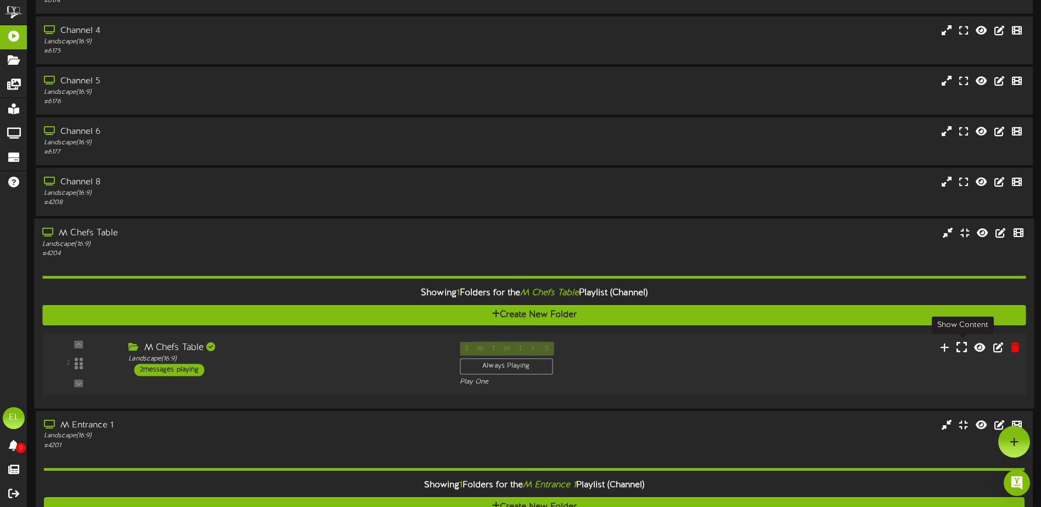
click at [960, 346] on icon at bounding box center [961, 347] width 10 height 12
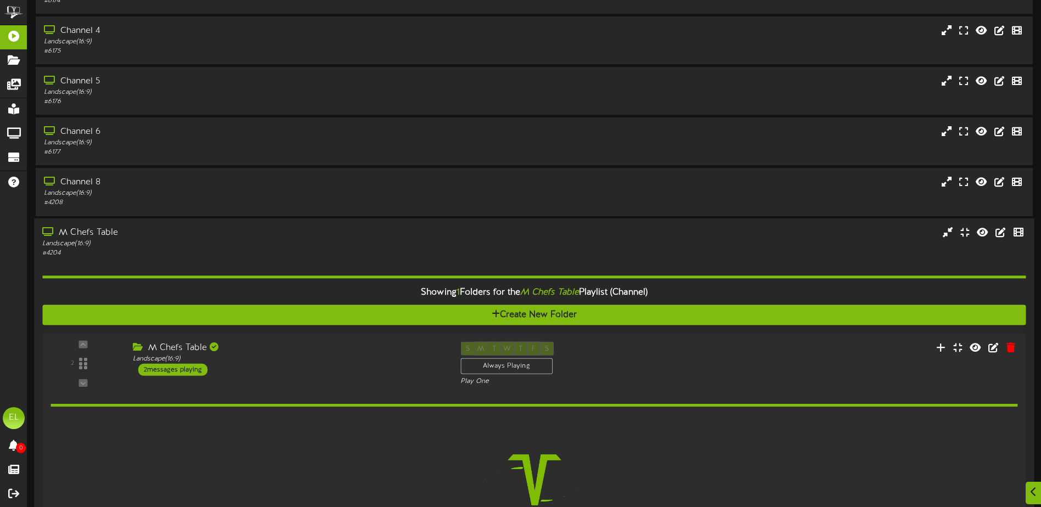
scroll to position [682, 0]
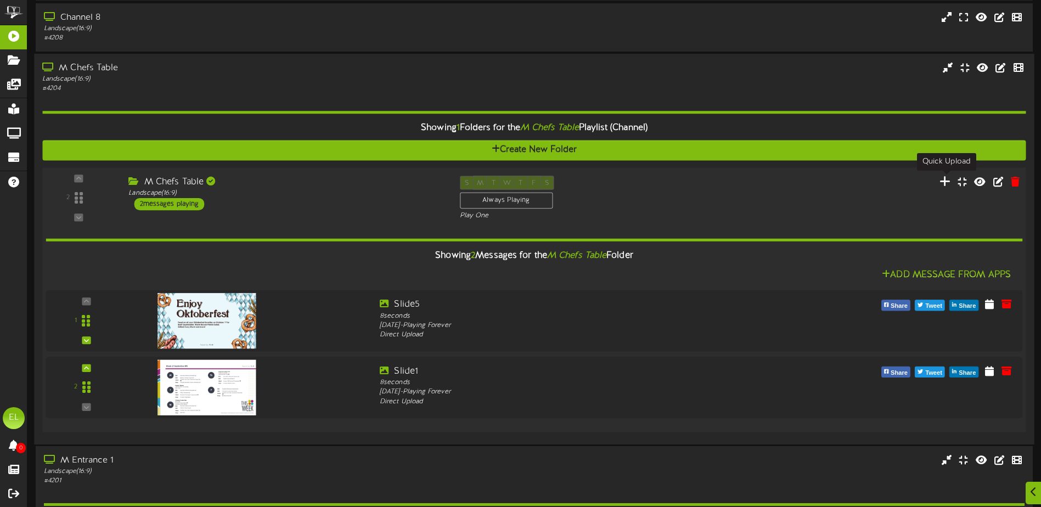
click at [948, 181] on icon at bounding box center [945, 180] width 12 height 12
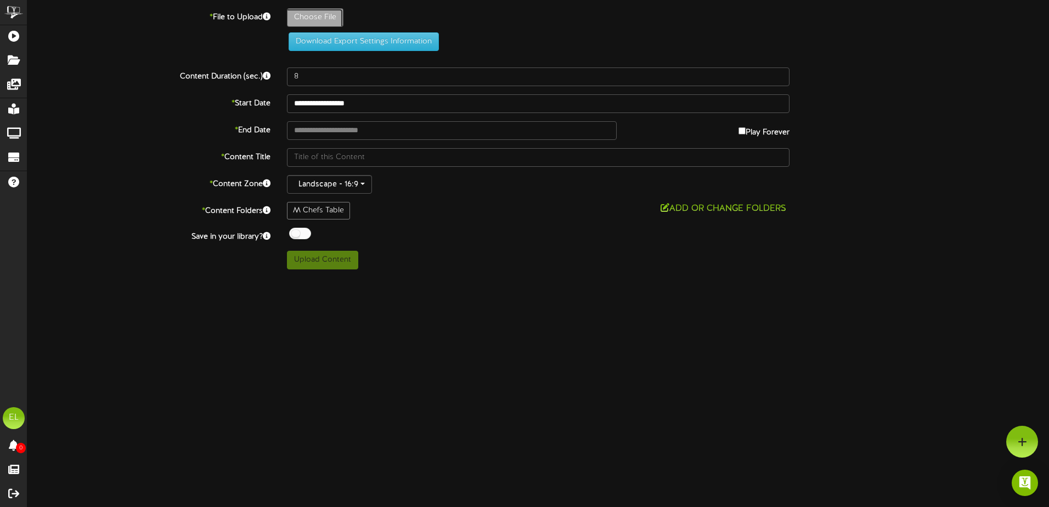
type input "**********"
type input "BYODeliSandwichLCDAllergenMadison4"
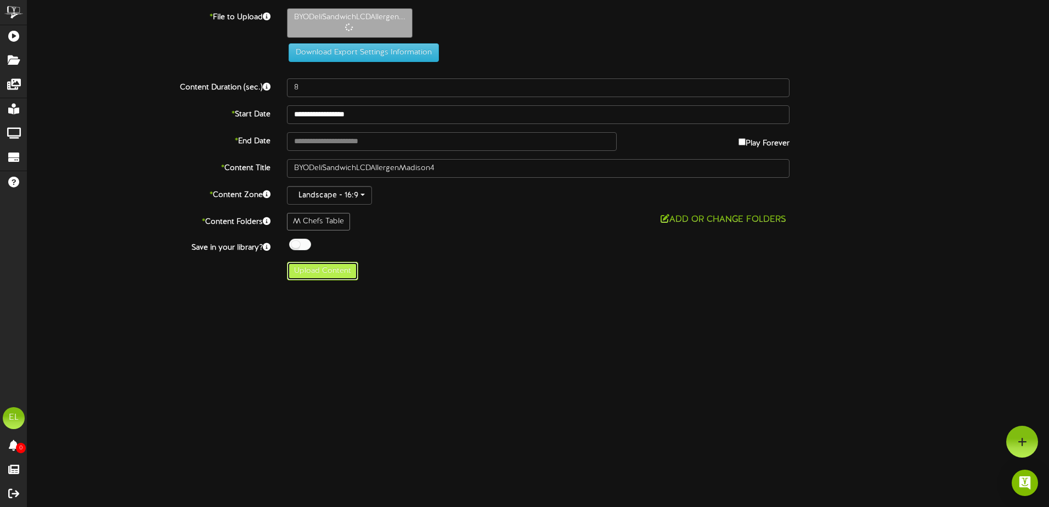
click at [300, 275] on button "Upload Content" at bounding box center [322, 271] width 71 height 19
type input "**********"
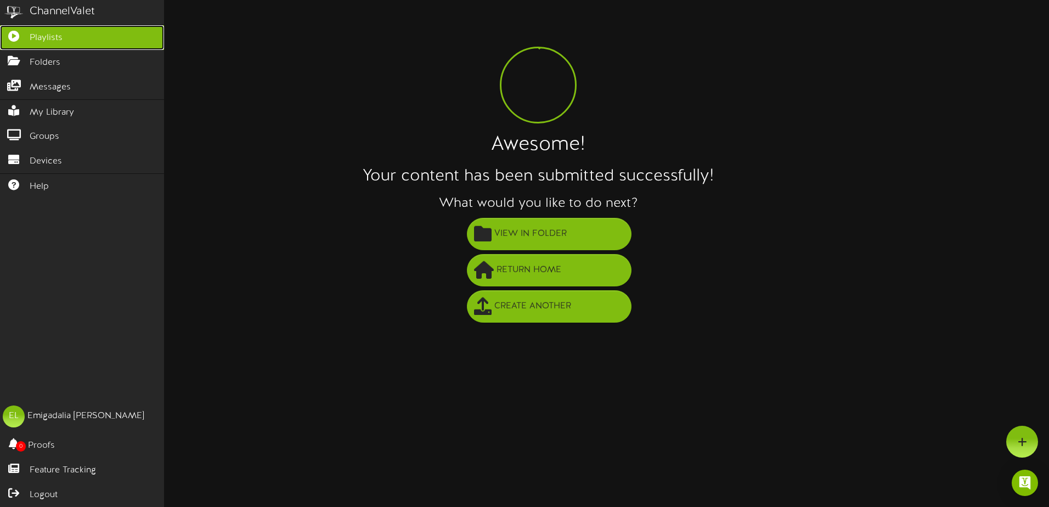
click at [50, 35] on span "Playlists" at bounding box center [46, 38] width 33 height 13
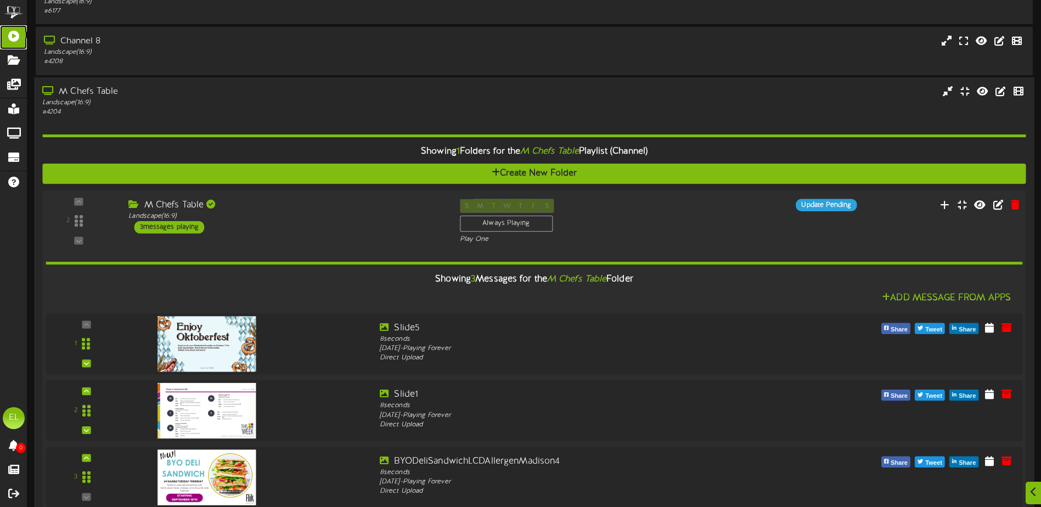
scroll to position [713, 0]
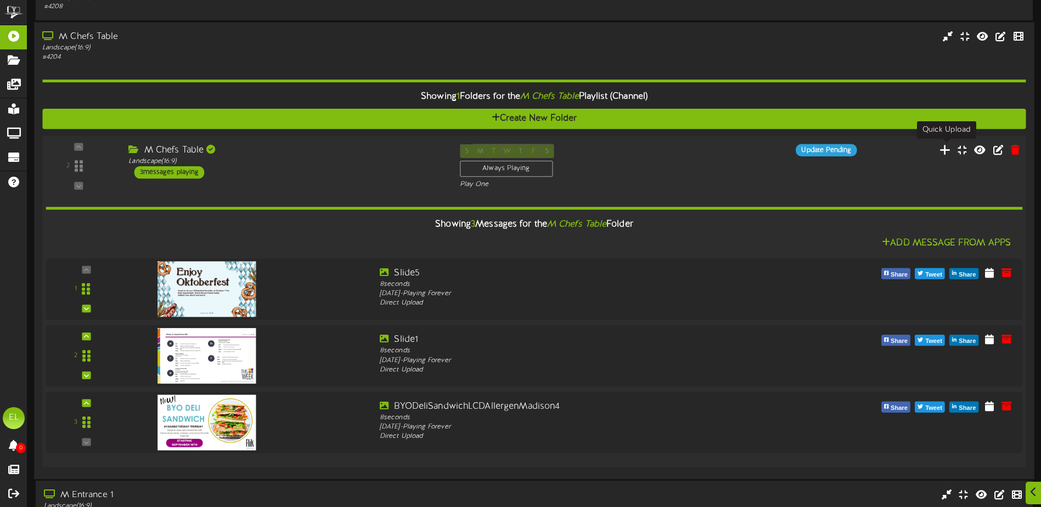
click at [950, 154] on icon at bounding box center [945, 149] width 12 height 12
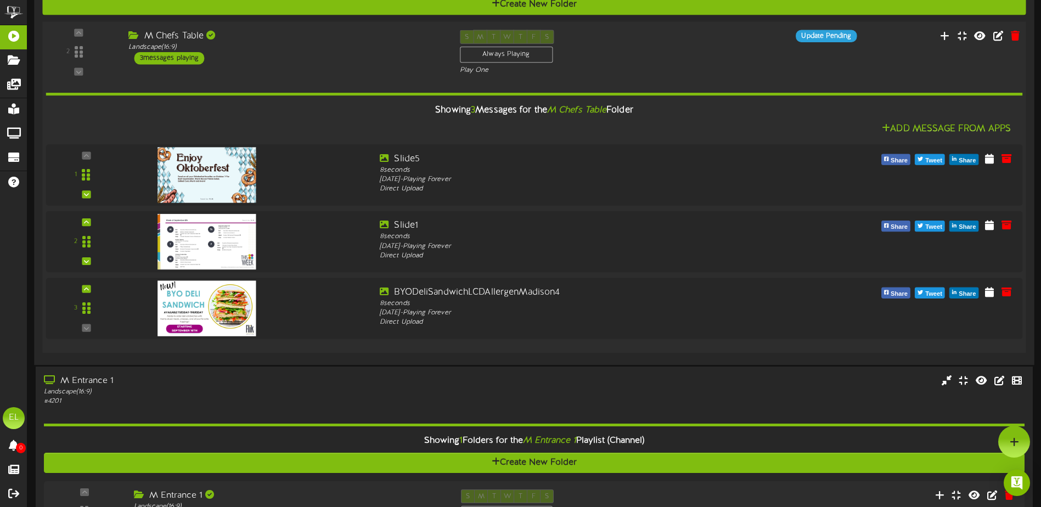
scroll to position [718, 0]
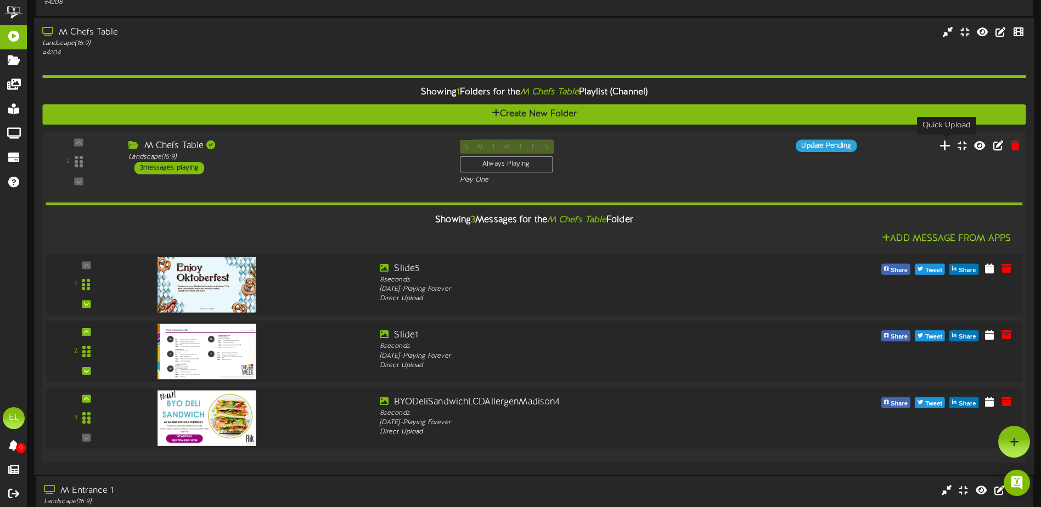
click at [946, 146] on icon at bounding box center [945, 145] width 12 height 12
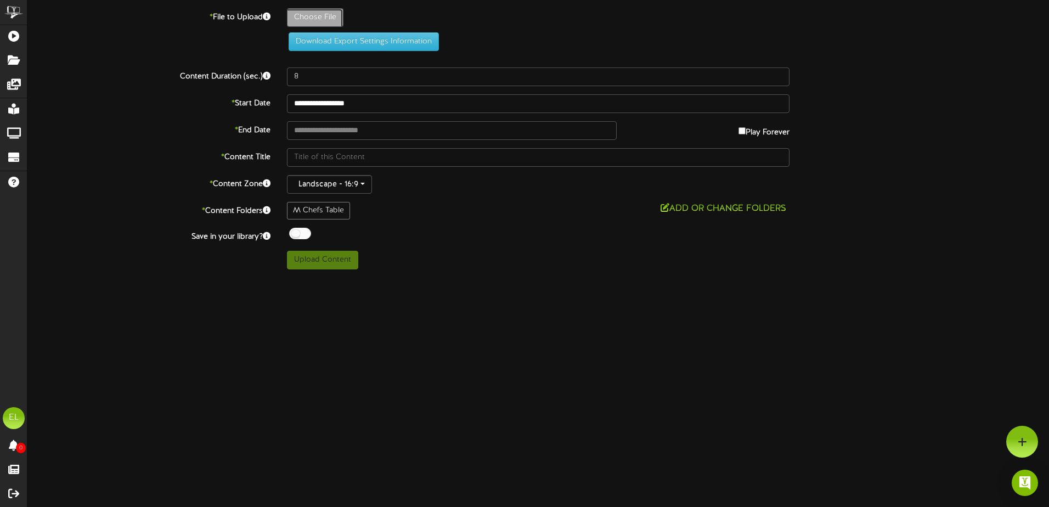
type input "**********"
type input "Slide10"
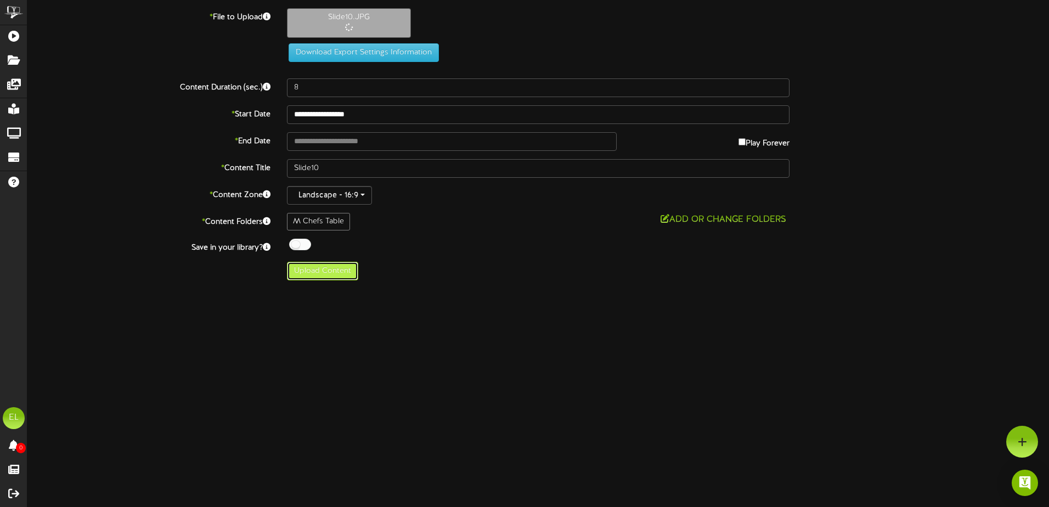
click at [316, 277] on button "Upload Content" at bounding box center [322, 271] width 71 height 19
type input "**********"
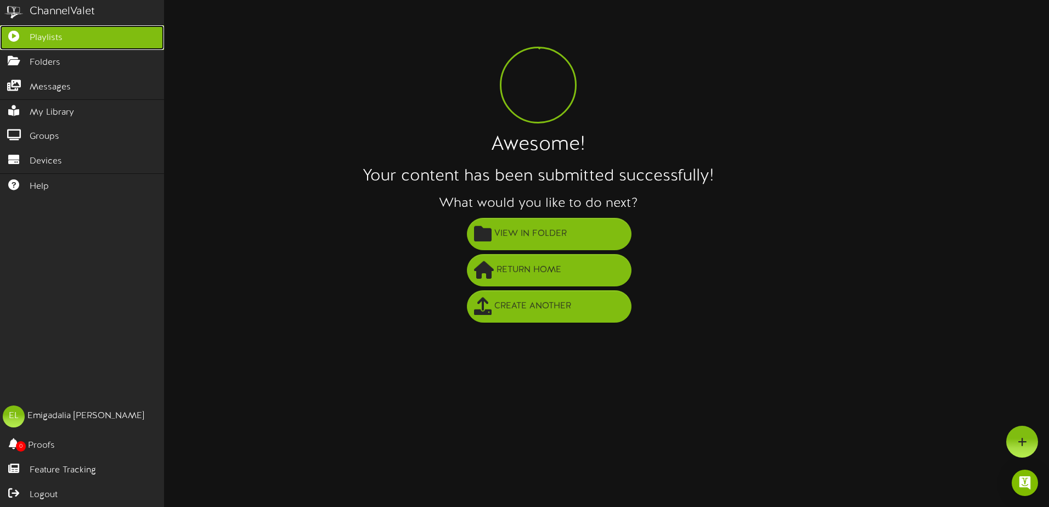
click at [31, 46] on link "Playlists" at bounding box center [82, 37] width 164 height 25
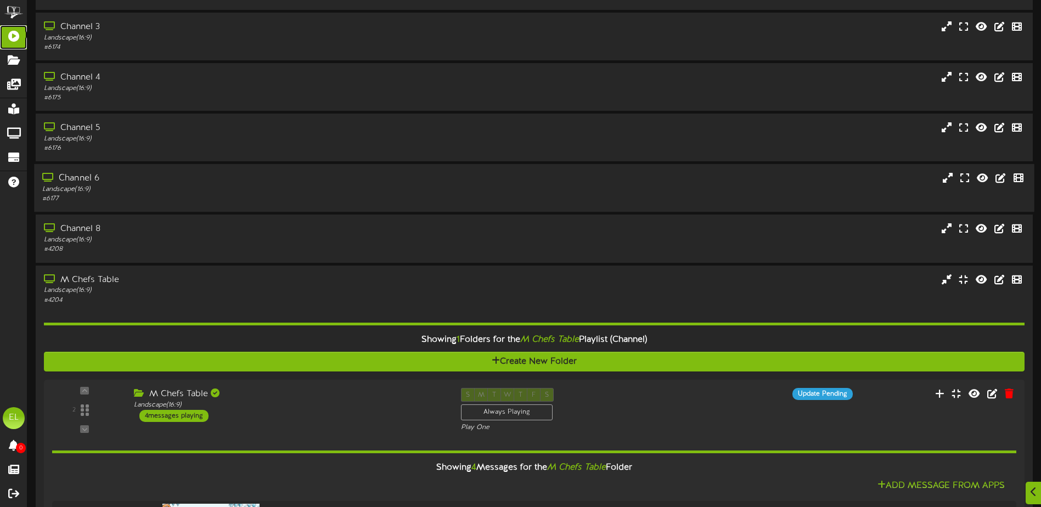
scroll to position [498, 0]
